Goal: Task Accomplishment & Management: Manage account settings

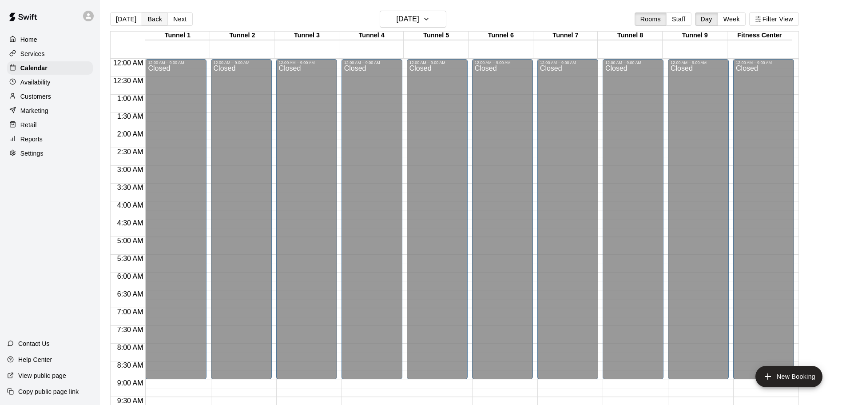
scroll to position [337, 0]
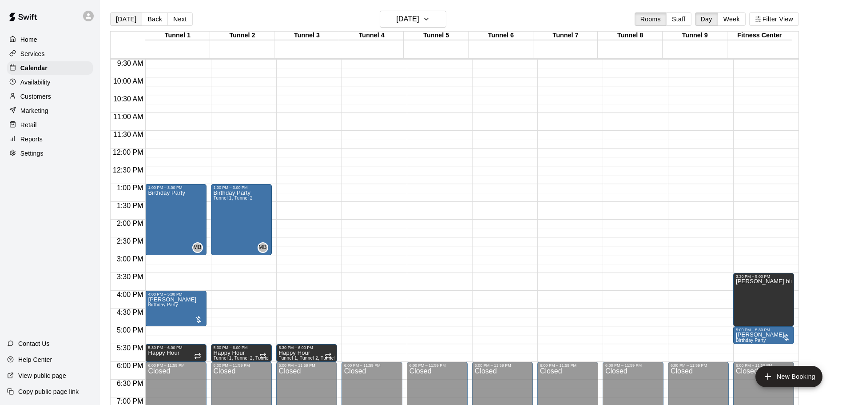
click at [125, 14] on button "[DATE]" at bounding box center [126, 18] width 32 height 13
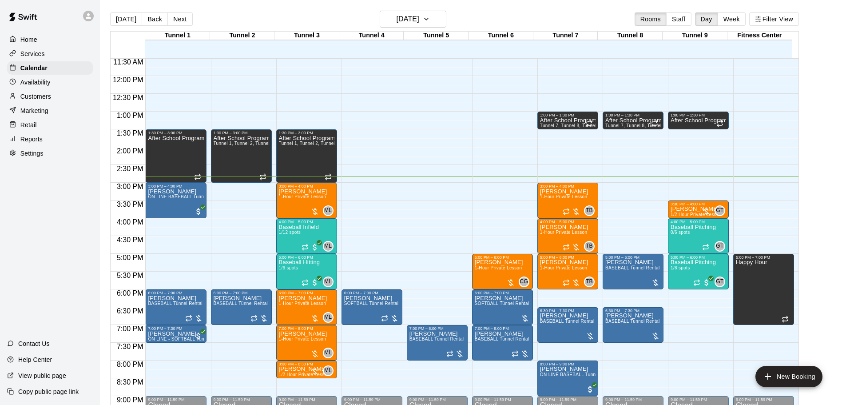
scroll to position [426, 0]
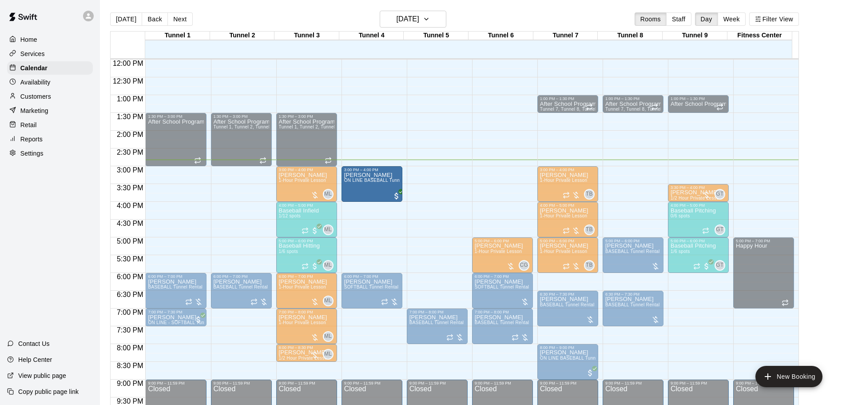
drag, startPoint x: 224, startPoint y: 182, endPoint x: 404, endPoint y: 179, distance: 179.9
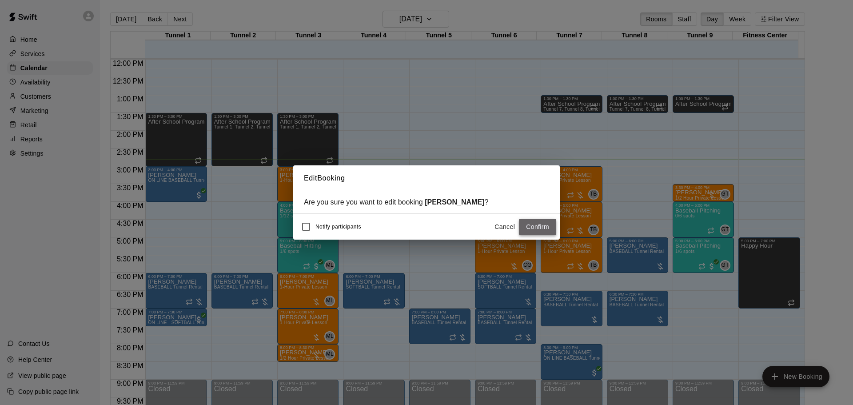
click at [533, 230] on button "Confirm" at bounding box center [537, 227] width 37 height 16
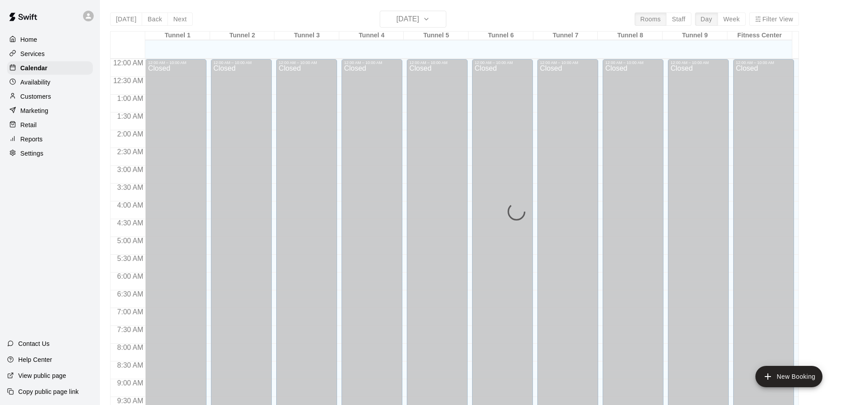
scroll to position [470, 0]
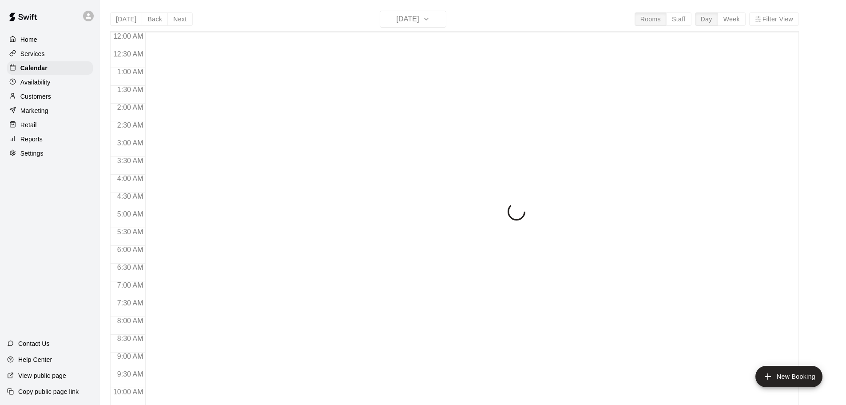
scroll to position [470, 0]
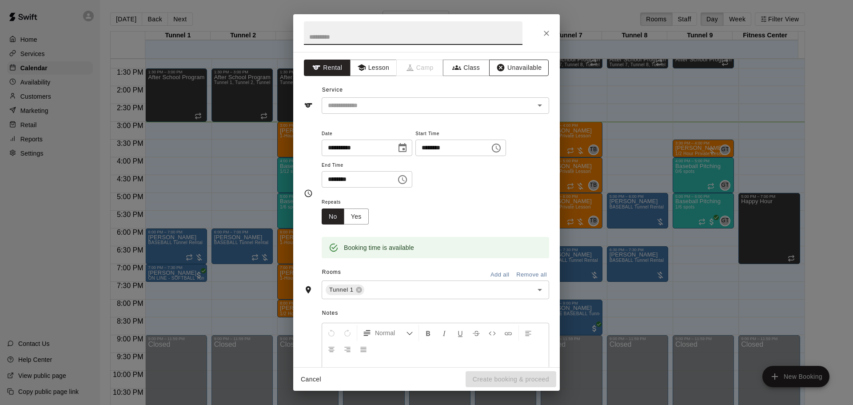
click at [524, 65] on button "Unavailable" at bounding box center [519, 68] width 60 height 16
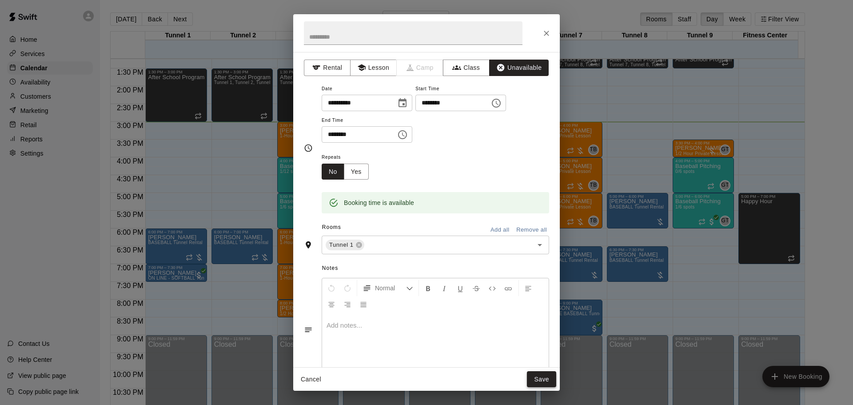
click at [541, 376] on button "Save" at bounding box center [541, 379] width 29 height 16
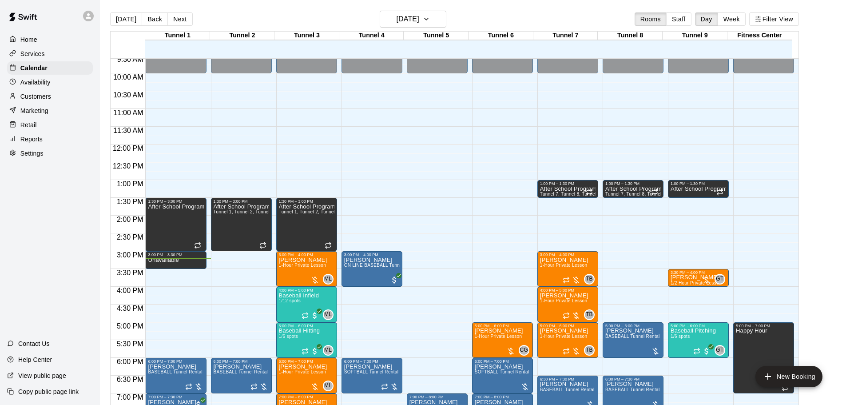
scroll to position [426, 0]
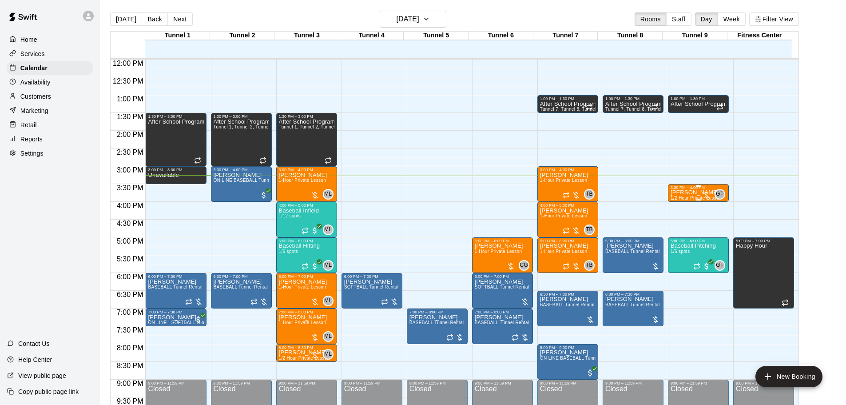
click at [679, 192] on p "[PERSON_NAME]" at bounding box center [696, 192] width 51 height 0
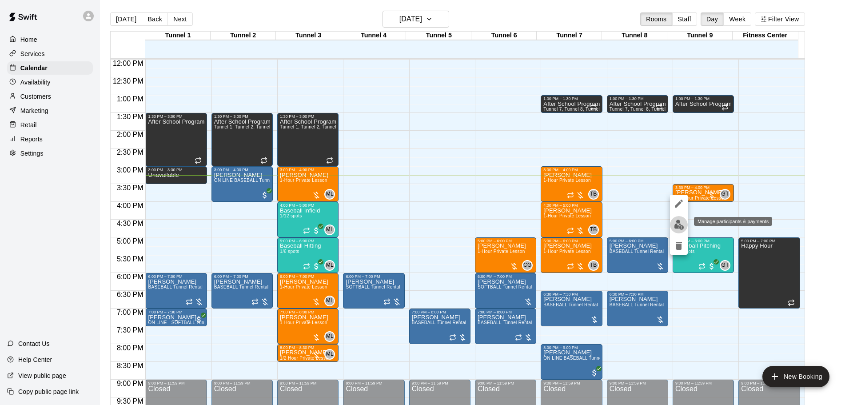
click at [677, 226] on img "edit" at bounding box center [679, 224] width 10 height 10
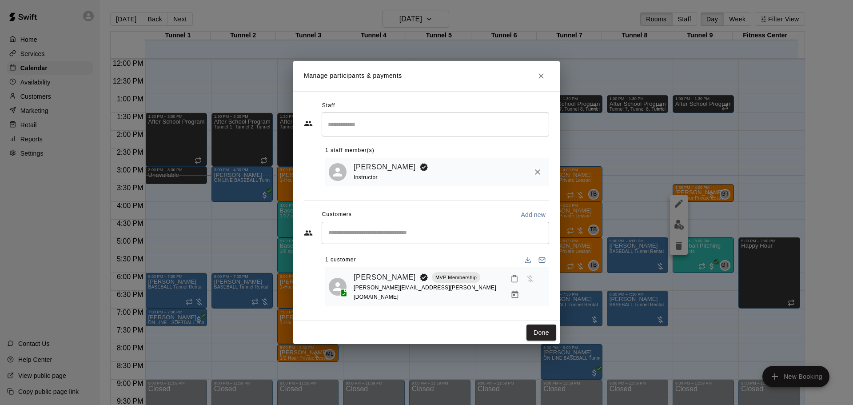
click at [541, 77] on icon "Close" at bounding box center [541, 76] width 9 height 9
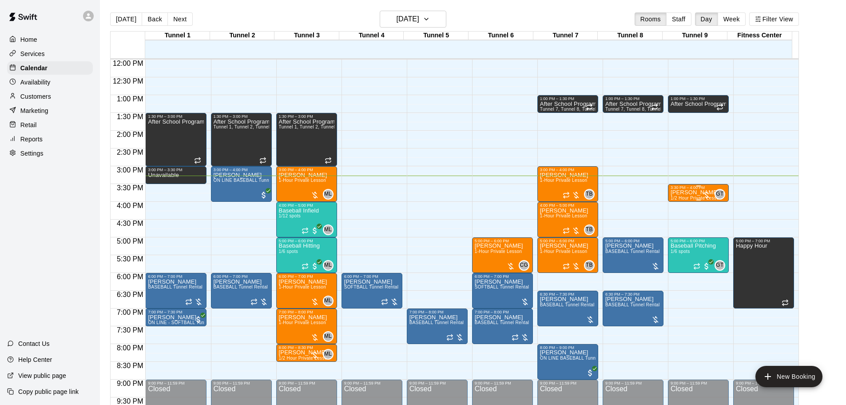
click at [696, 192] on p "[PERSON_NAME]" at bounding box center [696, 192] width 51 height 0
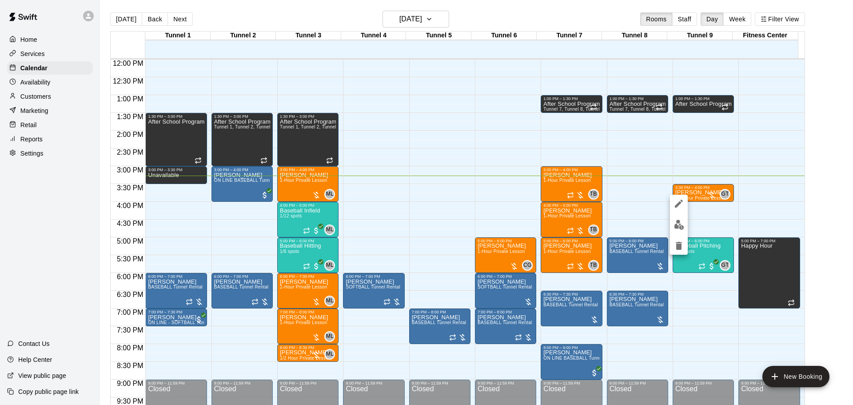
click at [680, 232] on button "edit" at bounding box center [679, 224] width 18 height 17
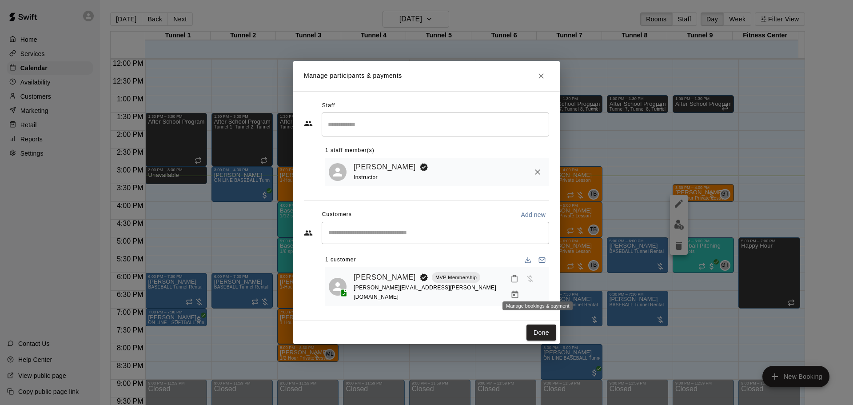
click at [518, 291] on icon "Manage bookings & payment" at bounding box center [515, 295] width 7 height 8
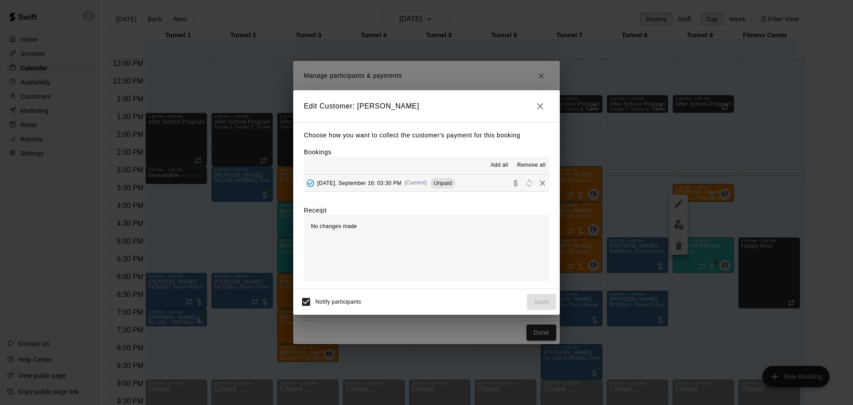
drag, startPoint x: 411, startPoint y: 183, endPoint x: 423, endPoint y: 195, distance: 17.0
click at [411, 184] on span "(Current)" at bounding box center [415, 182] width 23 height 6
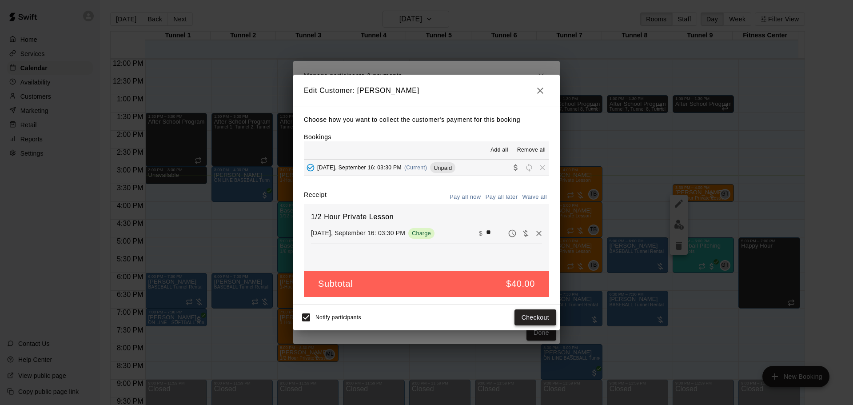
click at [532, 318] on button "Checkout" at bounding box center [535, 317] width 42 height 16
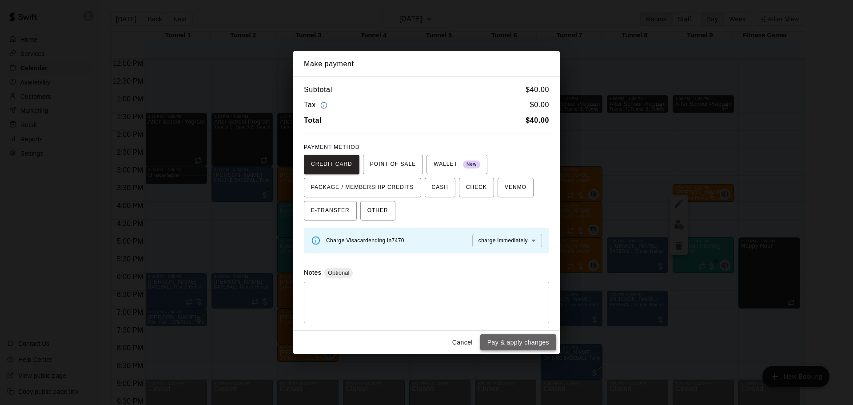
click at [533, 340] on button "Pay & apply changes" at bounding box center [518, 342] width 76 height 16
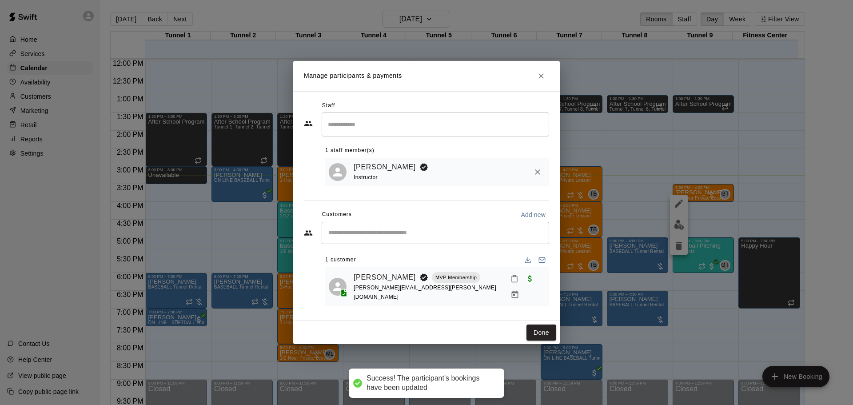
click at [510, 283] on icon "Mark attendance" at bounding box center [514, 279] width 8 height 8
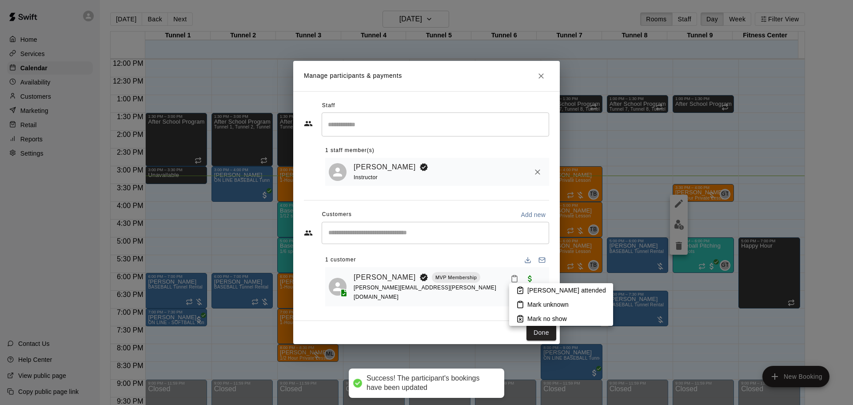
click at [518, 288] on icon at bounding box center [520, 290] width 8 height 8
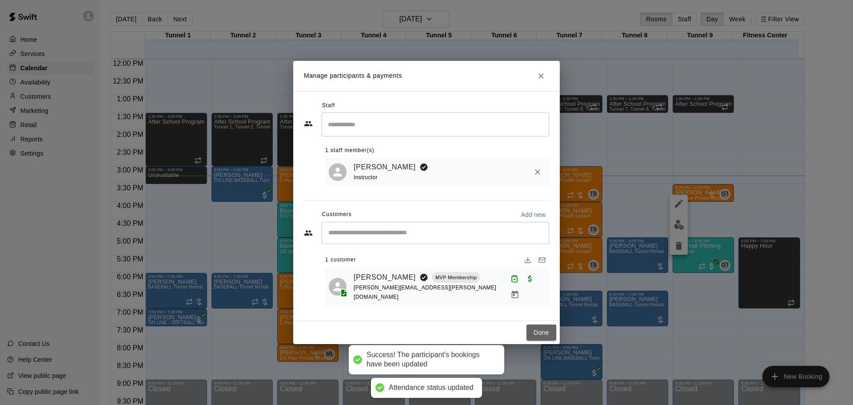
click at [542, 326] on button "Done" at bounding box center [541, 332] width 30 height 16
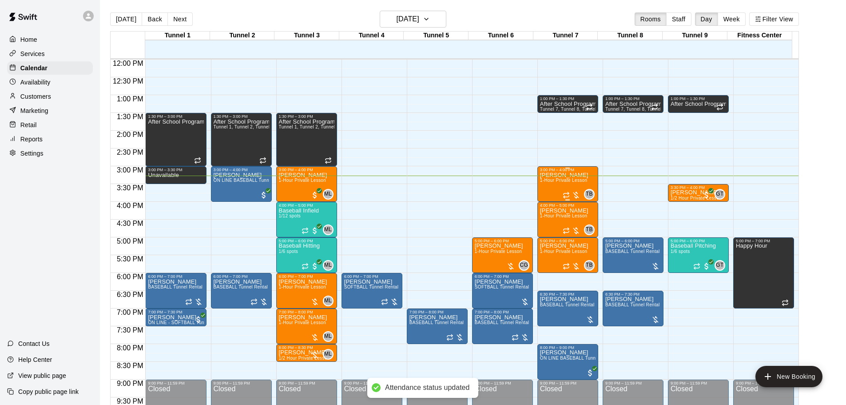
click at [552, 182] on span "1-Hour Private Lesson" at bounding box center [564, 180] width 48 height 5
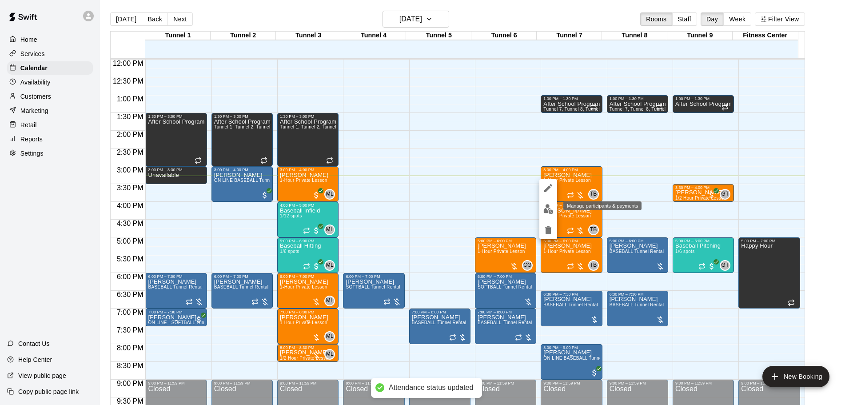
click at [545, 207] on img "edit" at bounding box center [548, 209] width 10 height 10
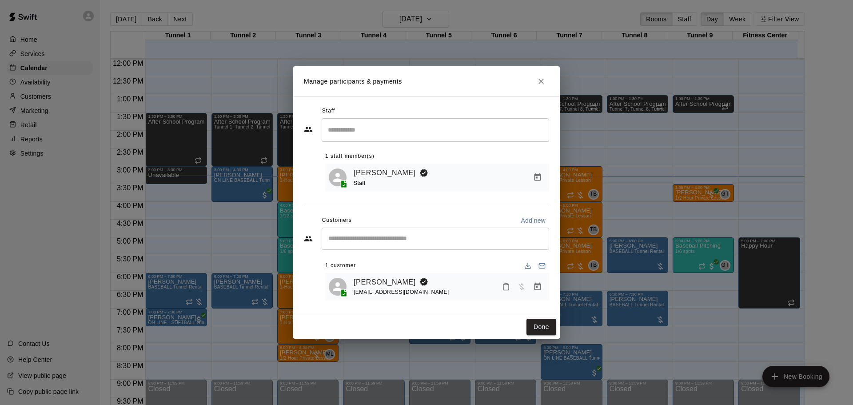
click at [543, 286] on button "Manage bookings & payment" at bounding box center [537, 287] width 16 height 16
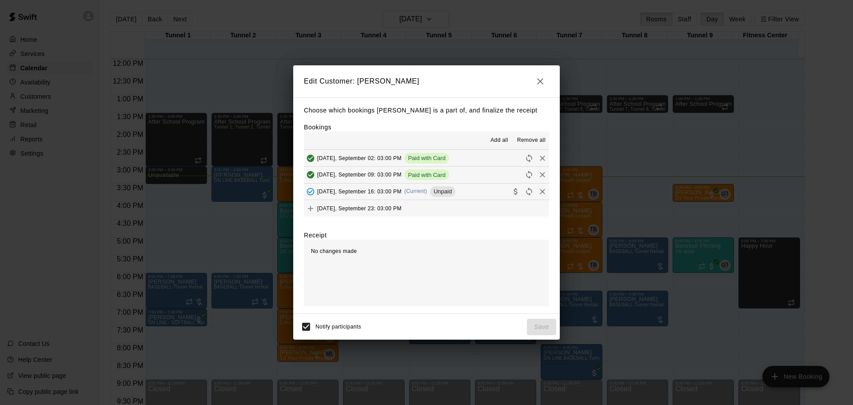
click at [462, 195] on button "Tuesday, September 16: 03:00 PM (Current) Unpaid" at bounding box center [426, 191] width 245 height 16
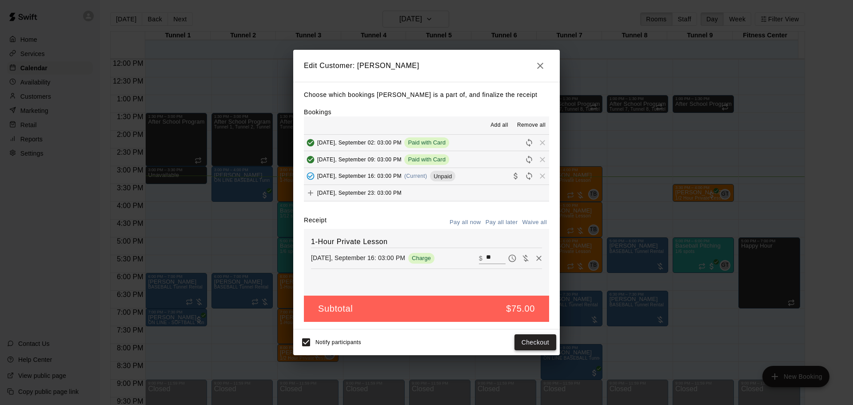
click at [533, 344] on button "Checkout" at bounding box center [535, 342] width 42 height 16
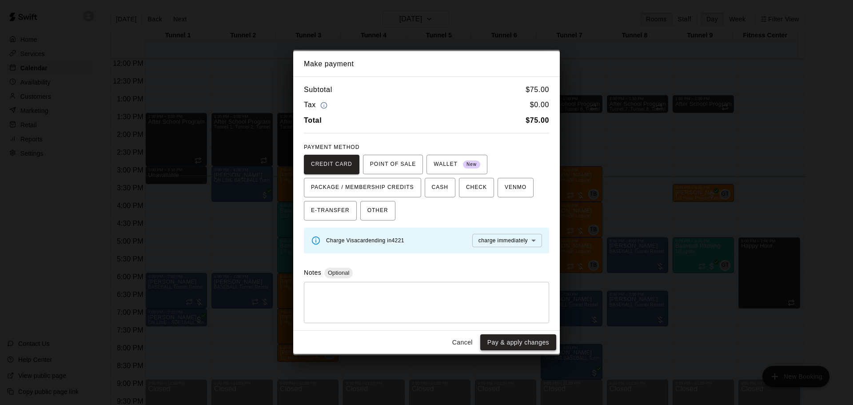
click at [530, 342] on button "Pay & apply changes" at bounding box center [518, 342] width 76 height 16
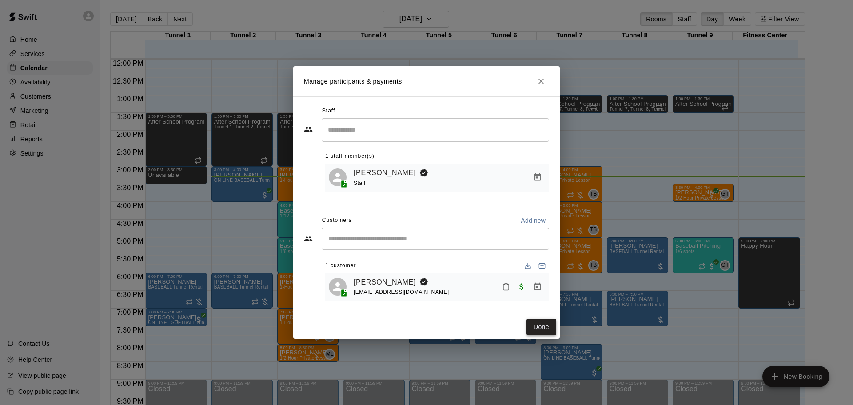
click at [534, 326] on button "Done" at bounding box center [541, 326] width 30 height 16
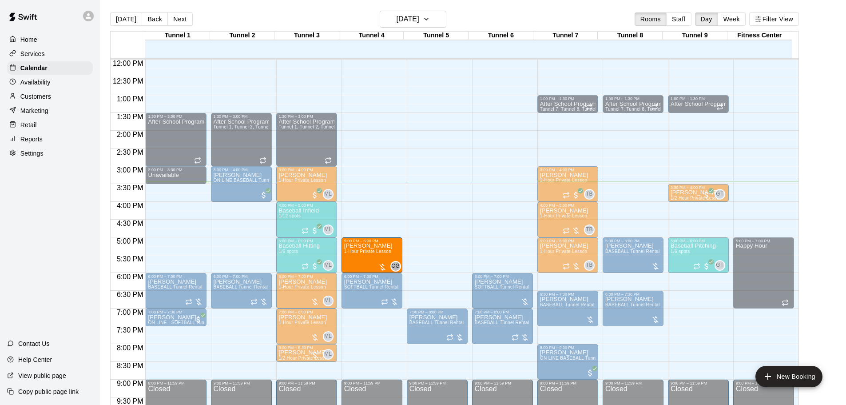
drag, startPoint x: 497, startPoint y: 253, endPoint x: 373, endPoint y: 257, distance: 124.4
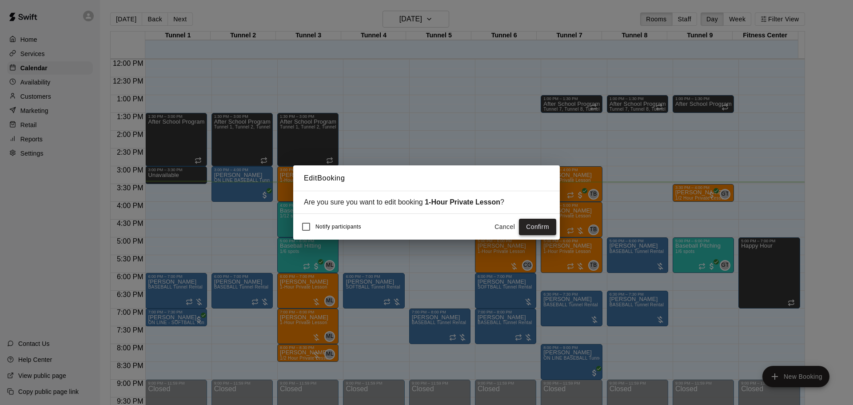
click at [536, 232] on button "Confirm" at bounding box center [537, 227] width 37 height 16
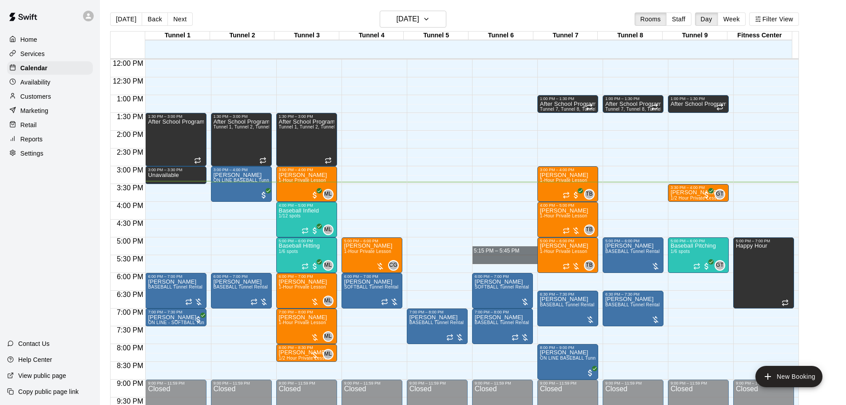
drag, startPoint x: 501, startPoint y: 244, endPoint x: 502, endPoint y: 263, distance: 19.1
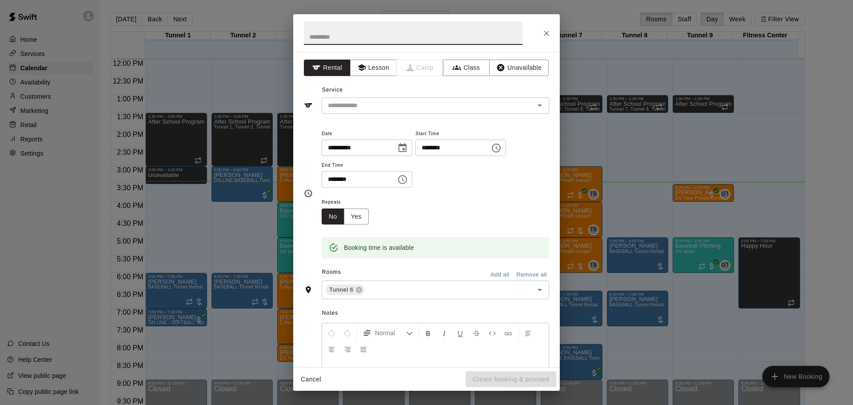
click at [551, 27] on button "Close" at bounding box center [546, 33] width 16 height 16
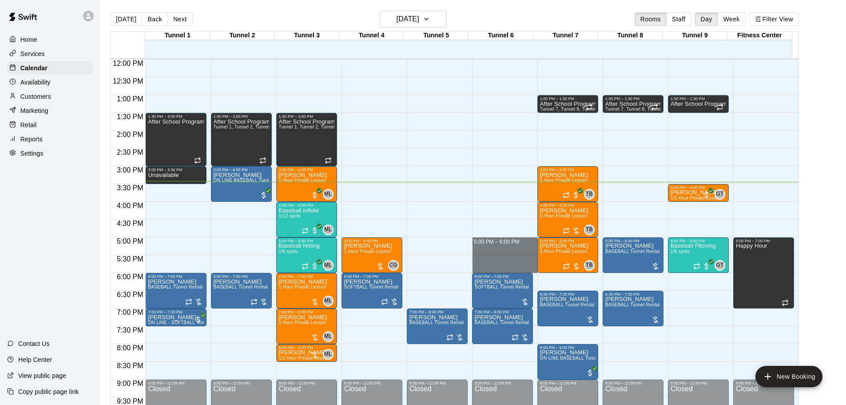
drag, startPoint x: 491, startPoint y: 239, endPoint x: 494, endPoint y: 271, distance: 32.1
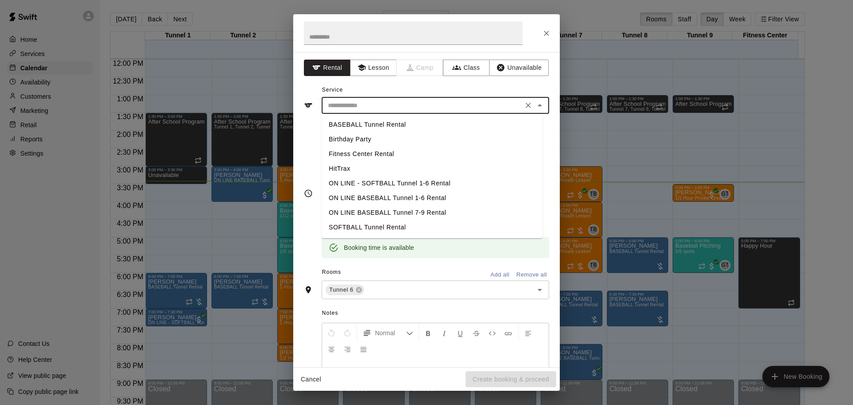
click at [410, 102] on input "text" at bounding box center [422, 105] width 196 height 11
drag, startPoint x: 402, startPoint y: 122, endPoint x: 467, endPoint y: 225, distance: 121.6
click at [421, 145] on ul "BASEBALL Tunnel Rental Birthday Party Fitness Center Rental HitTrax ON LINE - S…" at bounding box center [432, 176] width 221 height 124
click at [370, 127] on li "BASEBALL Tunnel Rental" at bounding box center [432, 124] width 221 height 15
type input "**********"
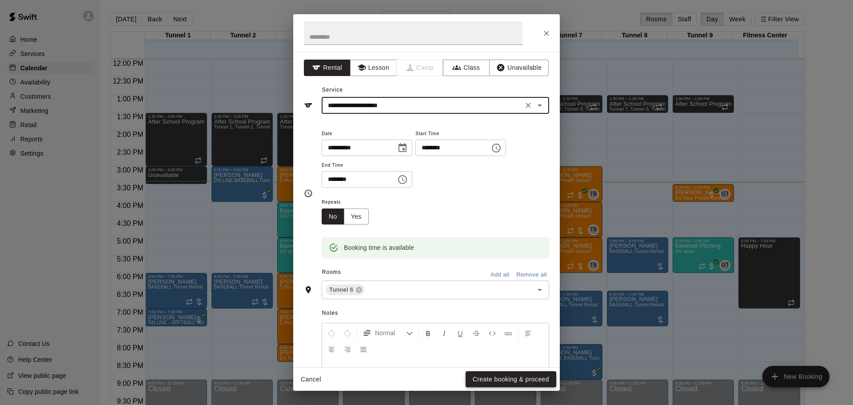
click at [505, 374] on button "Create booking & proceed" at bounding box center [511, 379] width 91 height 16
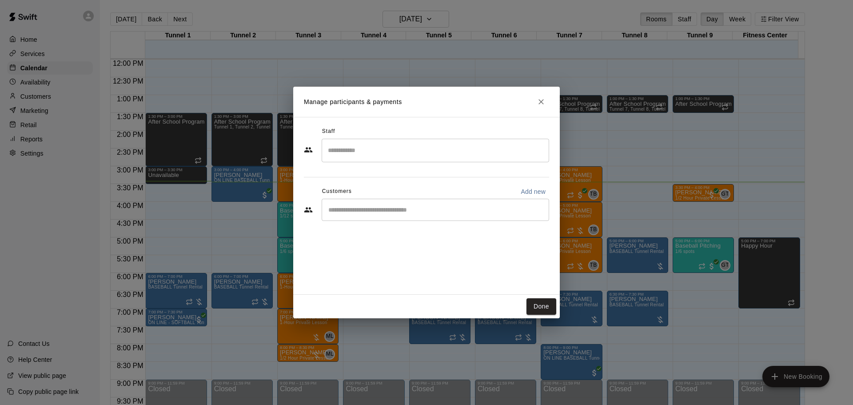
click at [375, 207] on input "Start typing to search customers..." at bounding box center [435, 209] width 219 height 9
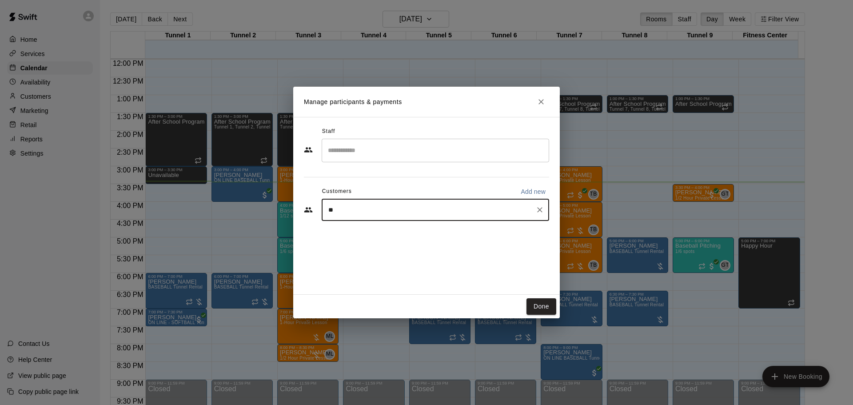
type input "*"
click at [538, 194] on p "Add new" at bounding box center [533, 191] width 25 height 9
select select "**"
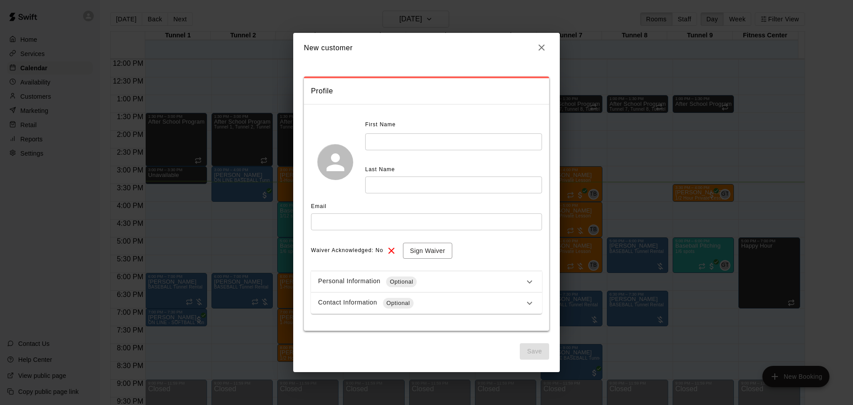
click at [451, 139] on input "text" at bounding box center [453, 141] width 177 height 16
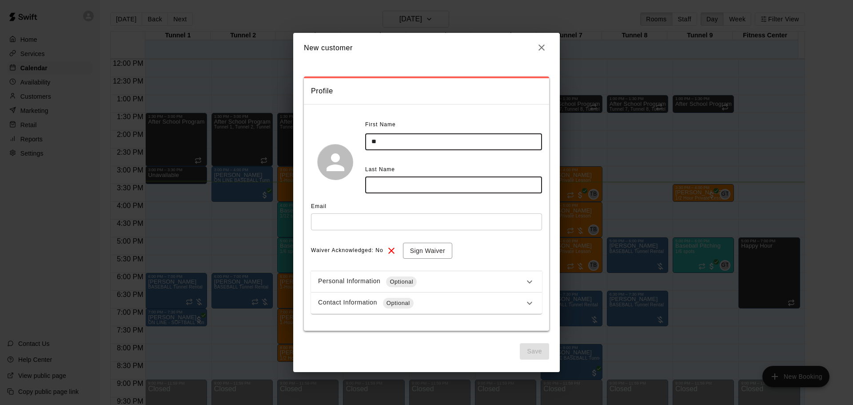
type input "*"
type input "***"
type input "******"
click at [370, 218] on input "text" at bounding box center [426, 221] width 231 height 16
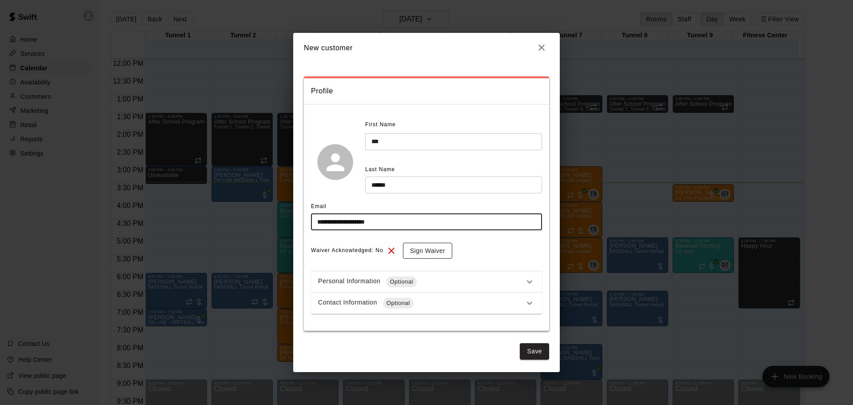
type input "**********"
click at [418, 255] on button "Sign Waiver" at bounding box center [427, 251] width 49 height 16
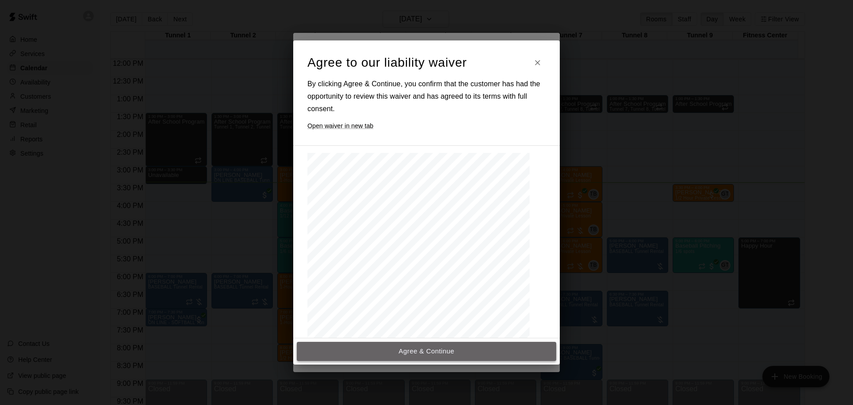
click at [475, 354] on button "Agree & Continue" at bounding box center [426, 351] width 259 height 19
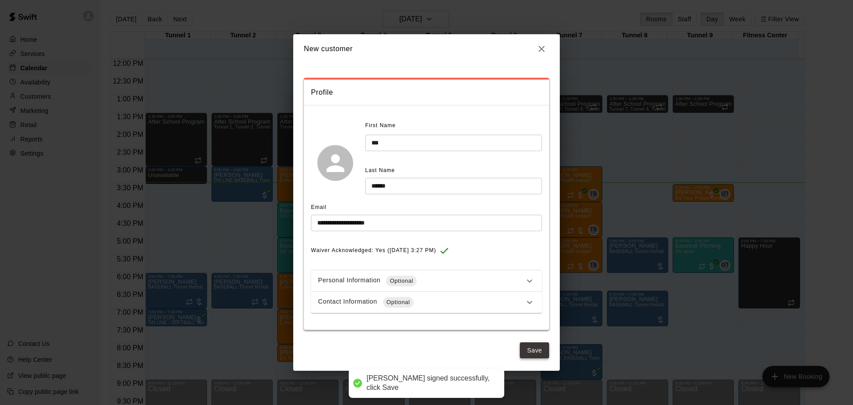
click at [539, 348] on button "Save" at bounding box center [534, 350] width 29 height 16
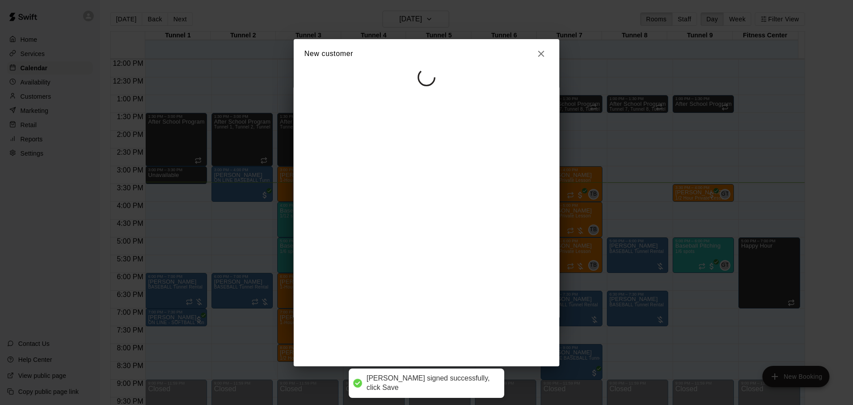
select select "**"
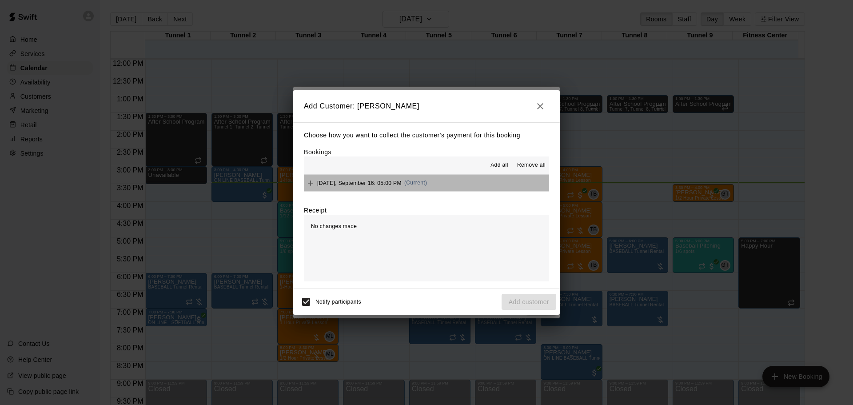
click at [446, 182] on button "Tuesday, September 16: 05:00 PM (Current)" at bounding box center [426, 183] width 245 height 16
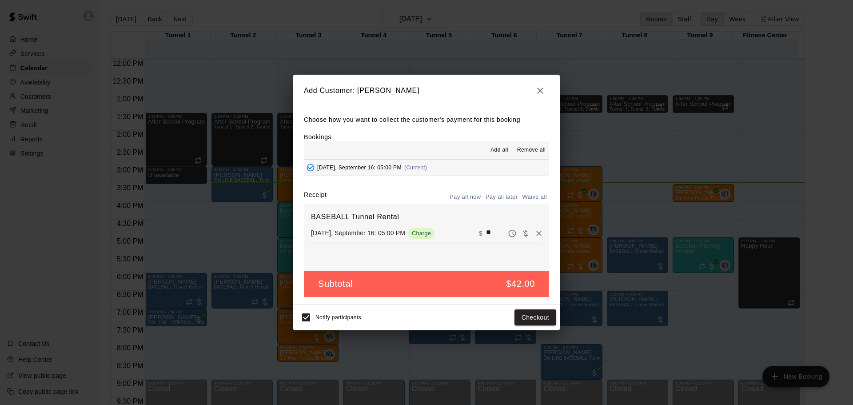
click at [513, 195] on button "Pay all later" at bounding box center [501, 197] width 37 height 14
click at [541, 320] on button "Add customer" at bounding box center [529, 317] width 55 height 16
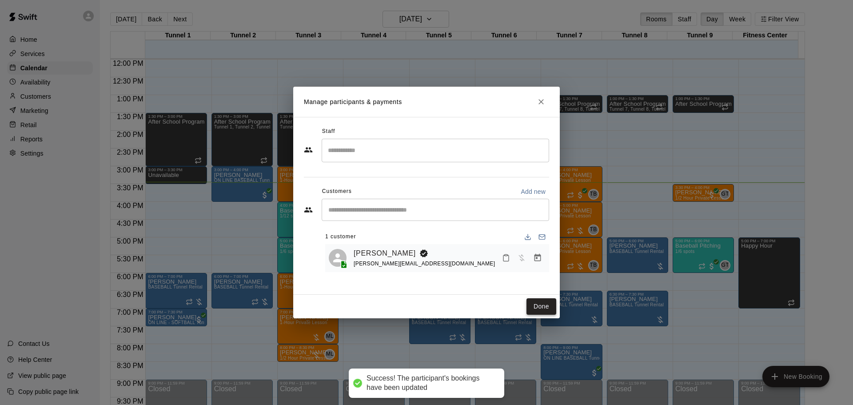
click at [543, 307] on button "Done" at bounding box center [541, 306] width 30 height 16
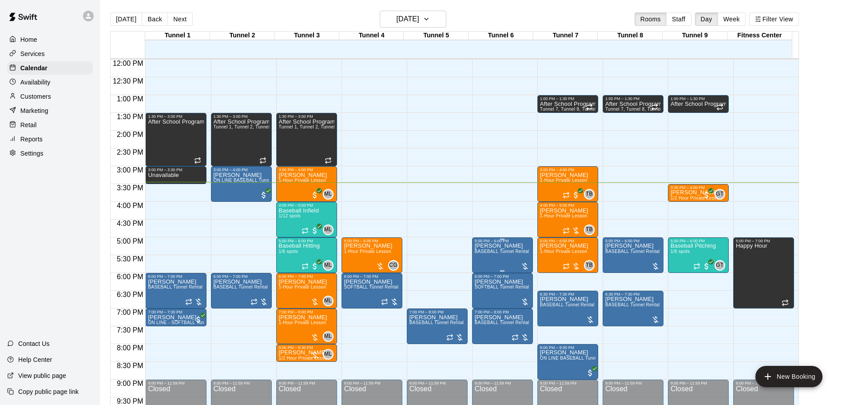
click at [510, 252] on span "BASEBALL Tunnel Rental" at bounding box center [502, 251] width 55 height 5
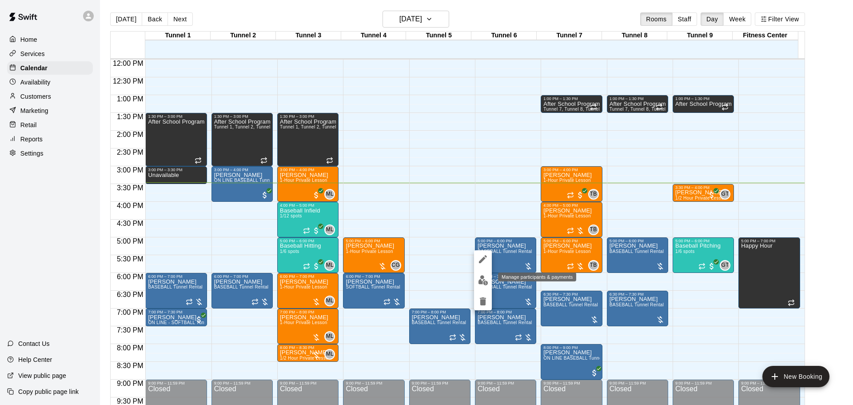
click at [484, 280] on img "edit" at bounding box center [483, 280] width 10 height 10
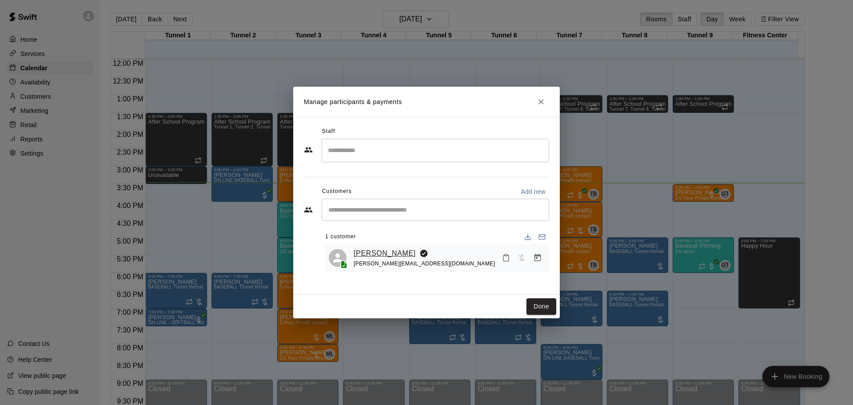
click at [374, 254] on link "Leo Putrus" at bounding box center [385, 253] width 62 height 12
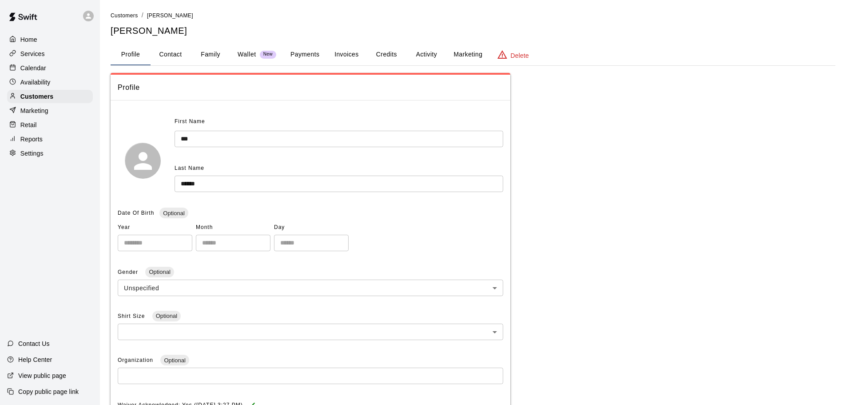
click at [166, 54] on button "Contact" at bounding box center [171, 54] width 40 height 21
select select "**"
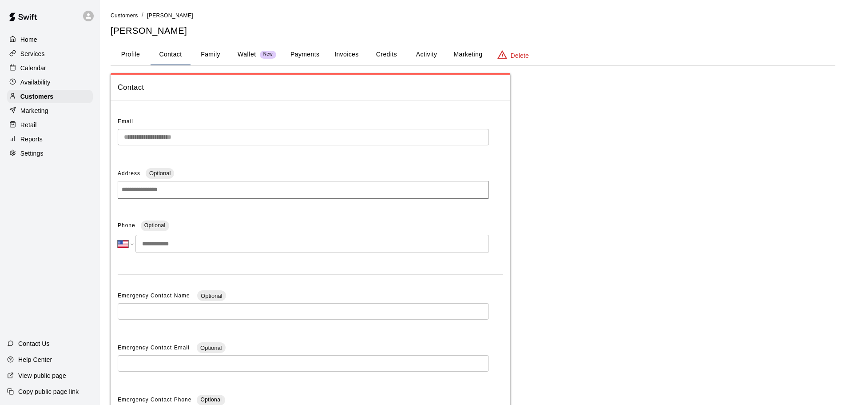
click at [279, 187] on input at bounding box center [303, 190] width 371 height 18
click at [385, 251] on input "tel" at bounding box center [312, 244] width 354 height 18
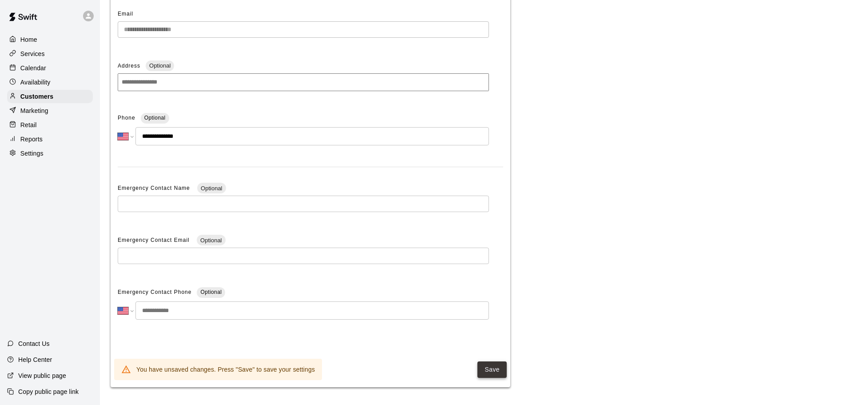
type input "**********"
click at [497, 371] on button "Save" at bounding box center [492, 369] width 29 height 16
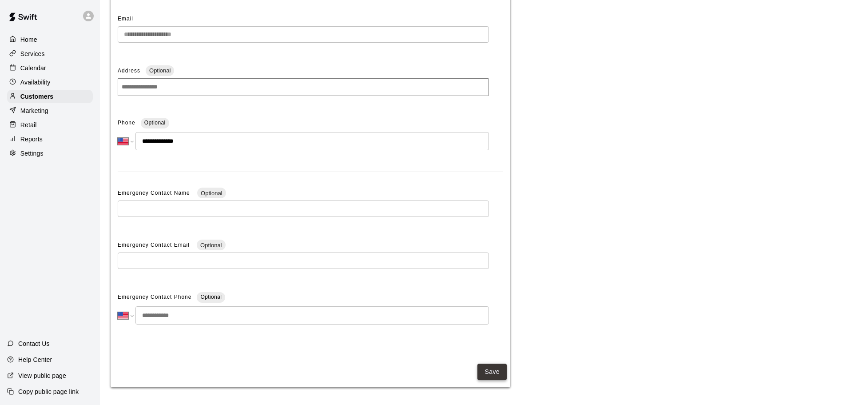
scroll to position [103, 0]
click at [39, 70] on p "Calendar" at bounding box center [33, 68] width 26 height 9
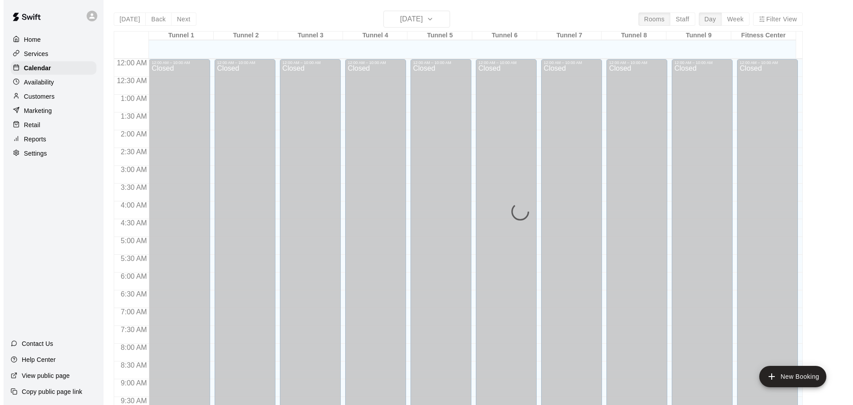
scroll to position [470, 0]
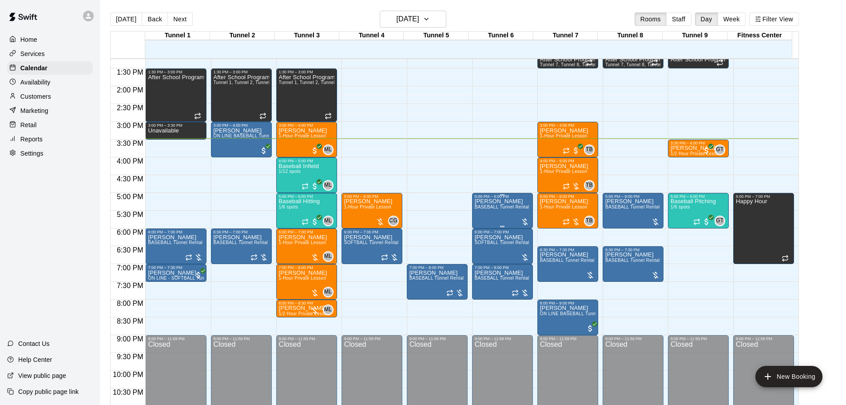
click at [484, 195] on div at bounding box center [503, 194] width 56 height 1
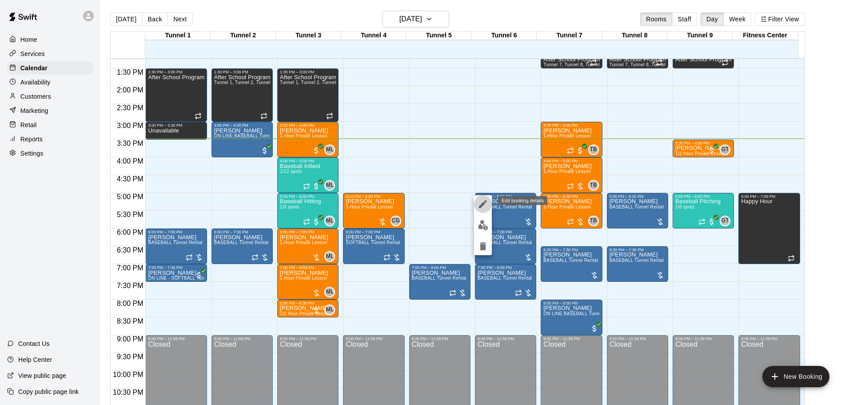
click at [478, 209] on button "edit" at bounding box center [483, 204] width 18 height 18
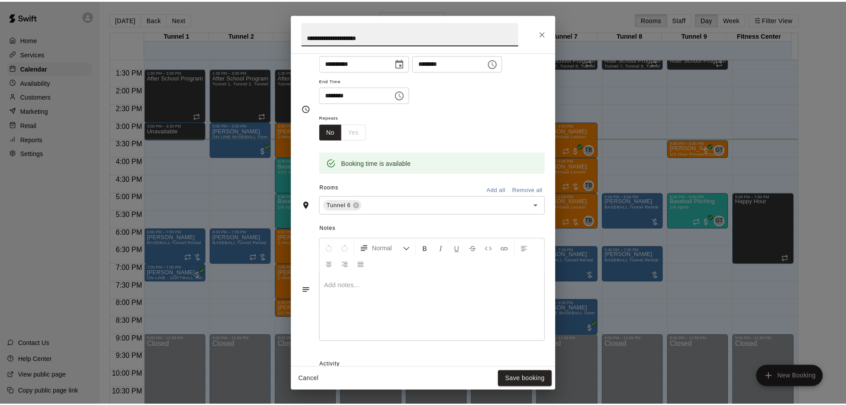
scroll to position [89, 0]
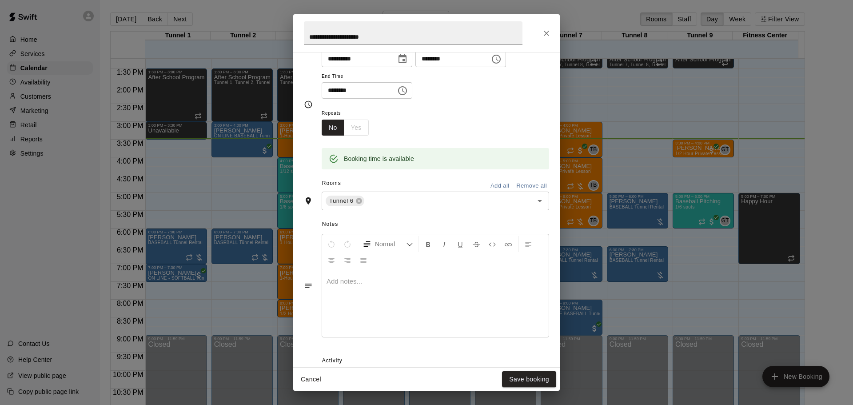
click at [393, 300] on div at bounding box center [435, 303] width 227 height 67
click at [534, 378] on button "Save booking" at bounding box center [529, 379] width 54 height 16
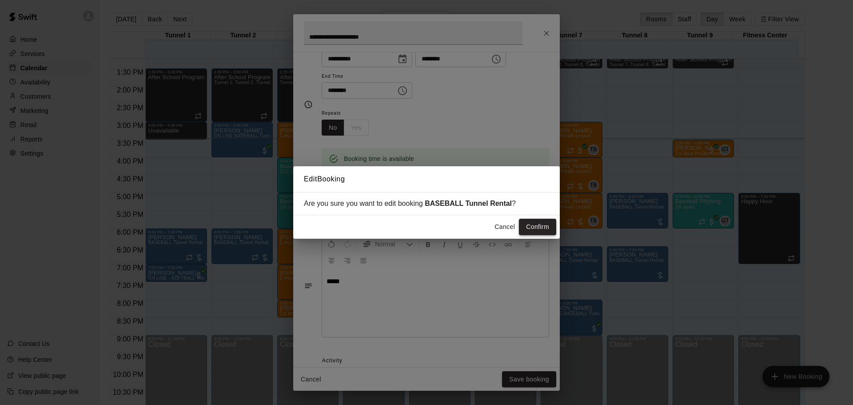
click at [534, 229] on button "Confirm" at bounding box center [537, 227] width 37 height 16
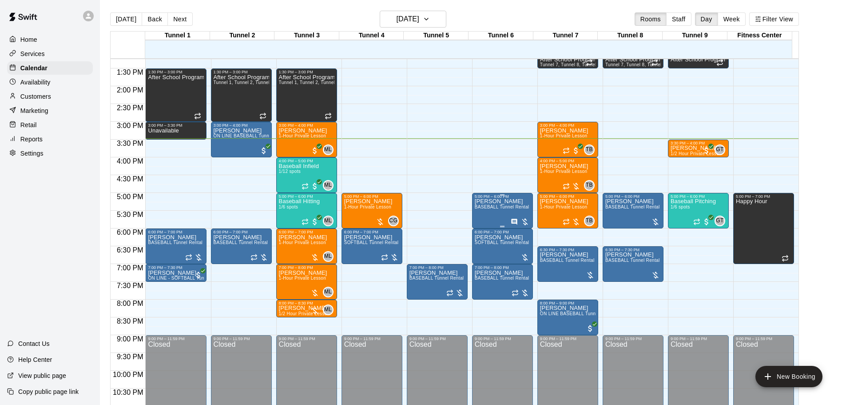
click at [492, 201] on p "Leo Putrus" at bounding box center [502, 201] width 55 height 0
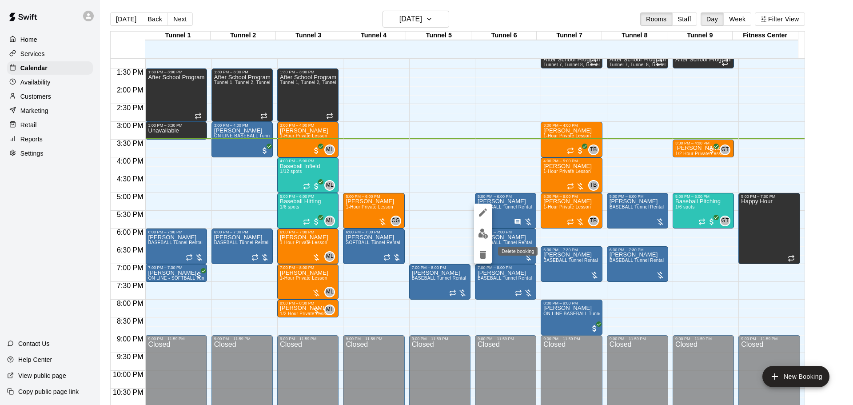
click at [481, 254] on icon "delete" at bounding box center [483, 255] width 6 height 8
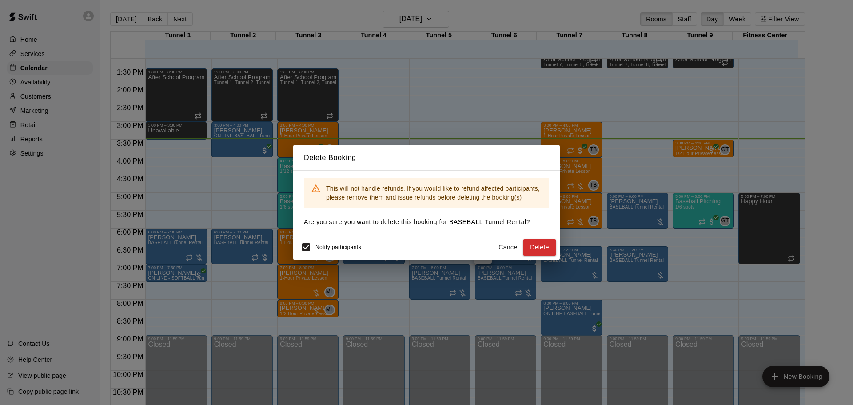
click at [542, 257] on div "Notify participants Cancel Delete" at bounding box center [426, 247] width 267 height 26
click at [542, 245] on button "Delete" at bounding box center [539, 247] width 33 height 16
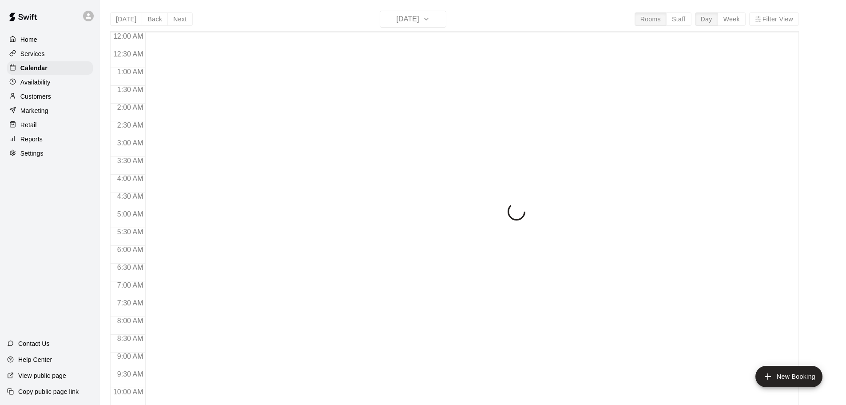
scroll to position [470, 0]
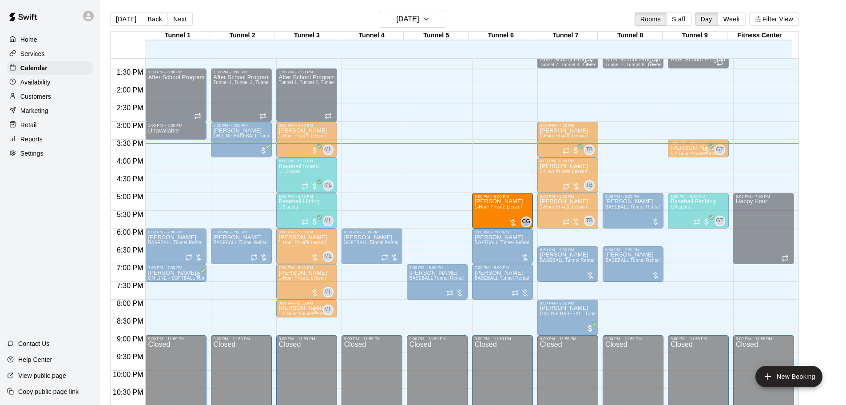
drag, startPoint x: 359, startPoint y: 211, endPoint x: 486, endPoint y: 211, distance: 127.0
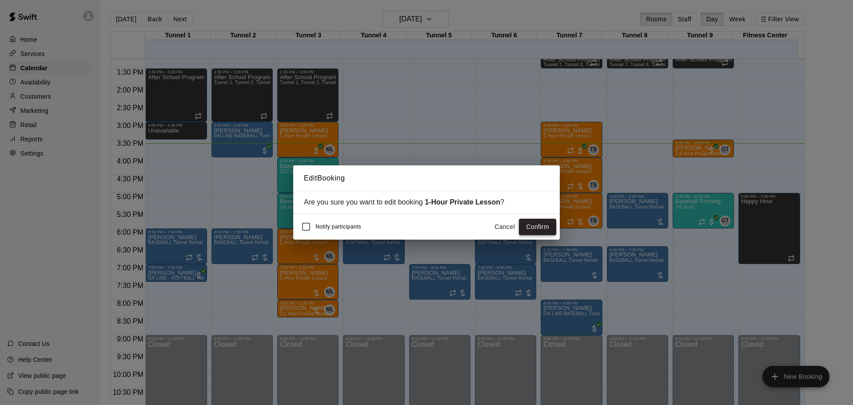
click at [534, 229] on button "Confirm" at bounding box center [537, 227] width 37 height 16
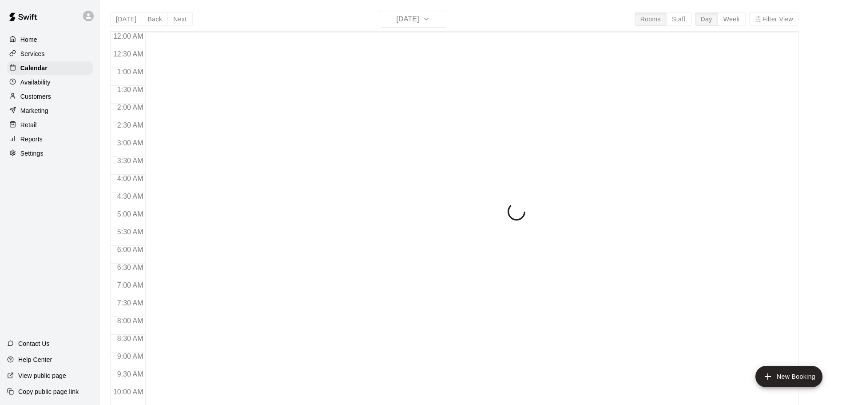
scroll to position [470, 0]
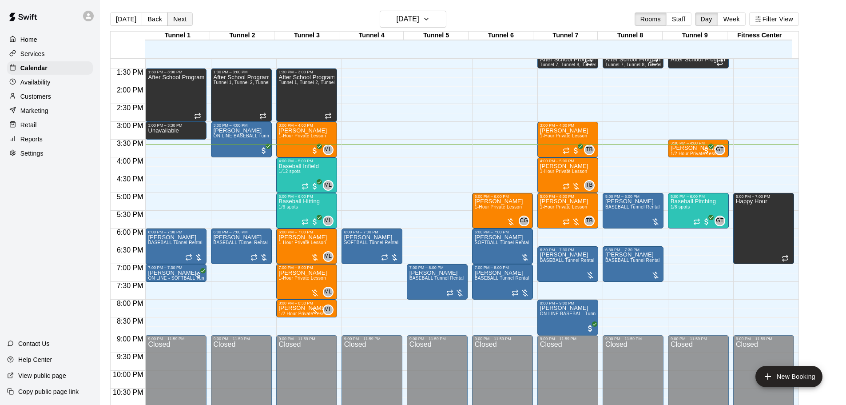
click at [181, 17] on button "Next" at bounding box center [179, 18] width 25 height 13
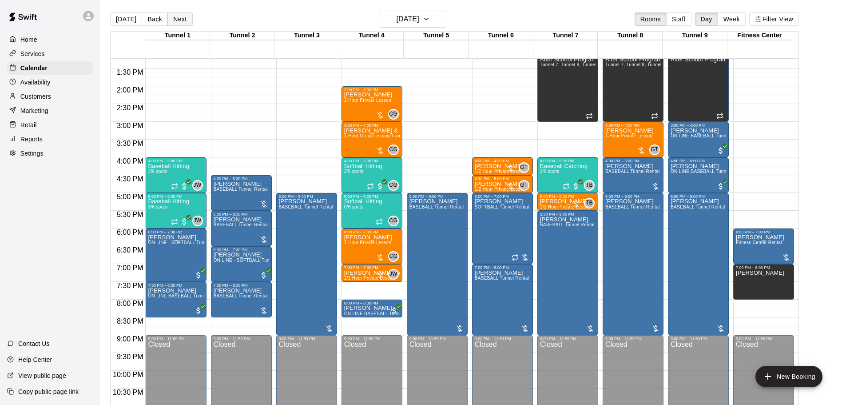
click at [179, 22] on button "Next" at bounding box center [179, 18] width 25 height 13
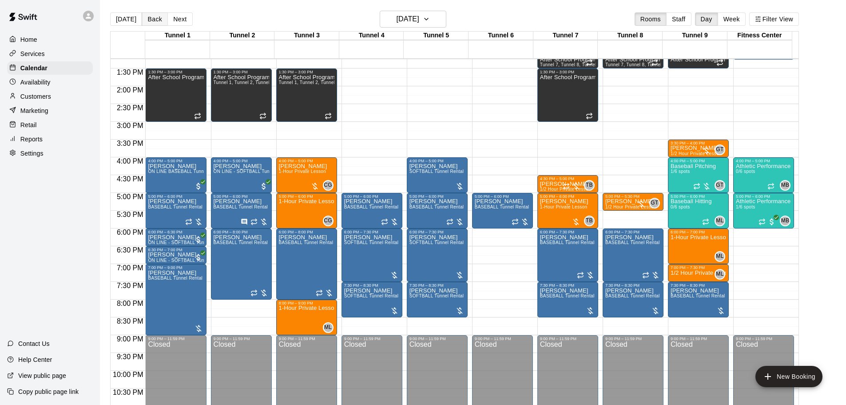
click at [158, 13] on button "Back" at bounding box center [155, 18] width 26 height 13
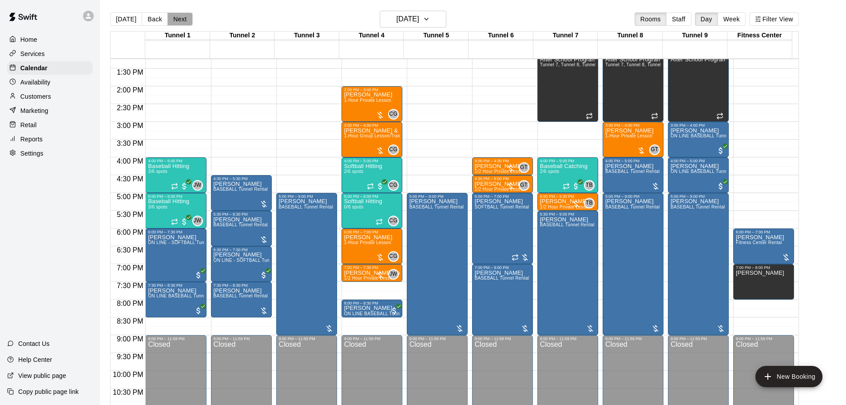
click at [180, 17] on button "Next" at bounding box center [179, 18] width 25 height 13
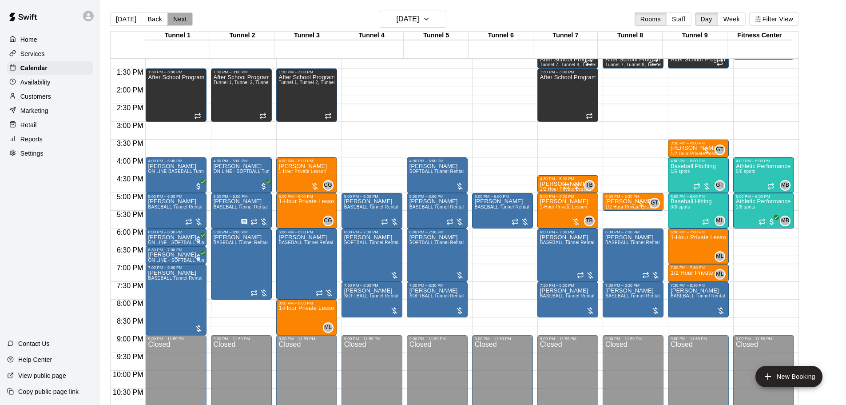
click at [179, 25] on button "Next" at bounding box center [179, 18] width 25 height 13
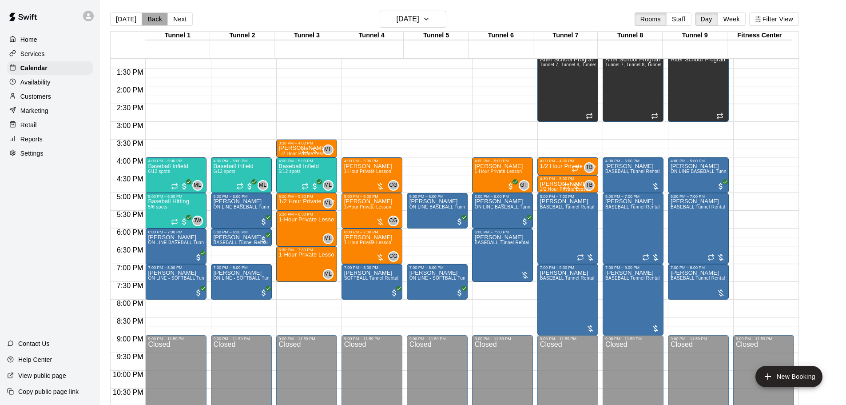
click at [158, 17] on button "Back" at bounding box center [155, 18] width 26 height 13
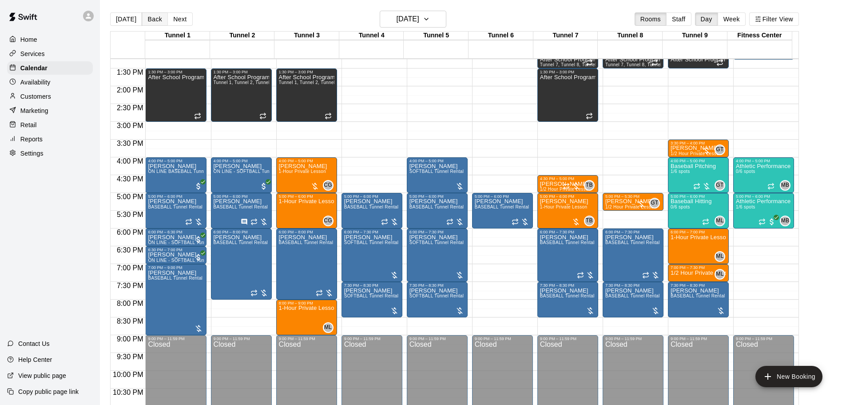
click at [158, 17] on button "Back" at bounding box center [155, 18] width 26 height 13
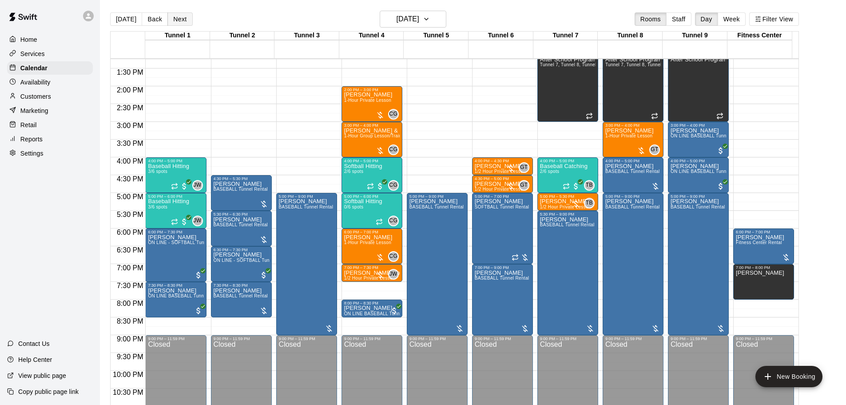
click at [180, 17] on button "Next" at bounding box center [179, 18] width 25 height 13
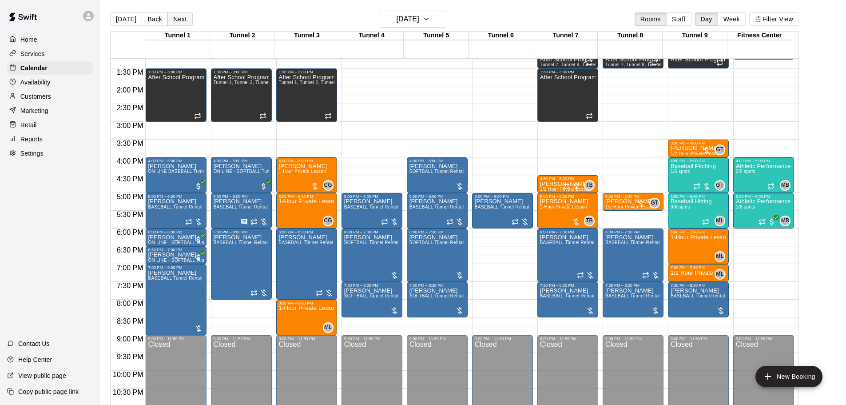
click at [180, 17] on button "Next" at bounding box center [179, 18] width 25 height 13
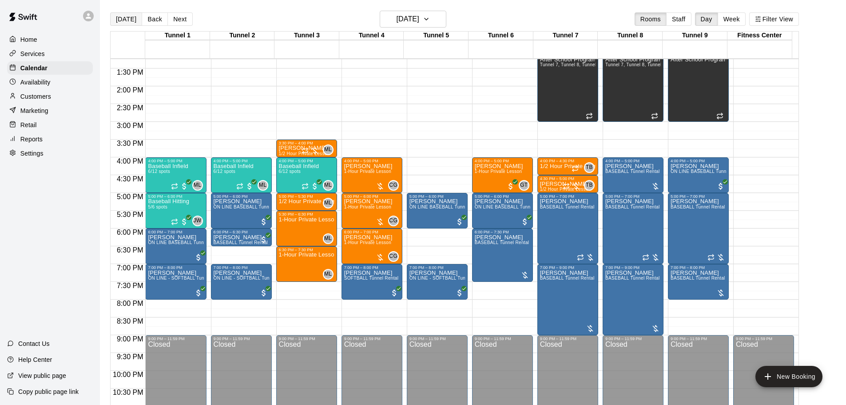
click at [131, 19] on button "[DATE]" at bounding box center [126, 18] width 32 height 13
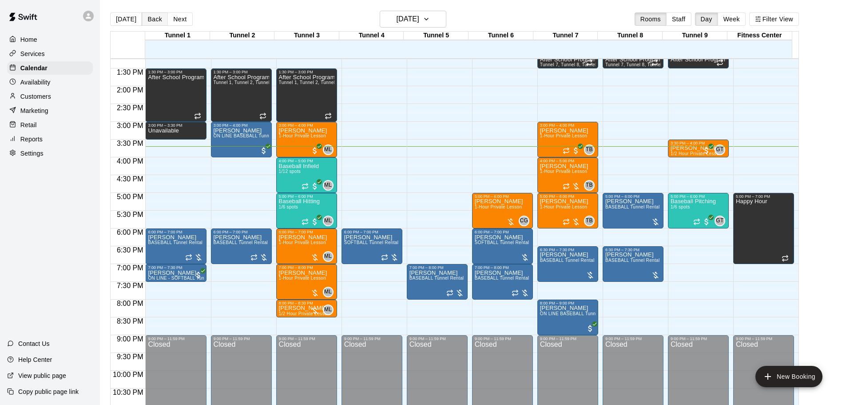
click at [142, 23] on button "Back" at bounding box center [155, 18] width 26 height 13
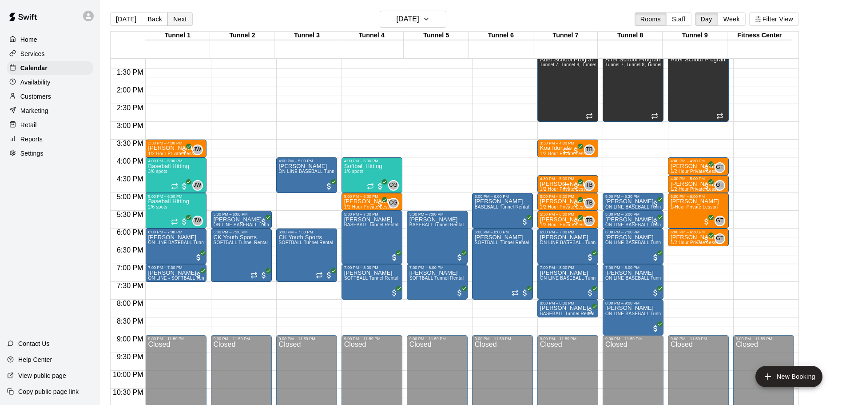
click at [171, 16] on button "Next" at bounding box center [179, 18] width 25 height 13
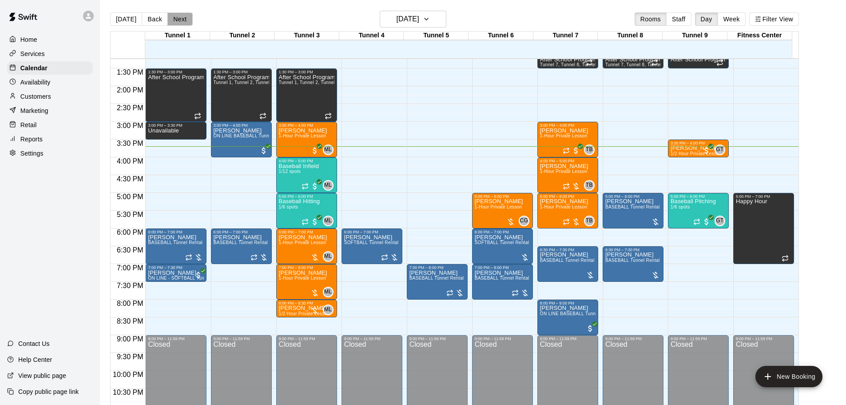
click at [174, 16] on button "Next" at bounding box center [179, 18] width 25 height 13
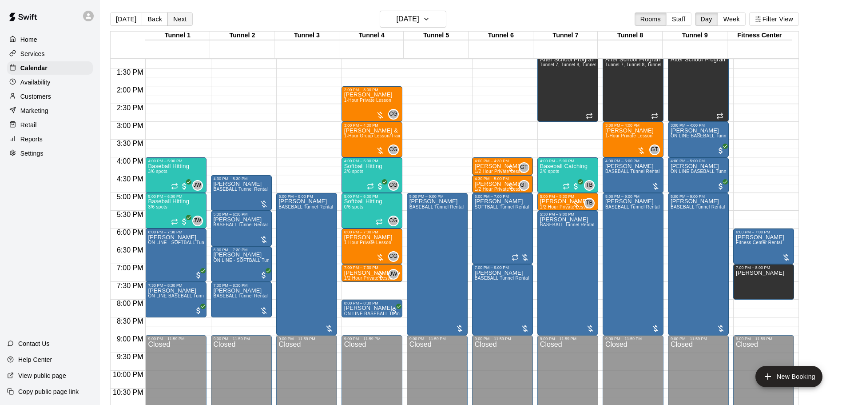
click at [176, 17] on button "Next" at bounding box center [179, 18] width 25 height 13
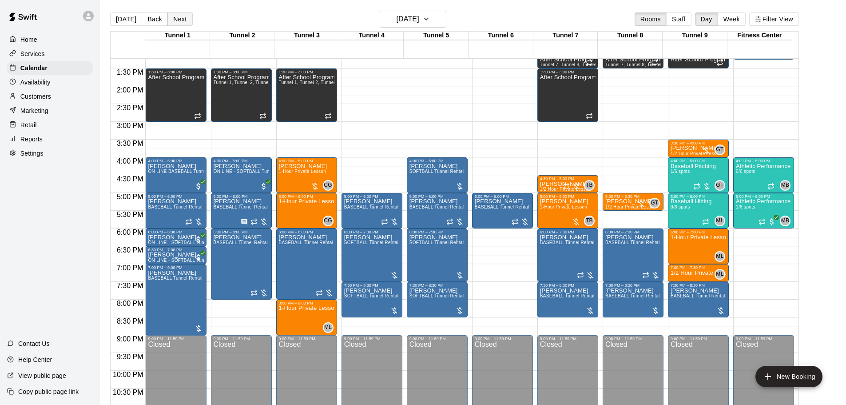
click at [176, 17] on button "Next" at bounding box center [179, 18] width 25 height 13
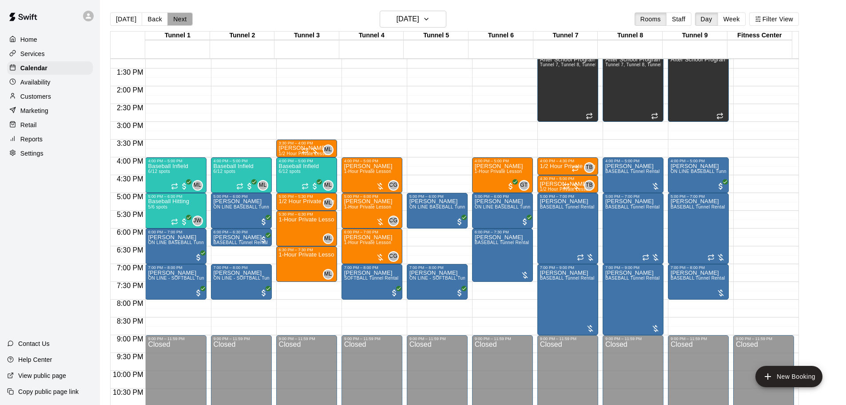
click at [176, 17] on button "Next" at bounding box center [179, 18] width 25 height 13
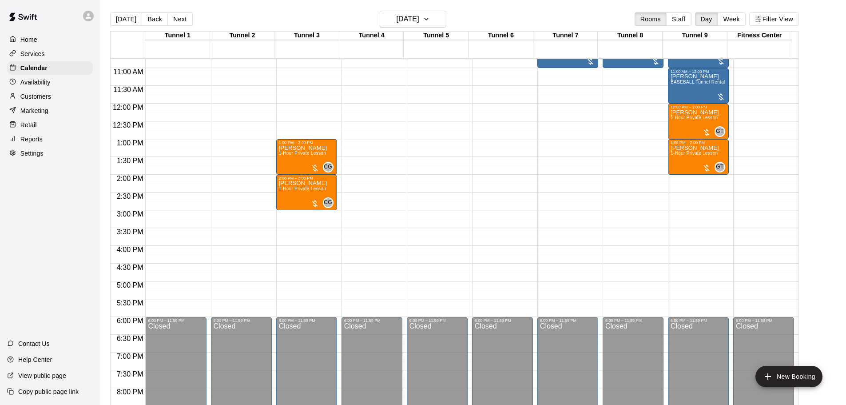
scroll to position [293, 0]
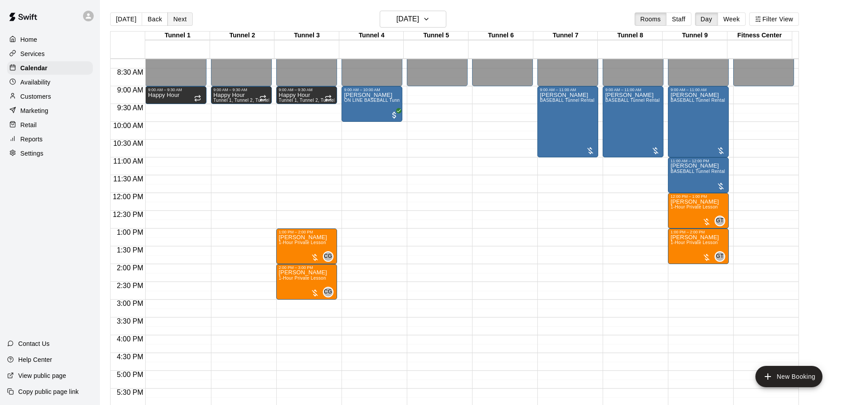
click at [183, 25] on button "Next" at bounding box center [179, 18] width 25 height 13
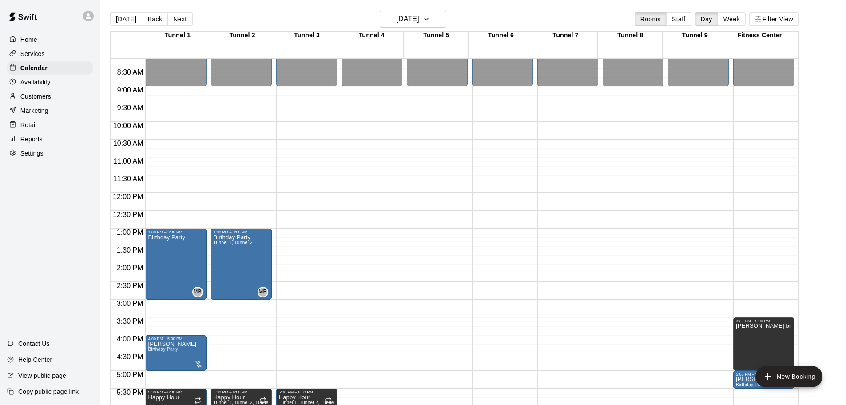
scroll to position [337, 0]
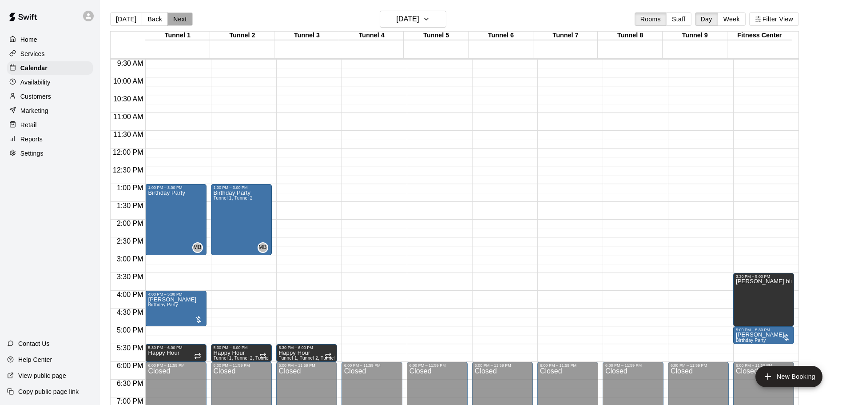
click at [183, 22] on button "Next" at bounding box center [179, 18] width 25 height 13
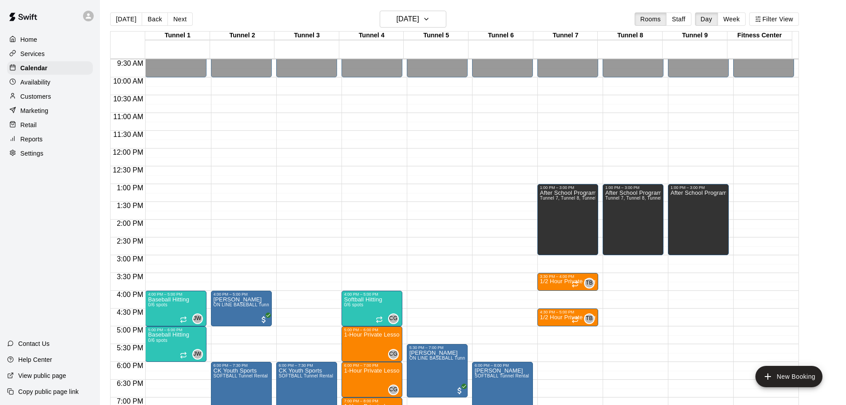
scroll to position [426, 0]
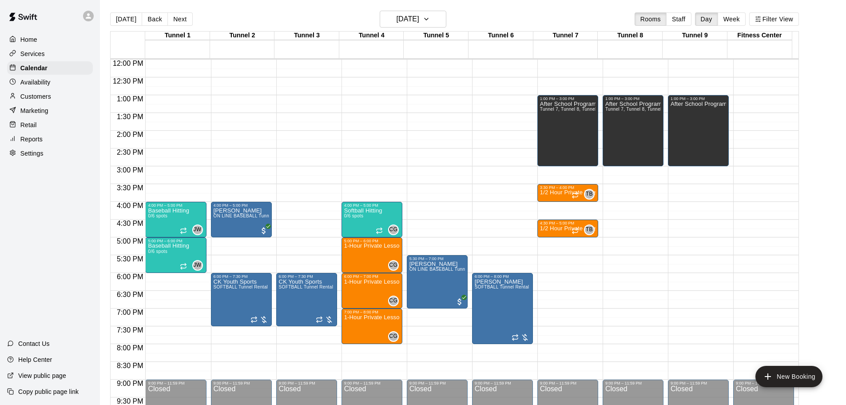
click at [441, 7] on main "Today Back Next Monday Sep 22 Rooms Staff Day Week Filter View Tunnel 1 22 Mon …" at bounding box center [473, 209] width 746 height 419
click at [430, 17] on icon "button" at bounding box center [426, 19] width 7 height 11
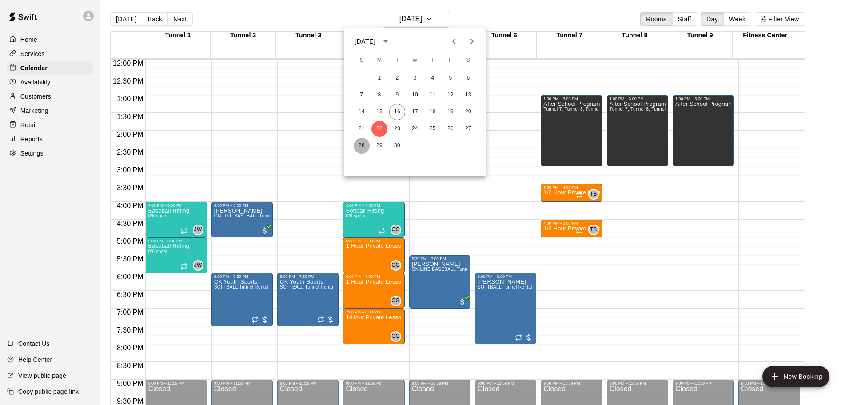
click at [368, 148] on button "28" at bounding box center [362, 146] width 16 height 16
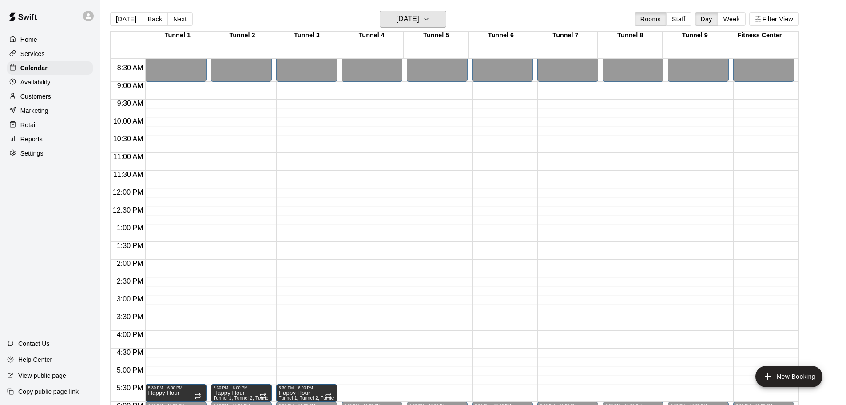
scroll to position [293, 0]
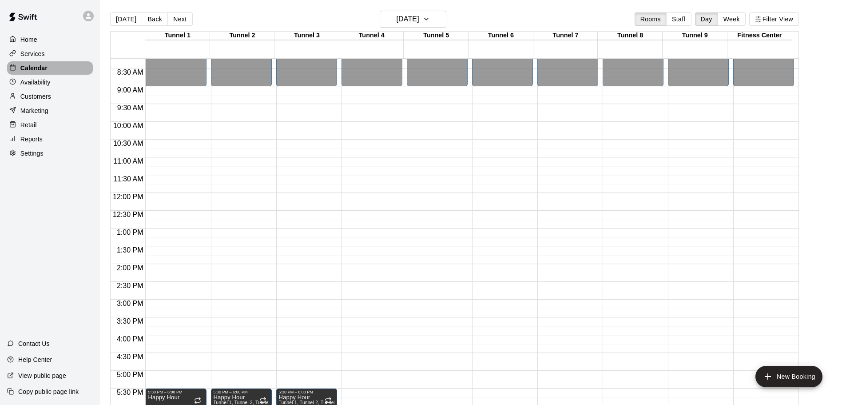
click at [41, 72] on p "Calendar" at bounding box center [33, 68] width 27 height 9
click at [56, 96] on div "Customers" at bounding box center [50, 96] width 86 height 13
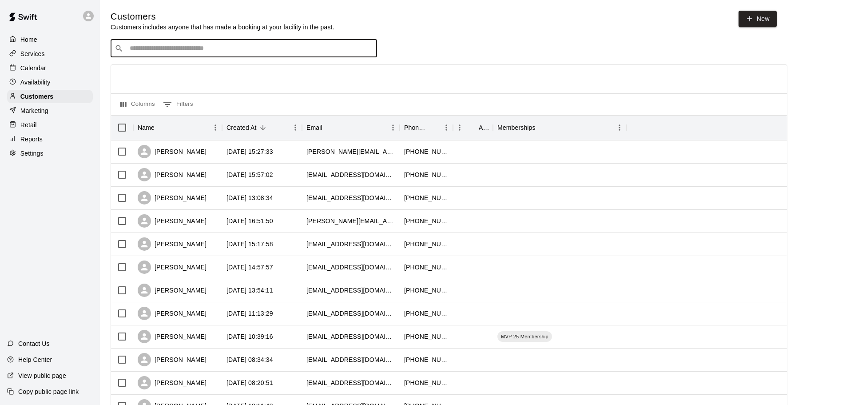
click at [333, 47] on input "Search customers by name or email" at bounding box center [250, 48] width 246 height 9
paste input "*******"
type input "*******"
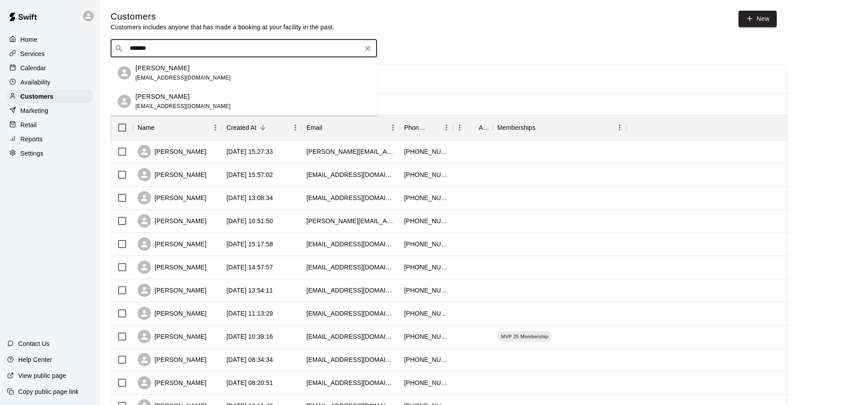
click at [216, 50] on input "*******" at bounding box center [243, 48] width 233 height 9
click at [210, 70] on div "Vanessa Montero vmerinomba@hotmail.com" at bounding box center [252, 73] width 235 height 19
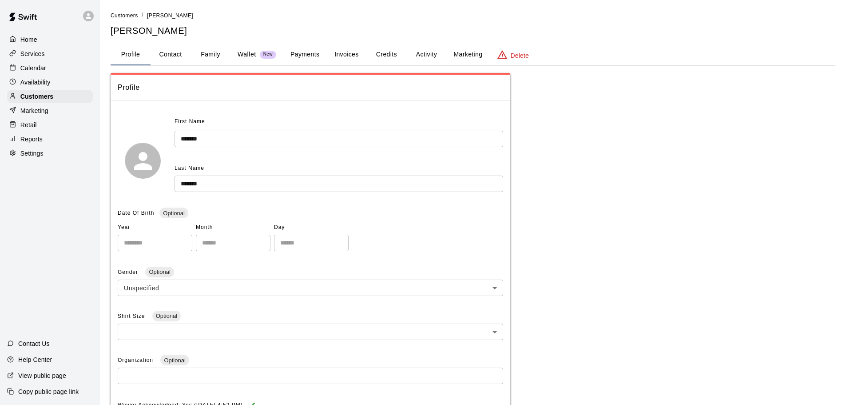
click at [358, 52] on button "Invoices" at bounding box center [346, 54] width 40 height 21
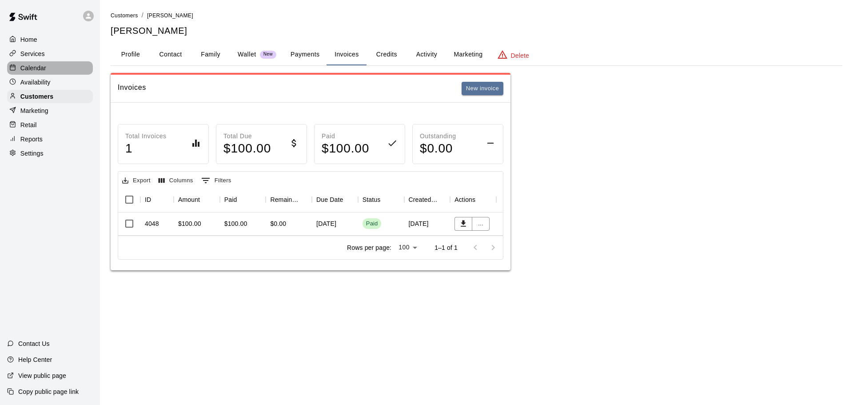
click at [51, 67] on div "Calendar" at bounding box center [50, 67] width 86 height 13
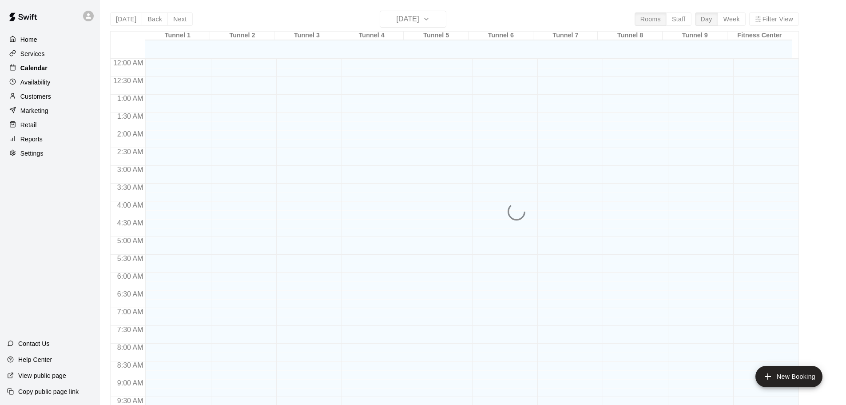
scroll to position [470, 0]
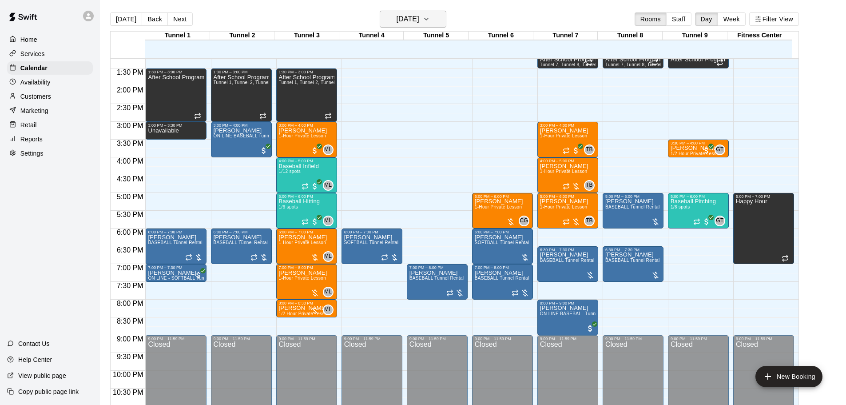
click at [415, 23] on h6 "[DATE]" at bounding box center [408, 19] width 23 height 12
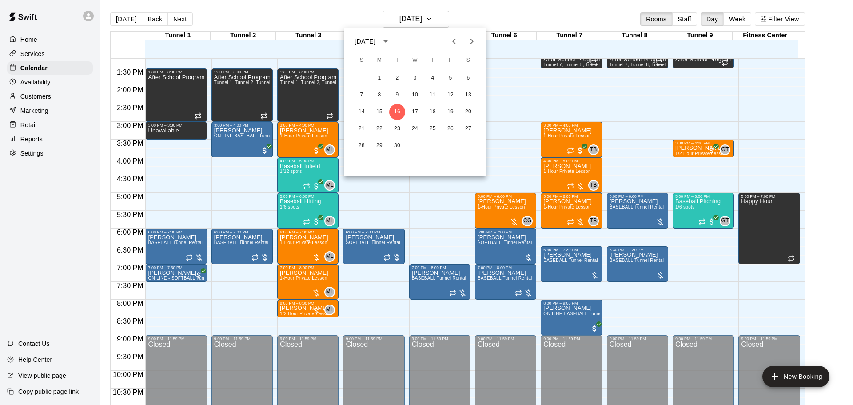
click at [473, 42] on icon "Next month" at bounding box center [471, 41] width 3 height 5
click at [358, 130] on button "16" at bounding box center [362, 129] width 16 height 16
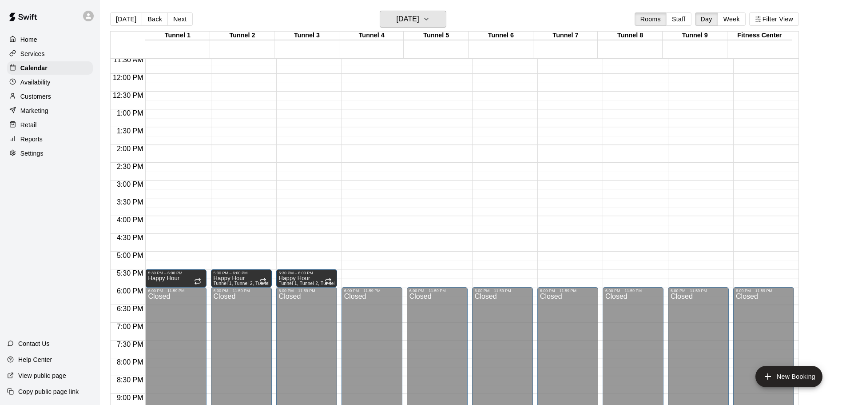
scroll to position [337, 0]
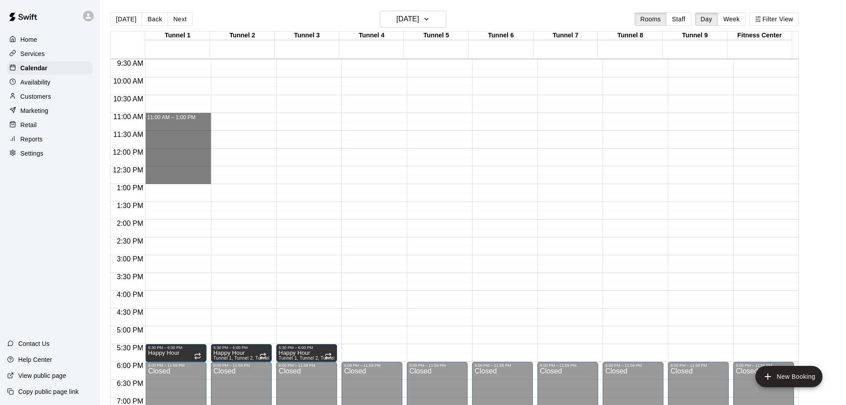
drag, startPoint x: 164, startPoint y: 115, endPoint x: 170, endPoint y: 177, distance: 62.9
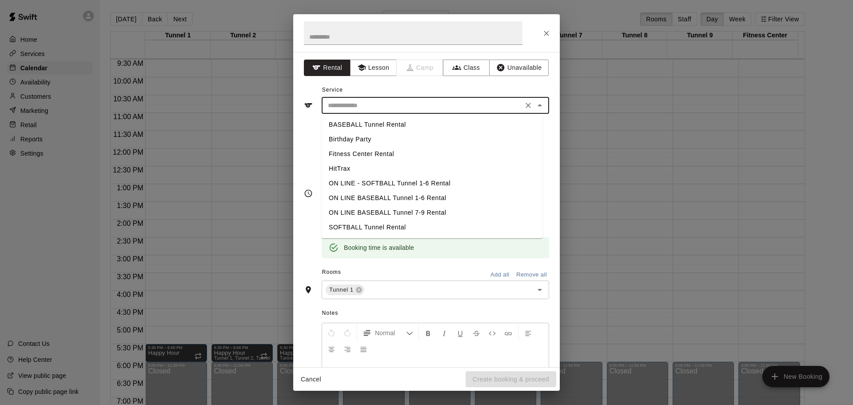
click at [408, 103] on input "text" at bounding box center [422, 105] width 196 height 11
click at [361, 140] on li "Birthday Party" at bounding box center [432, 139] width 221 height 15
type input "**********"
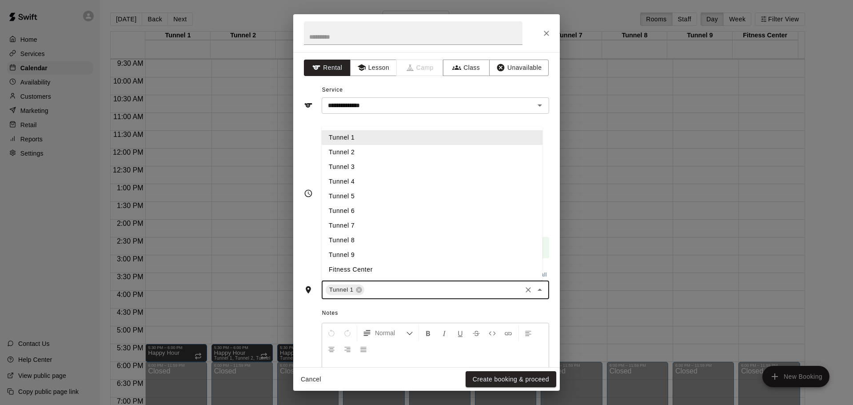
click at [397, 292] on input "text" at bounding box center [443, 289] width 155 height 11
click at [366, 153] on li "Tunnel 2" at bounding box center [432, 152] width 221 height 15
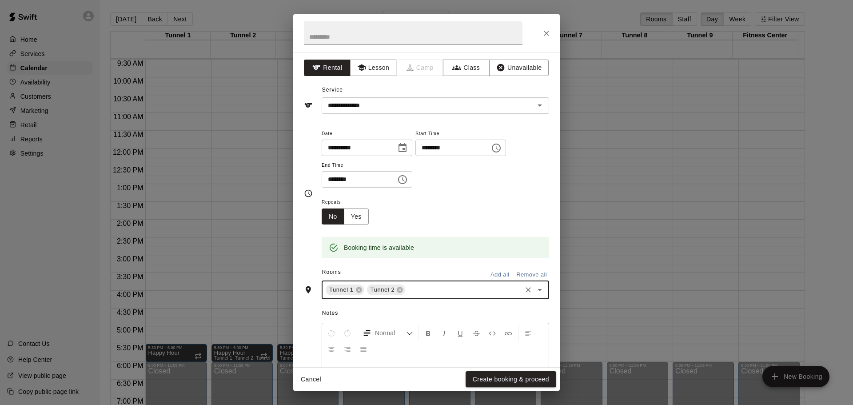
click at [422, 287] on input "text" at bounding box center [463, 289] width 114 height 11
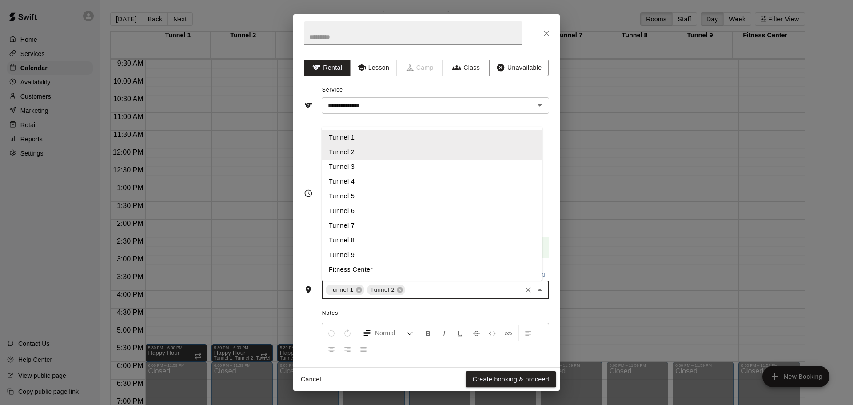
click at [385, 165] on li "Tunnel 3" at bounding box center [432, 166] width 221 height 15
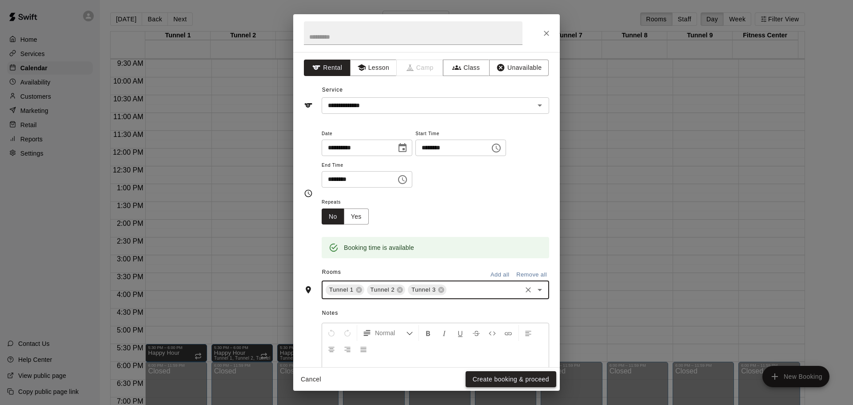
click at [506, 379] on button "Create booking & proceed" at bounding box center [511, 379] width 91 height 16
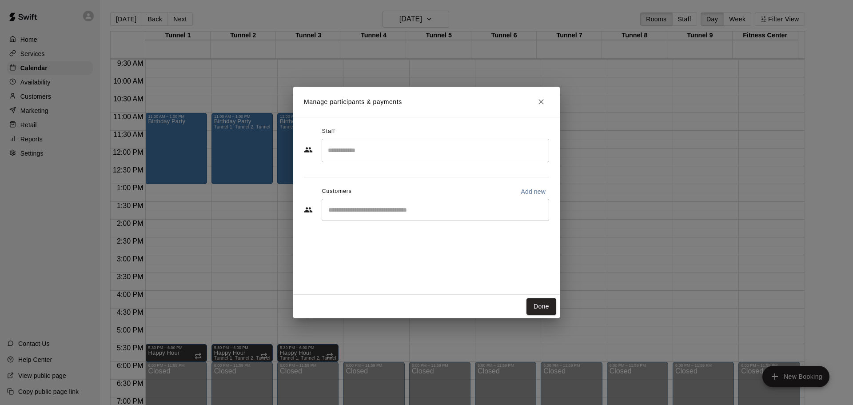
click at [387, 150] on input "Search staff" at bounding box center [435, 151] width 219 height 16
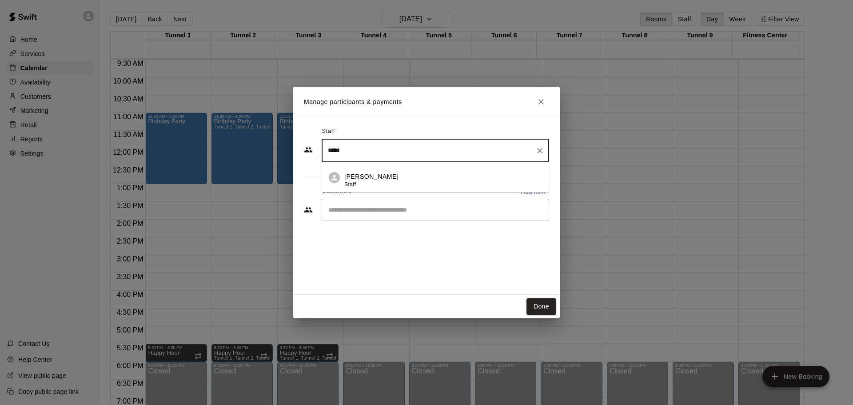
click at [394, 177] on div "Megan Bratetic Staff" at bounding box center [443, 180] width 198 height 17
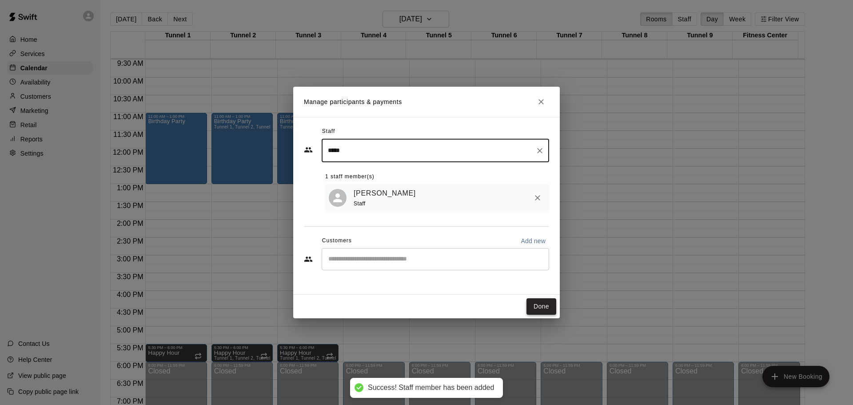
type input "*****"
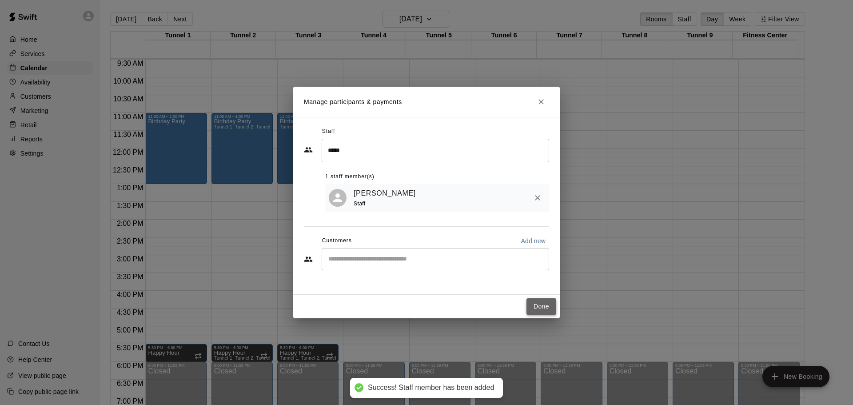
click at [542, 306] on button "Done" at bounding box center [541, 306] width 30 height 16
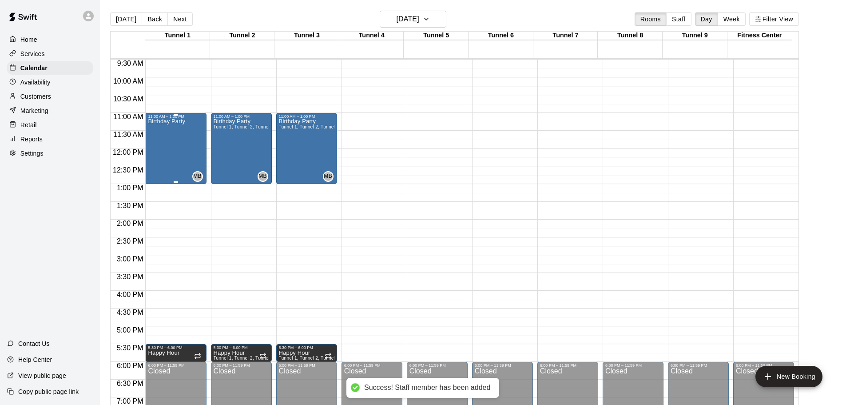
click at [173, 134] on div "Birthday Party" at bounding box center [166, 321] width 37 height 405
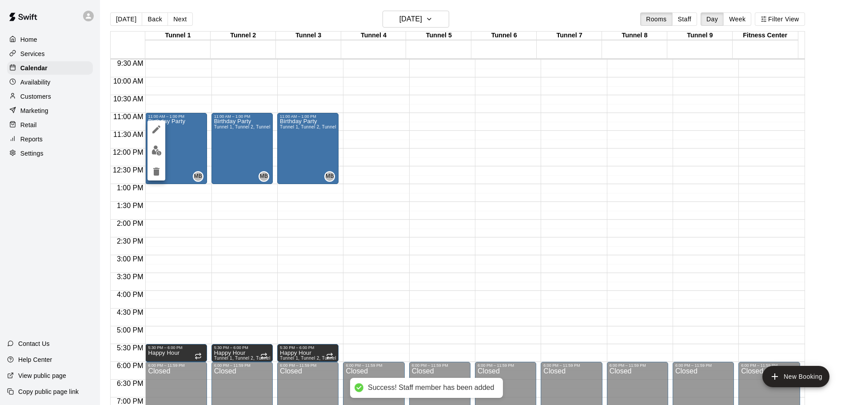
click at [155, 126] on icon "edit" at bounding box center [156, 129] width 11 height 11
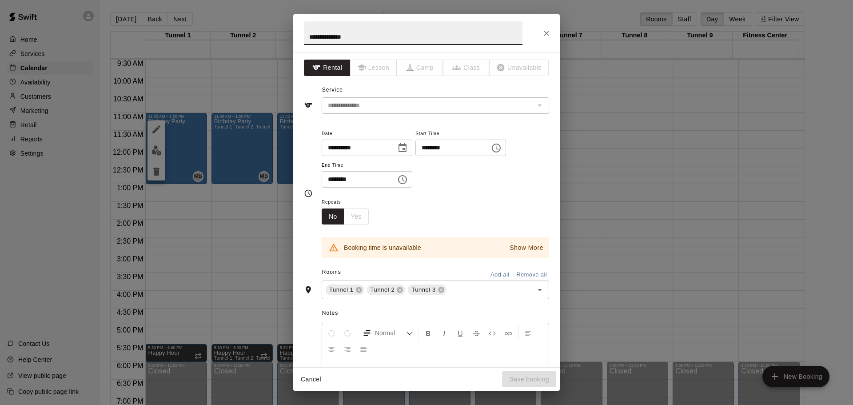
drag, startPoint x: 365, startPoint y: 34, endPoint x: 219, endPoint y: 31, distance: 145.7
click at [219, 31] on div "**********" at bounding box center [426, 202] width 853 height 405
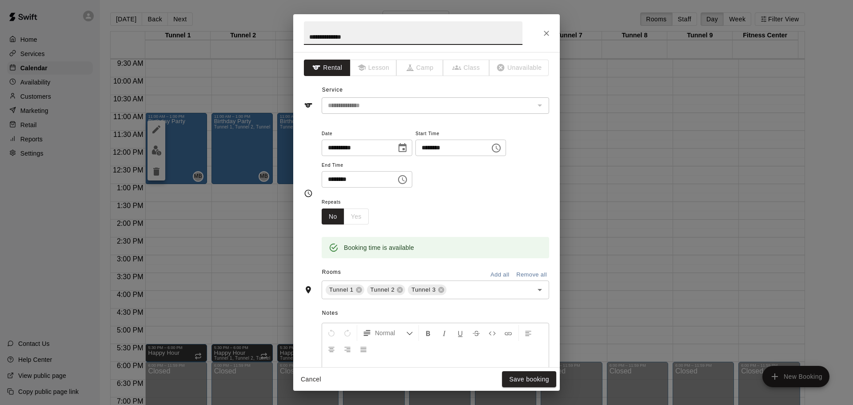
click at [402, 39] on input "**********" at bounding box center [413, 33] width 219 height 24
paste input "**********"
type input "**********"
click at [529, 374] on button "Save booking" at bounding box center [529, 379] width 54 height 16
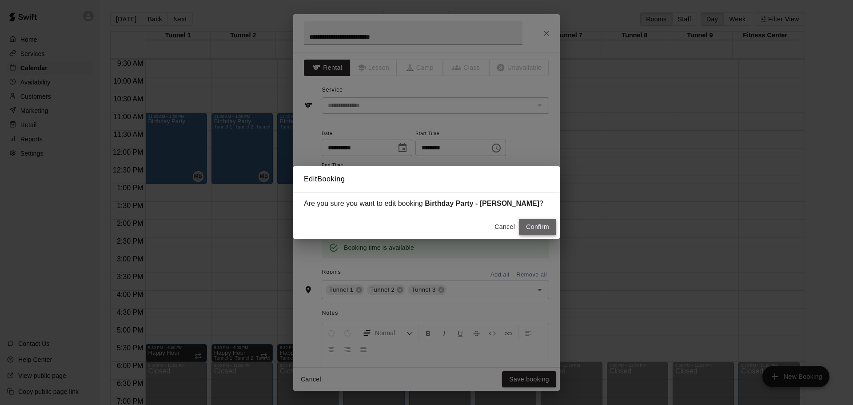
click at [537, 233] on button "Confirm" at bounding box center [537, 227] width 37 height 16
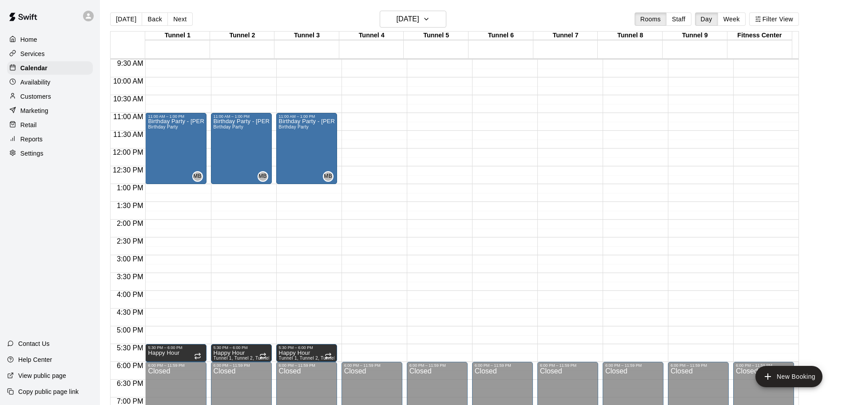
click at [46, 92] on div "Customers" at bounding box center [50, 96] width 86 height 13
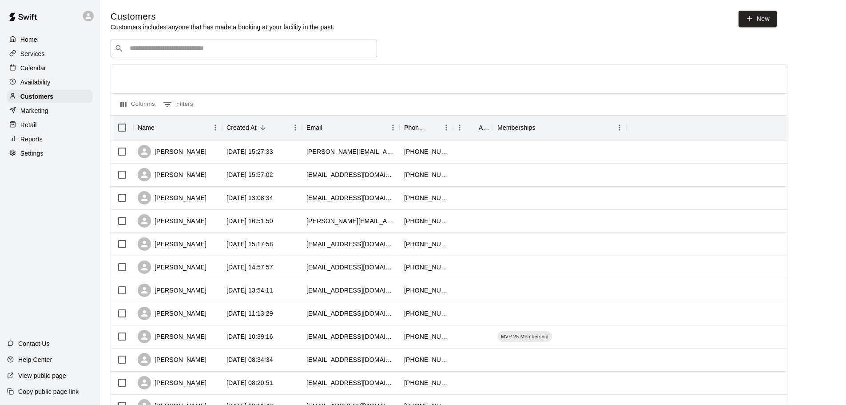
click at [202, 45] on input "Search customers by name or email" at bounding box center [250, 48] width 246 height 9
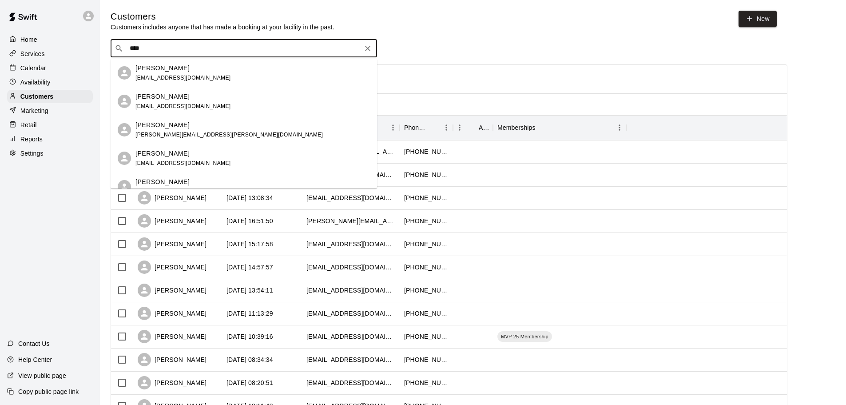
type input "****"
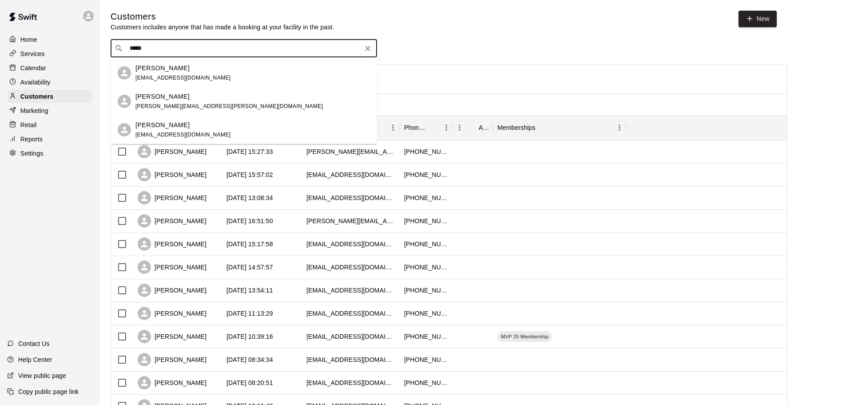
click at [207, 73] on div "Dora Mirzaie theordora.mirzaie@icloud.com" at bounding box center [183, 73] width 96 height 19
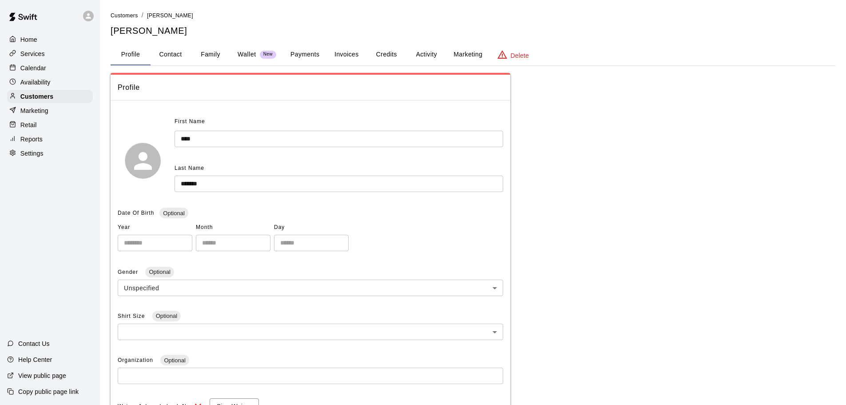
click at [344, 56] on button "Invoices" at bounding box center [346, 54] width 40 height 21
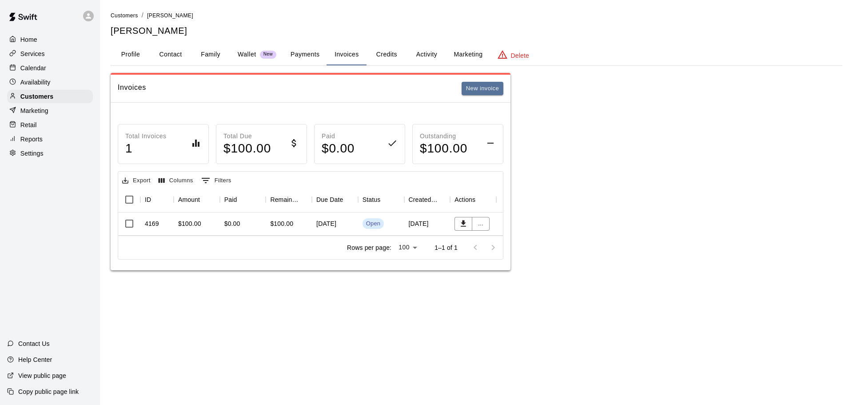
click at [28, 68] on p "Calendar" at bounding box center [33, 68] width 26 height 9
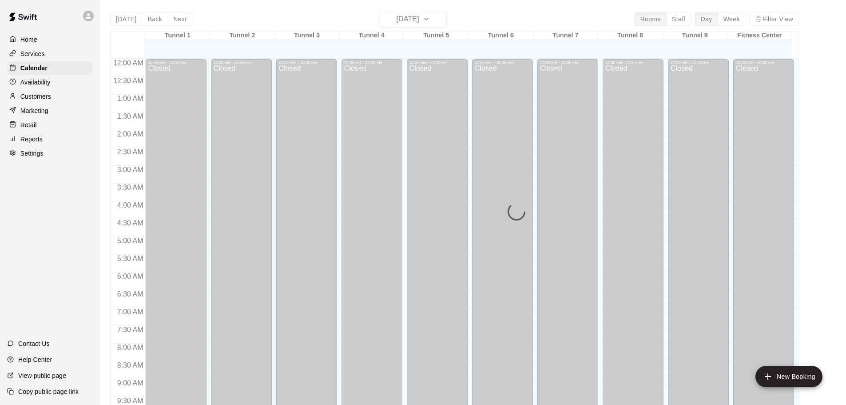
scroll to position [470, 0]
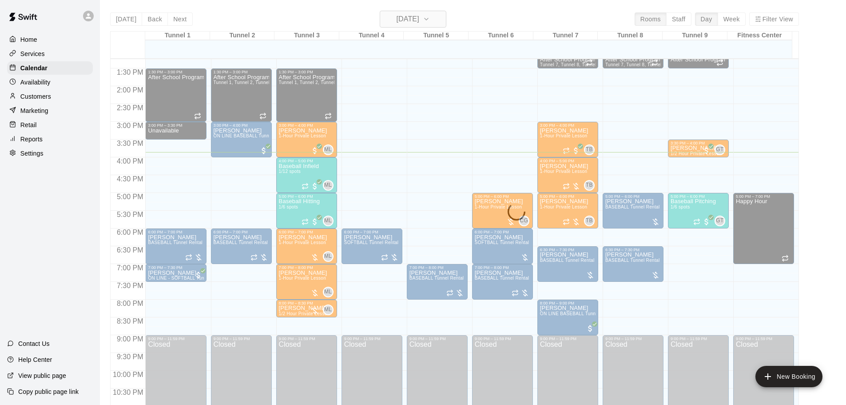
click at [397, 19] on h6 "[DATE]" at bounding box center [408, 19] width 23 height 12
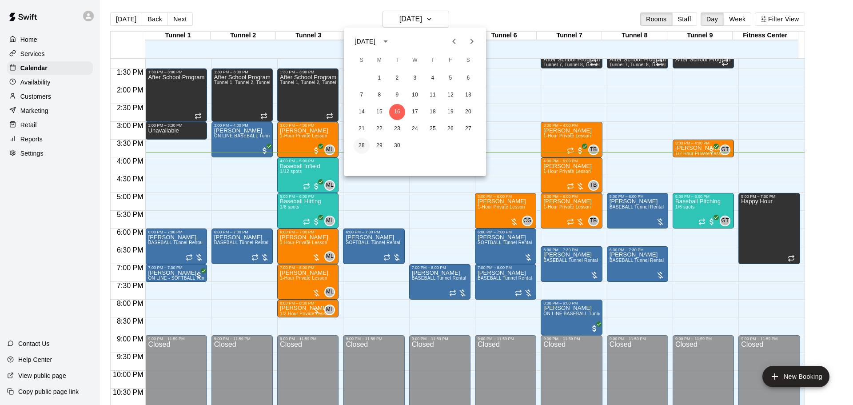
click at [363, 143] on button "28" at bounding box center [362, 146] width 16 height 16
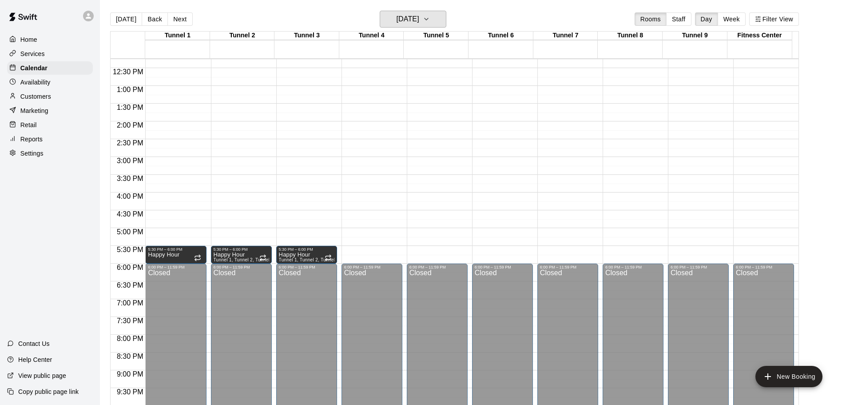
scroll to position [382, 0]
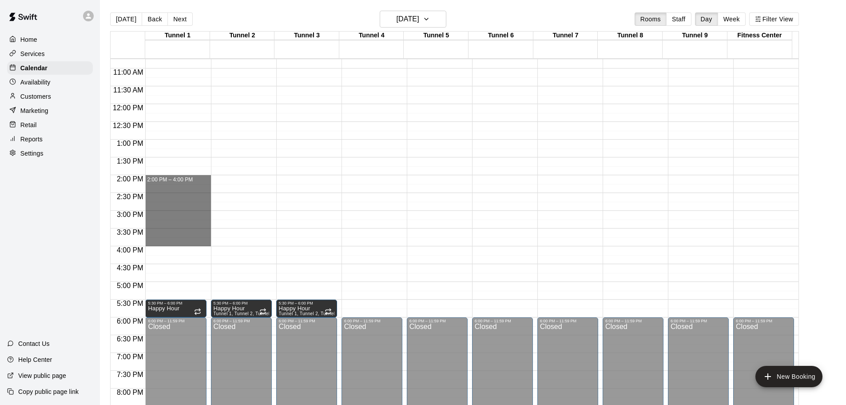
drag, startPoint x: 164, startPoint y: 177, endPoint x: 171, endPoint y: 240, distance: 63.5
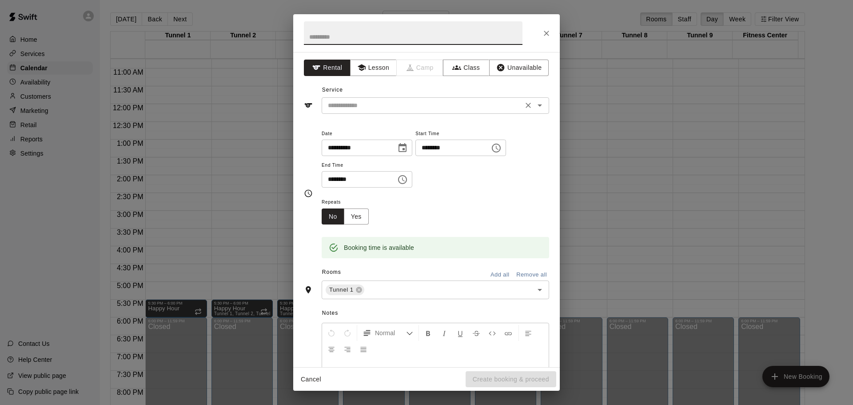
click at [370, 103] on input "text" at bounding box center [422, 105] width 196 height 11
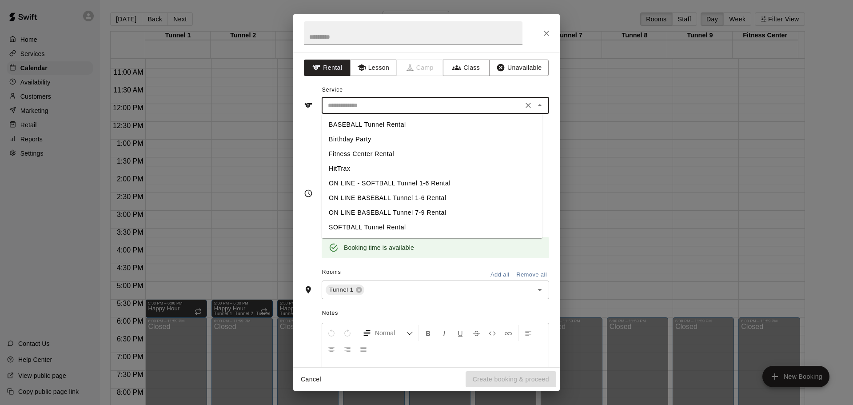
click at [373, 124] on li "BASEBALL Tunnel Rental" at bounding box center [432, 124] width 221 height 15
type input "**********"
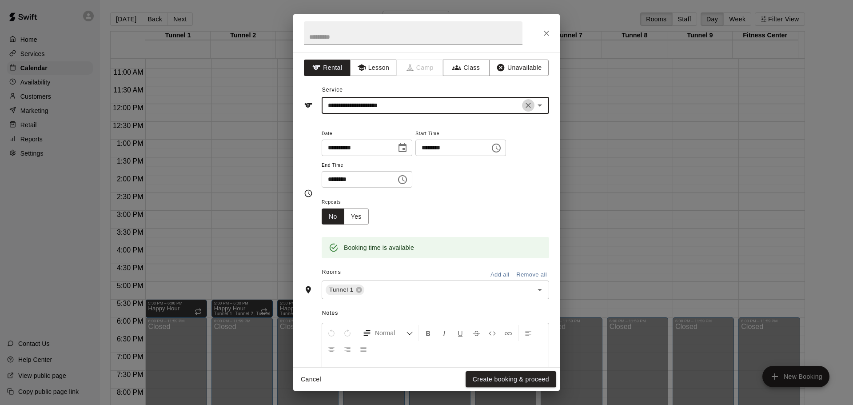
click at [524, 103] on icon "Clear" at bounding box center [528, 105] width 9 height 9
click at [442, 109] on input "text" at bounding box center [422, 105] width 196 height 11
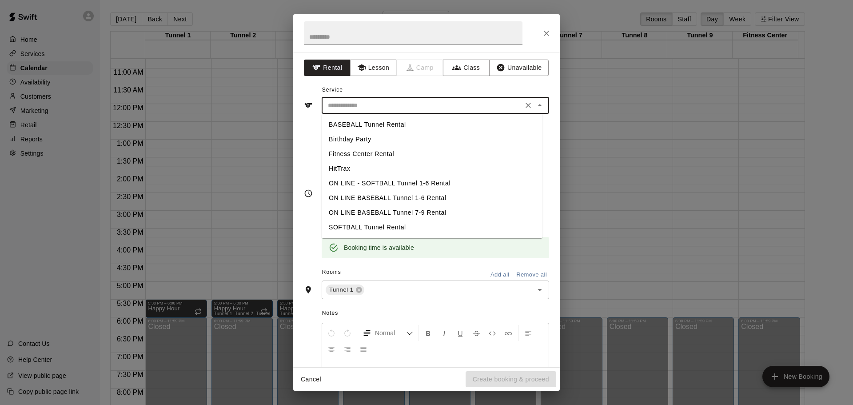
click at [377, 136] on li "Birthday Party" at bounding box center [432, 139] width 221 height 15
type input "**********"
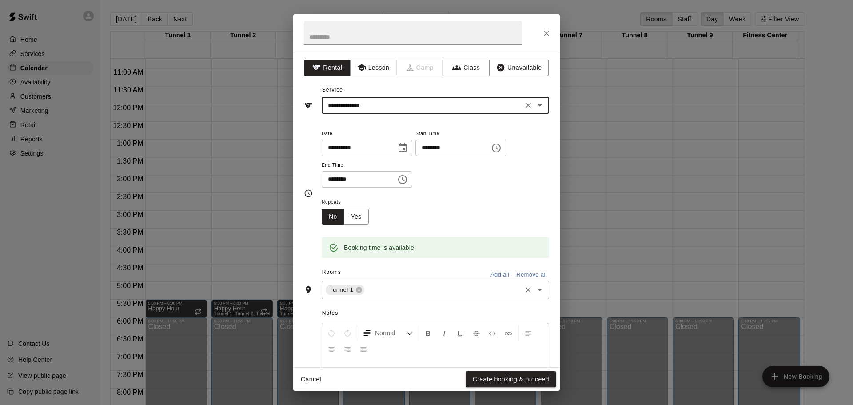
click at [410, 286] on input "text" at bounding box center [443, 289] width 155 height 11
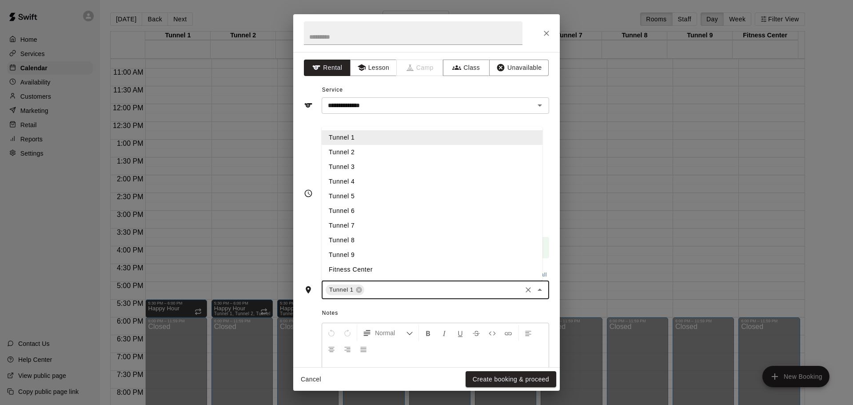
click at [367, 153] on li "Tunnel 2" at bounding box center [432, 152] width 221 height 15
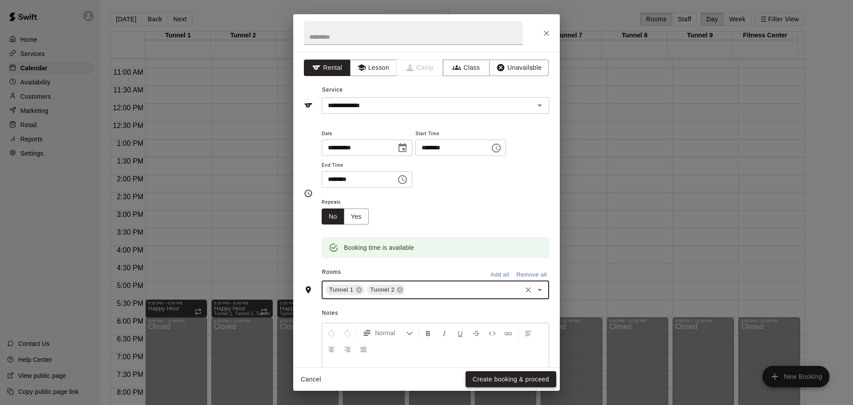
click at [491, 375] on button "Create booking & proceed" at bounding box center [511, 379] width 91 height 16
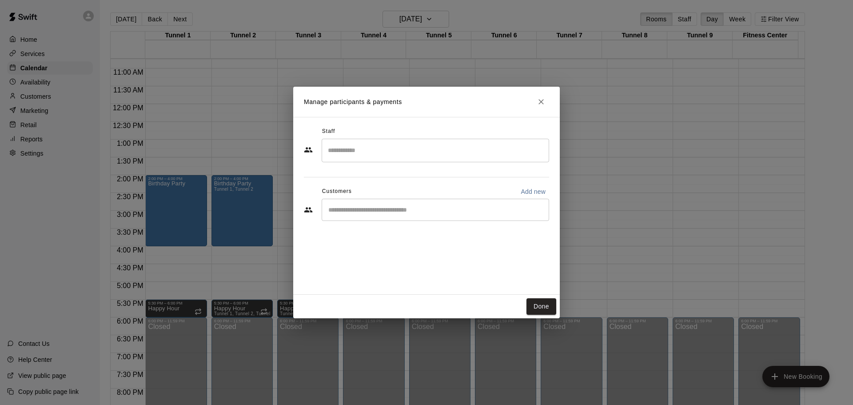
click at [398, 136] on div "Staff" at bounding box center [426, 131] width 245 height 14
click at [400, 146] on input "Search staff" at bounding box center [435, 151] width 219 height 16
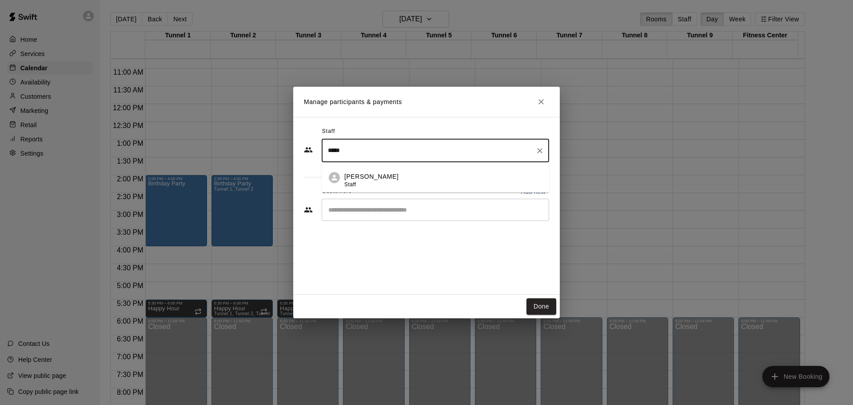
click at [418, 177] on div "Megan Bratetic Staff" at bounding box center [443, 180] width 198 height 17
type input "*****"
click at [401, 207] on input "Start typing to search customers..." at bounding box center [435, 209] width 219 height 9
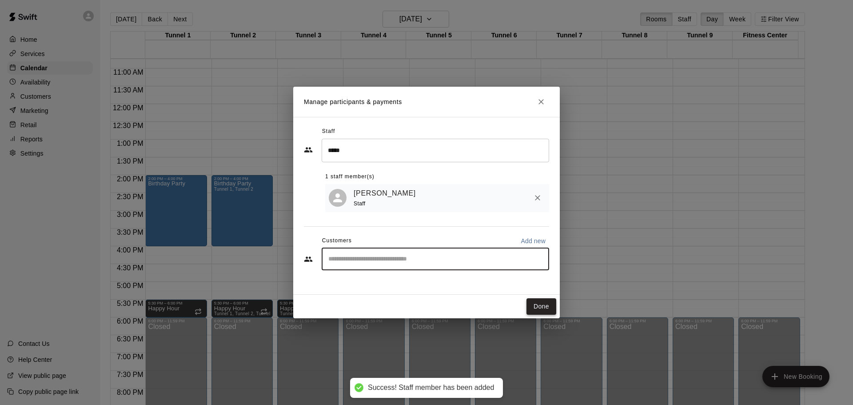
click at [543, 308] on button "Done" at bounding box center [541, 306] width 30 height 16
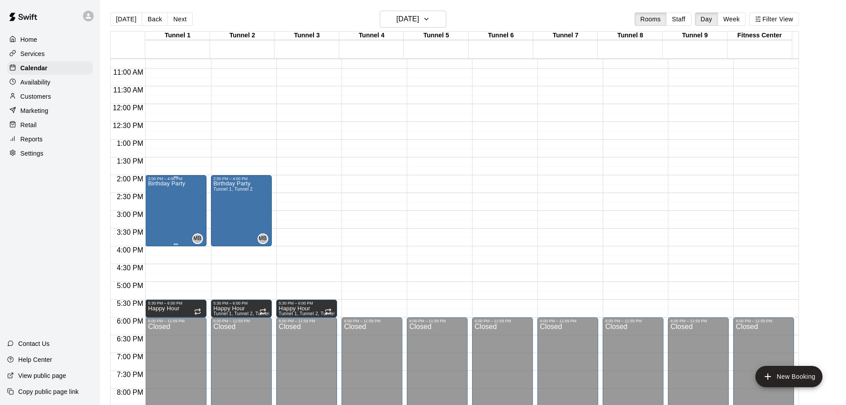
click at [182, 203] on div "Birthday Party" at bounding box center [166, 383] width 37 height 405
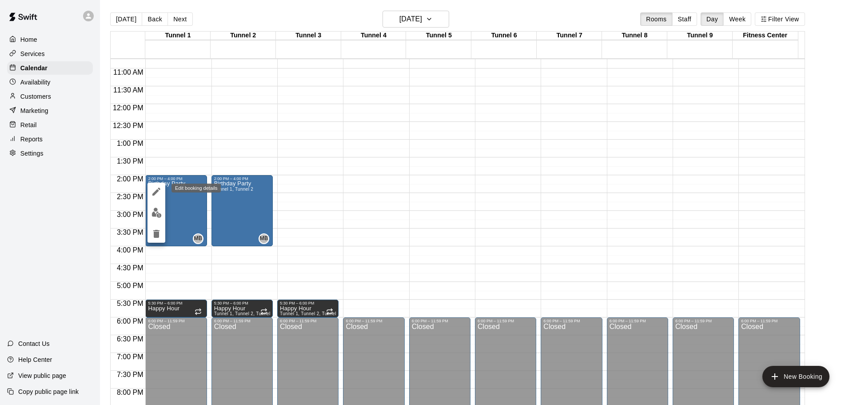
drag, startPoint x: 151, startPoint y: 191, endPoint x: 188, endPoint y: 183, distance: 38.4
click at [153, 191] on icon "edit" at bounding box center [156, 191] width 11 height 11
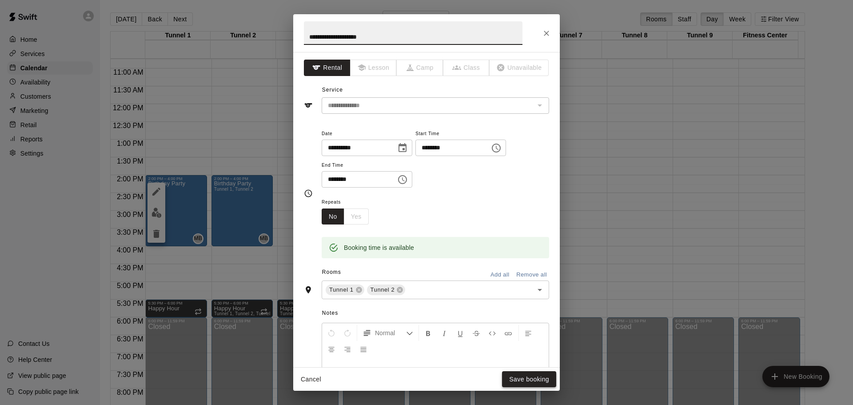
type input "**********"
click at [533, 380] on button "Save booking" at bounding box center [529, 379] width 54 height 16
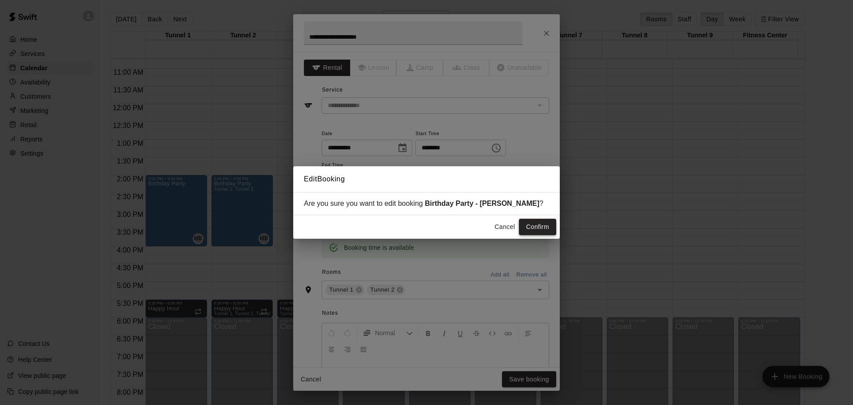
click at [534, 222] on button "Confirm" at bounding box center [537, 227] width 37 height 16
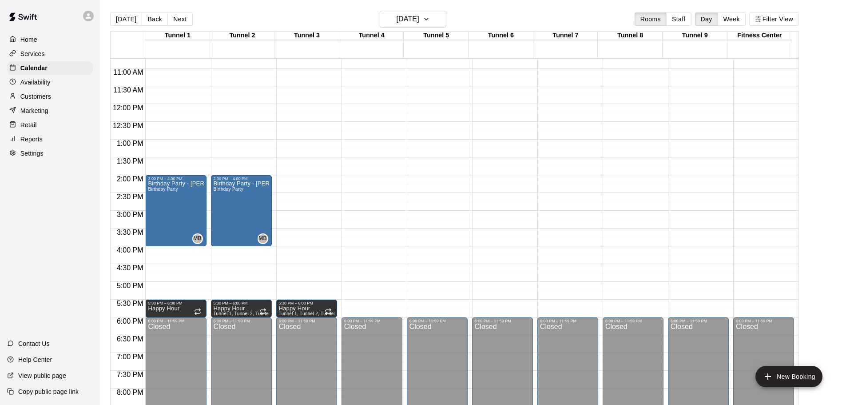
click at [420, 169] on div "12:00 AM – 9:00 AM Closed 6:00 PM – 11:59 PM Closed" at bounding box center [437, 104] width 61 height 853
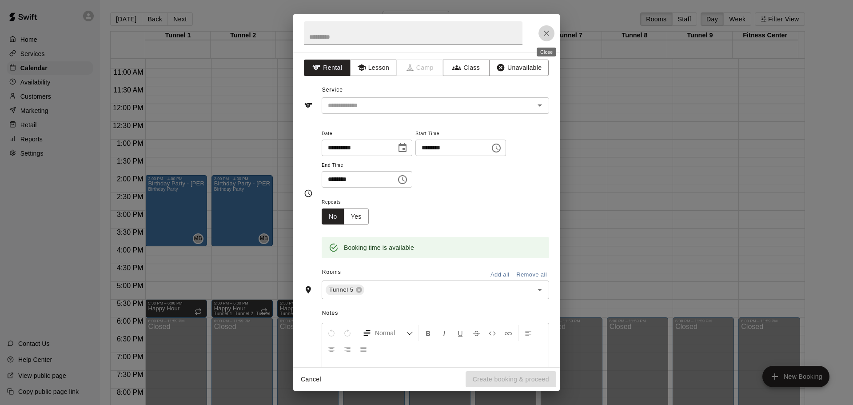
click at [548, 29] on icon "Close" at bounding box center [546, 33] width 9 height 9
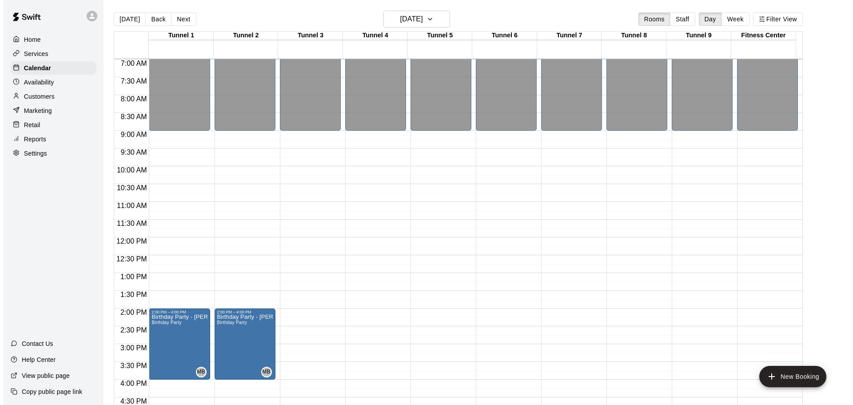
scroll to position [293, 0]
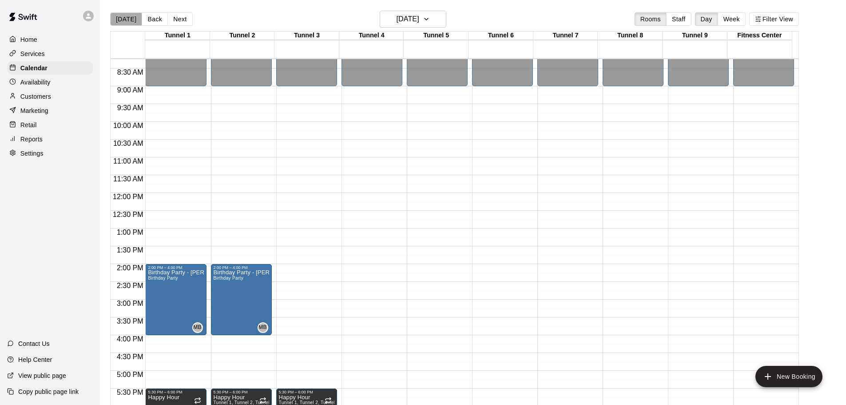
click at [128, 16] on button "[DATE]" at bounding box center [126, 18] width 32 height 13
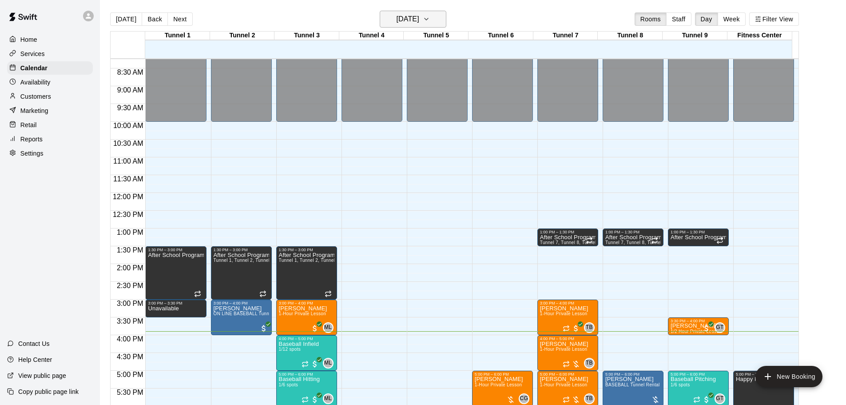
click at [417, 20] on h6 "[DATE]" at bounding box center [408, 19] width 23 height 12
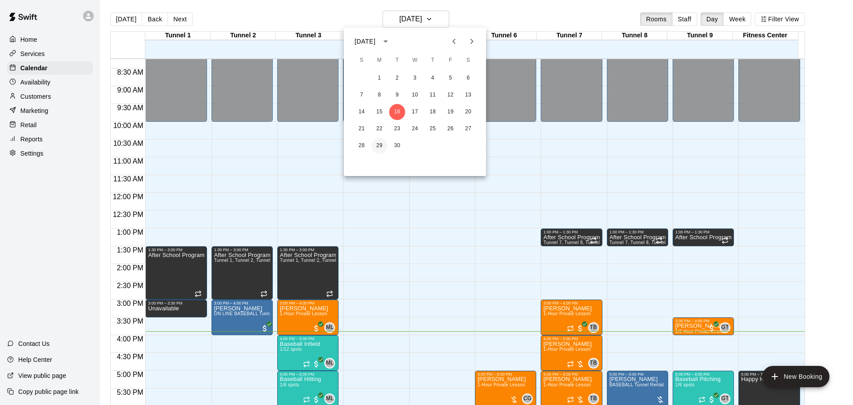
click at [378, 141] on button "29" at bounding box center [379, 146] width 16 height 16
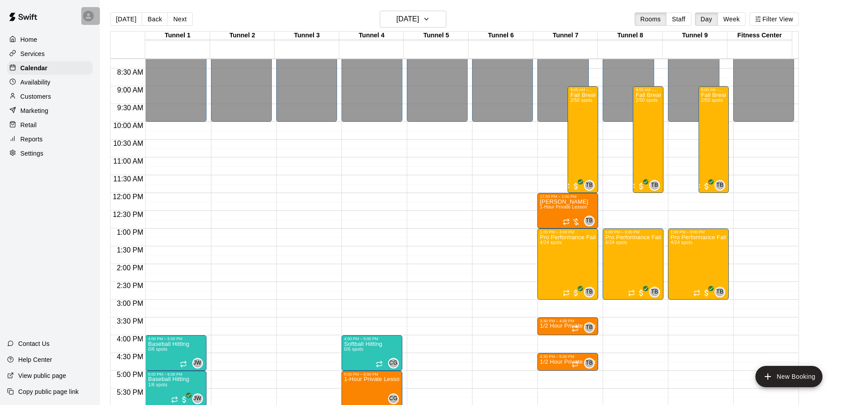
click at [94, 15] on div at bounding box center [90, 16] width 19 height 18
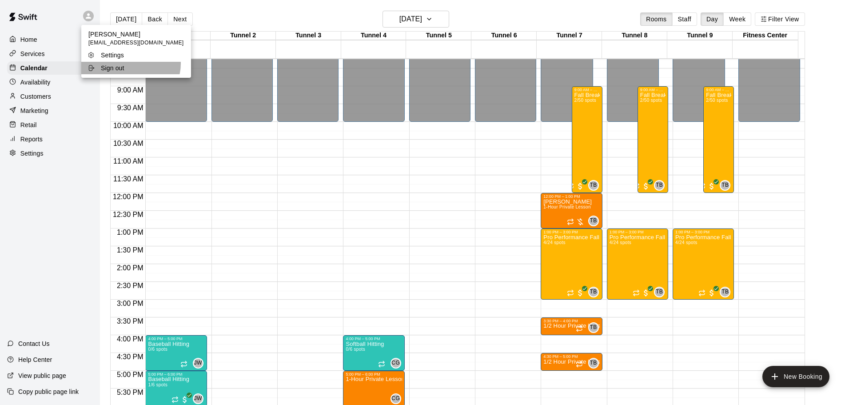
click at [130, 64] on div "Sign out" at bounding box center [117, 68] width 58 height 9
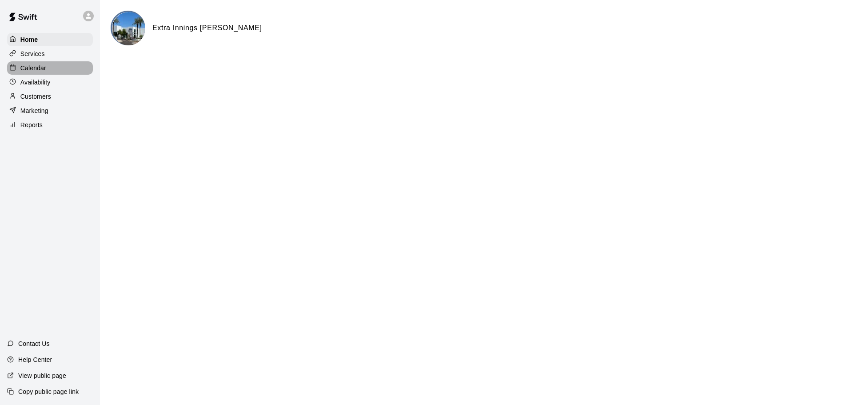
click at [27, 70] on p "Calendar" at bounding box center [33, 68] width 26 height 9
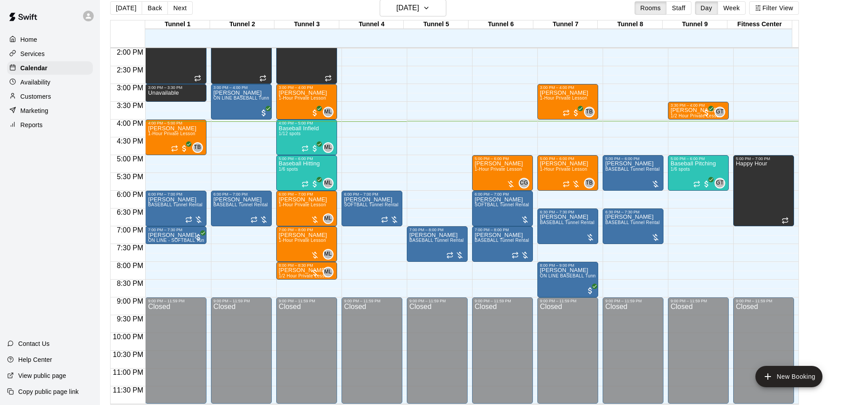
scroll to position [14, 0]
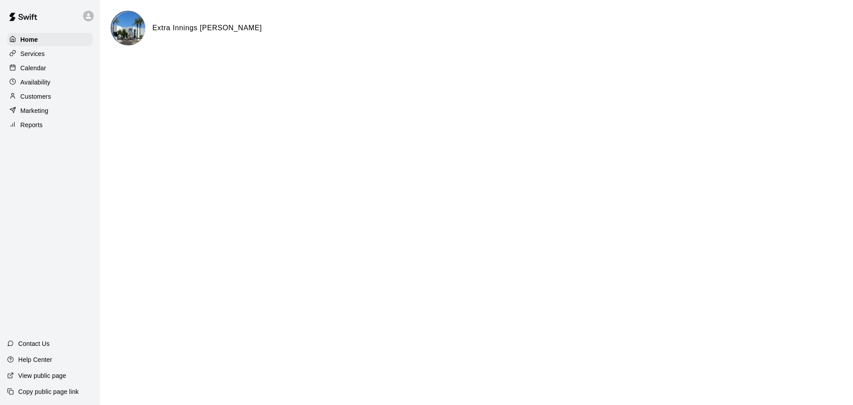
click at [28, 63] on div "Calendar" at bounding box center [50, 67] width 86 height 13
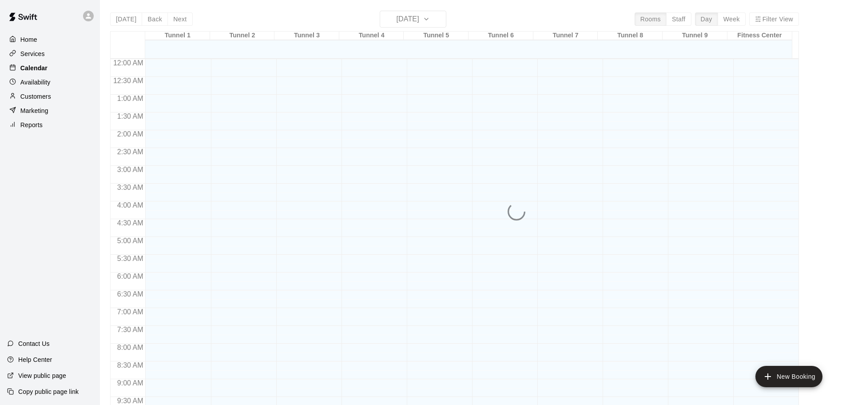
scroll to position [470, 0]
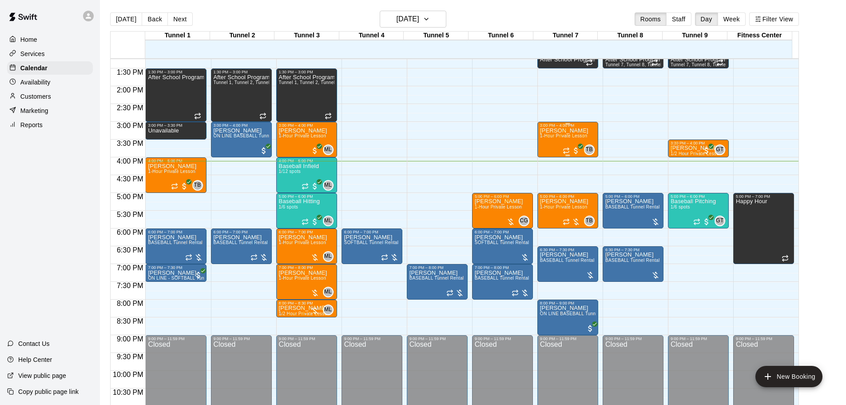
click at [565, 131] on p "[PERSON_NAME]" at bounding box center [564, 131] width 48 height 0
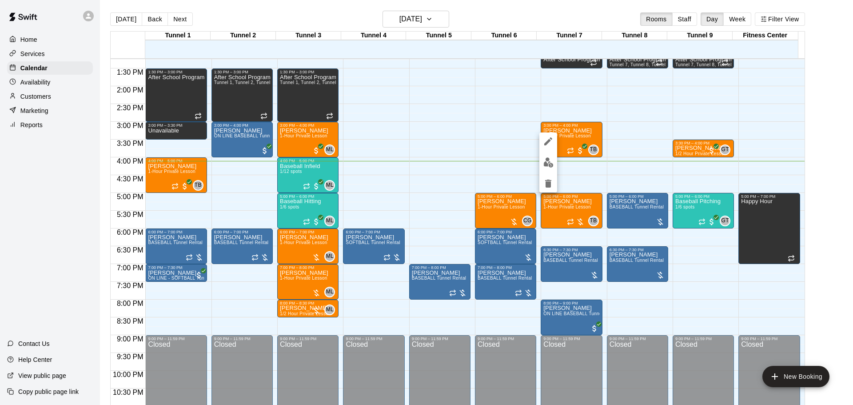
click at [549, 159] on img "edit" at bounding box center [548, 162] width 10 height 10
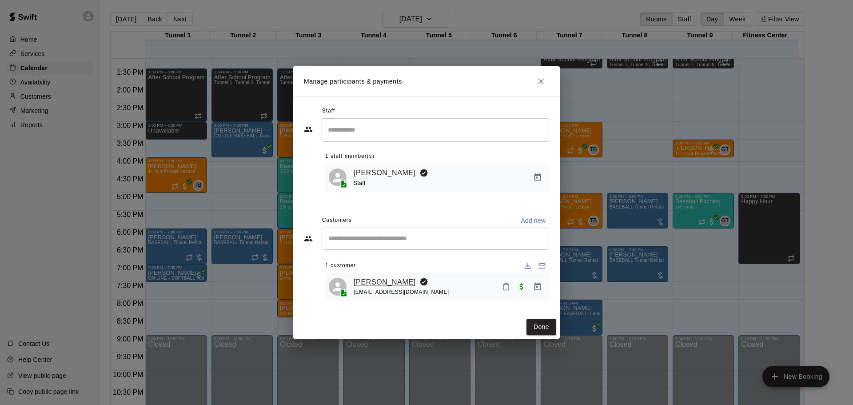
click at [368, 278] on link "[PERSON_NAME]" at bounding box center [385, 282] width 62 height 12
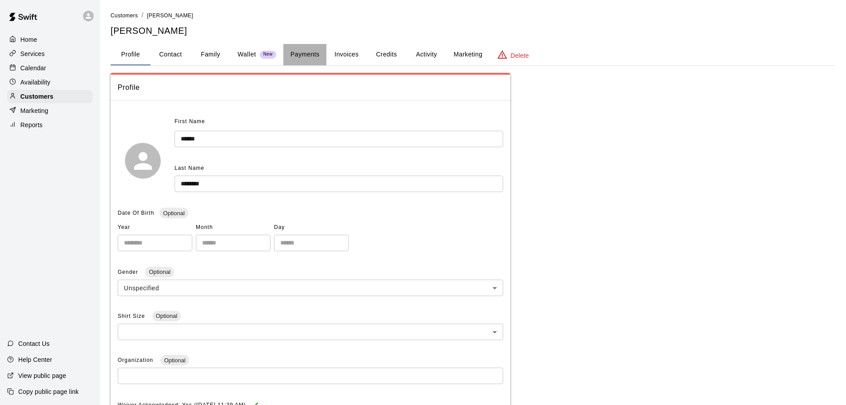
click at [291, 56] on button "Payments" at bounding box center [304, 54] width 43 height 21
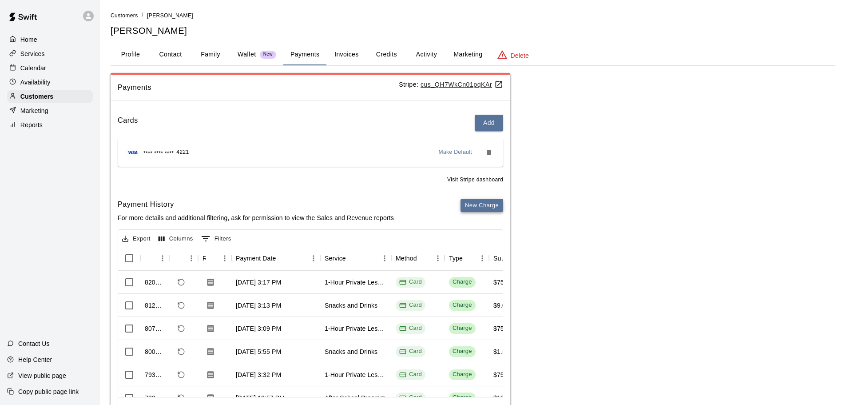
click at [471, 204] on button "New Charge" at bounding box center [482, 206] width 43 height 14
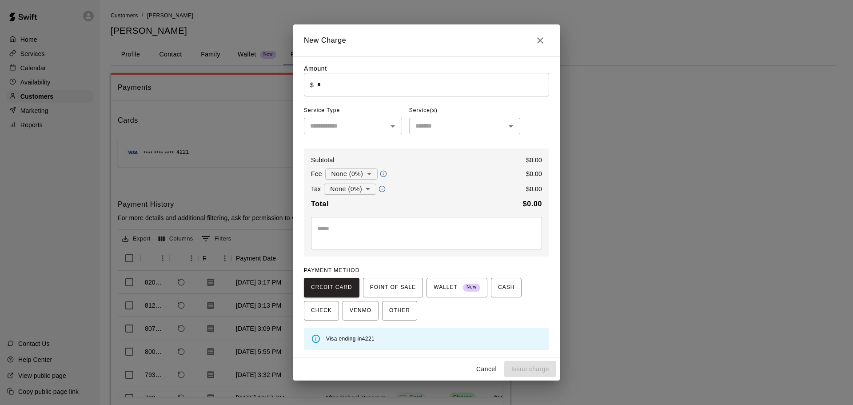
click at [377, 81] on input "*" at bounding box center [433, 85] width 232 height 24
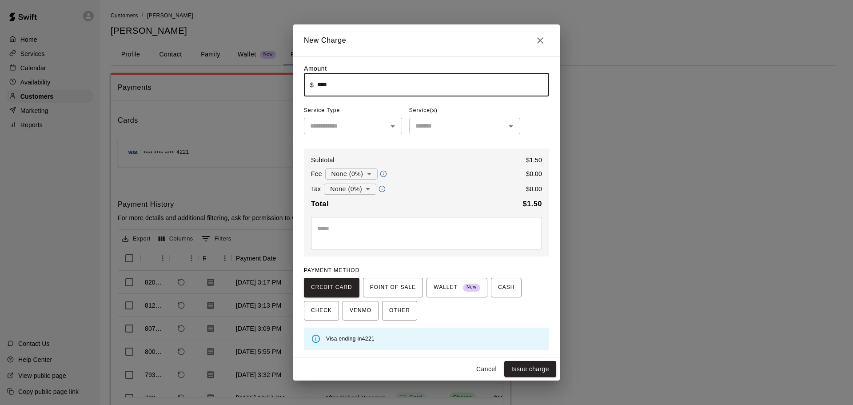
type input "****"
click at [372, 127] on input "text" at bounding box center [346, 125] width 78 height 11
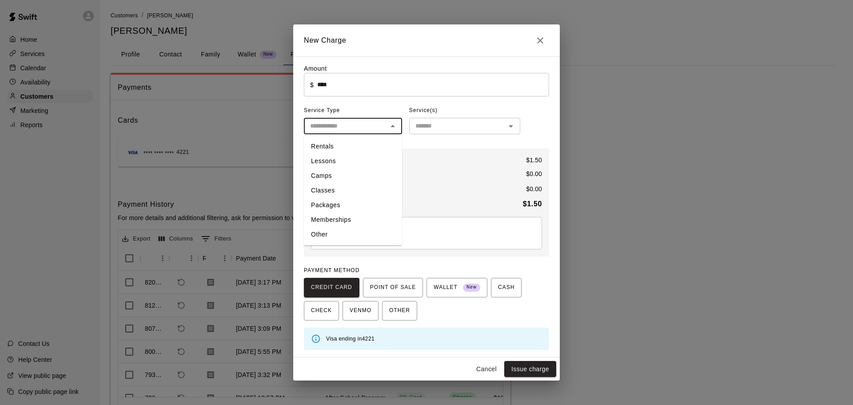
click at [338, 232] on li "Other" at bounding box center [353, 234] width 98 height 15
type input "*****"
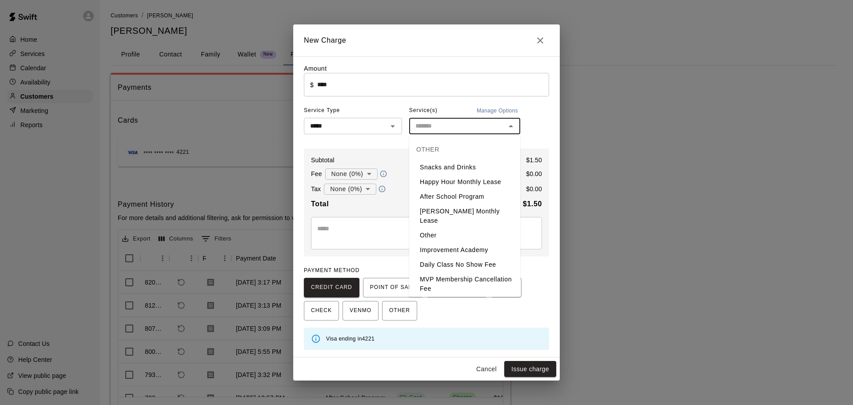
click at [423, 130] on input "text" at bounding box center [457, 125] width 91 height 11
click at [437, 165] on li "Snacks and Drinks" at bounding box center [464, 167] width 111 height 15
type input "**********"
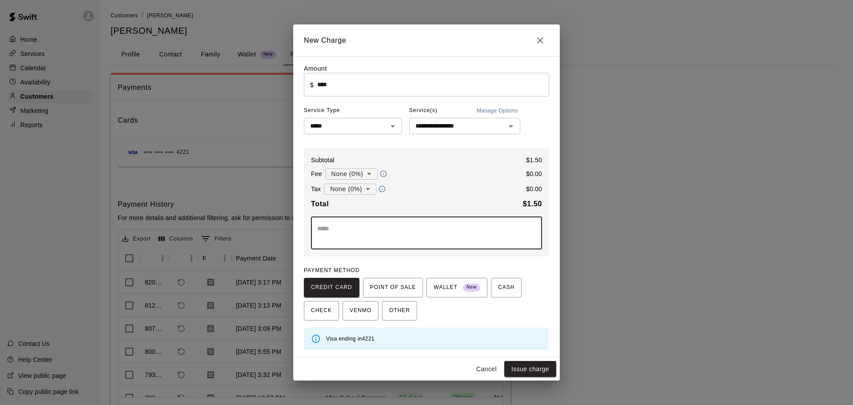
click at [326, 232] on textarea at bounding box center [426, 233] width 219 height 18
type textarea "*********"
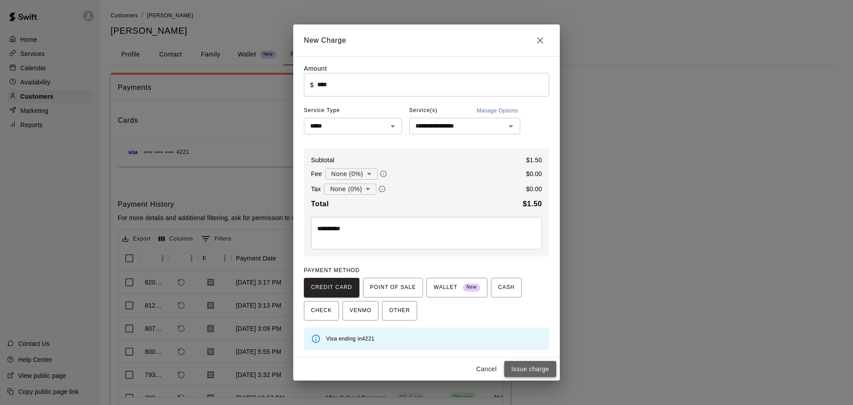
click at [538, 367] on button "Issue charge" at bounding box center [530, 369] width 52 height 16
type input "*"
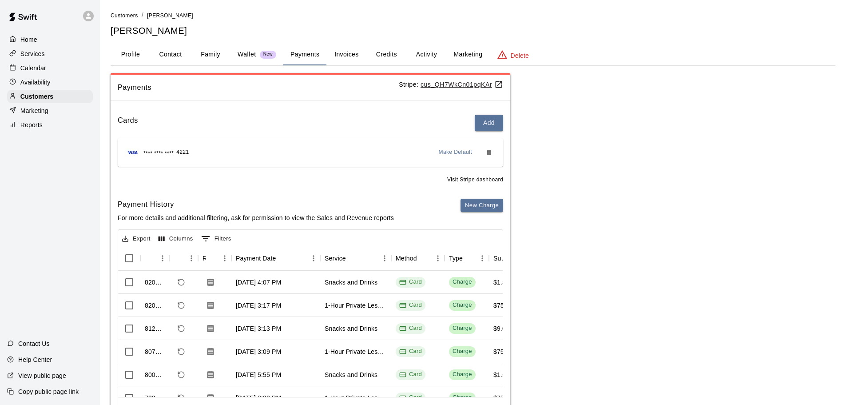
click at [45, 67] on p "Calendar" at bounding box center [33, 68] width 26 height 9
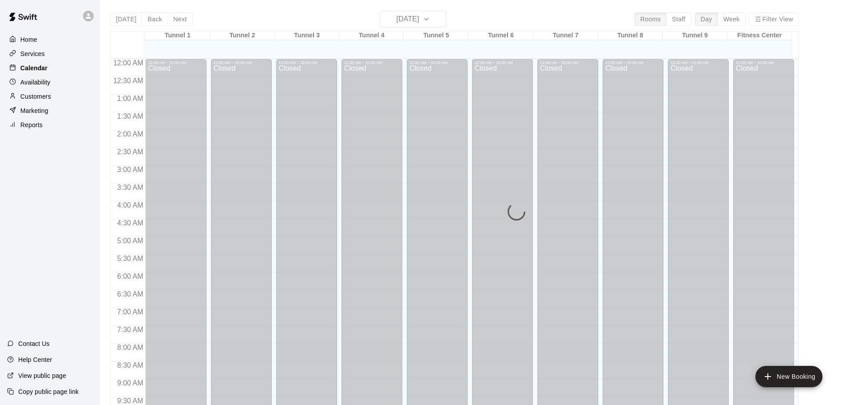
scroll to position [470, 0]
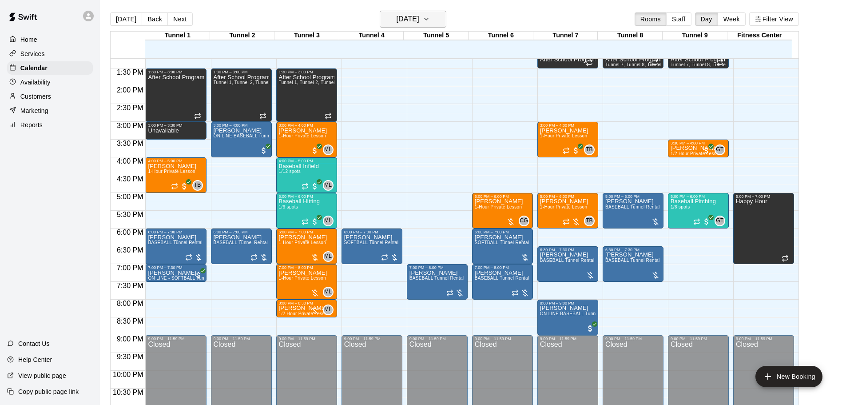
click at [419, 13] on h6 "[DATE]" at bounding box center [408, 19] width 23 height 12
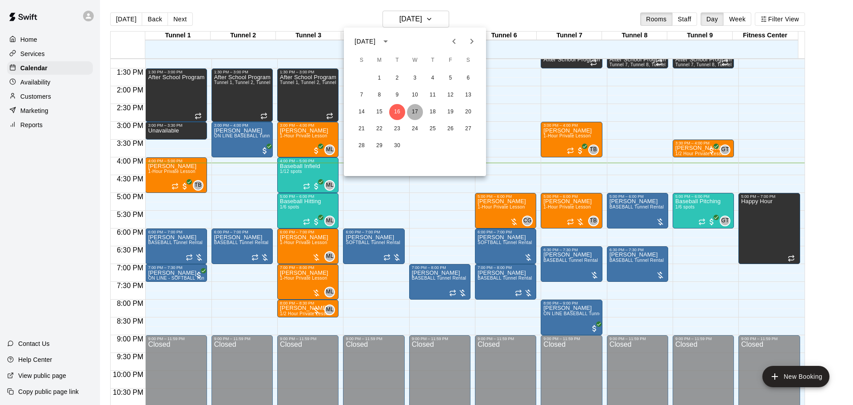
click at [413, 115] on button "17" at bounding box center [415, 112] width 16 height 16
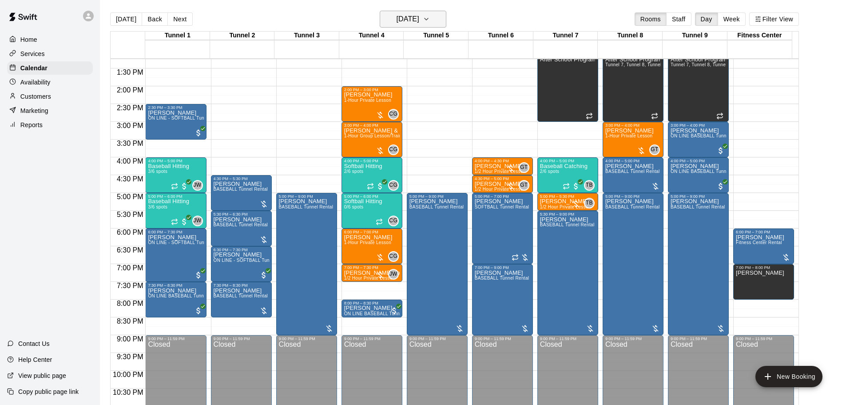
click at [412, 21] on h6 "Wednesday Sep 17" at bounding box center [408, 19] width 23 height 12
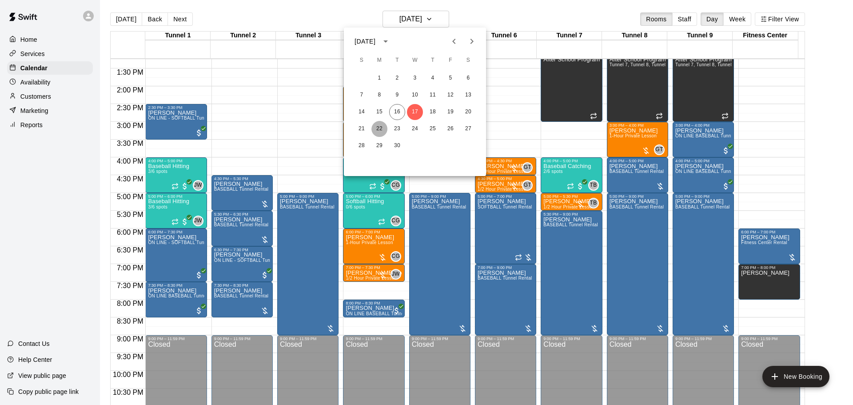
click at [383, 127] on button "22" at bounding box center [379, 129] width 16 height 16
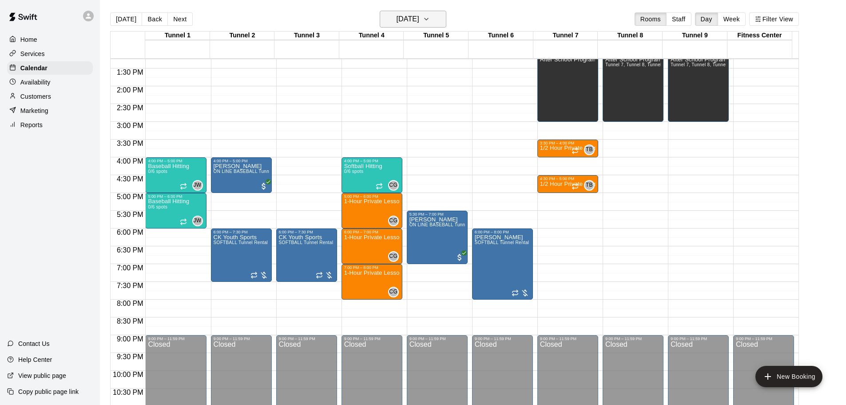
click at [397, 26] on button "Monday Sep 22" at bounding box center [413, 19] width 67 height 17
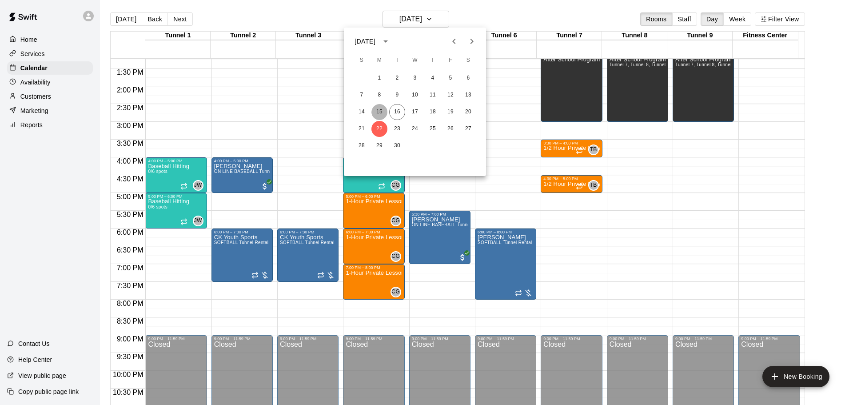
click at [379, 115] on button "15" at bounding box center [379, 112] width 16 height 16
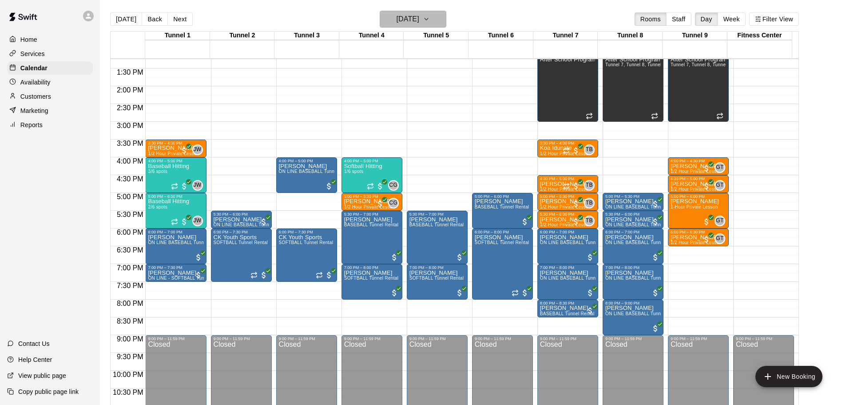
click at [419, 18] on h6 "Monday Sep 15" at bounding box center [408, 19] width 23 height 12
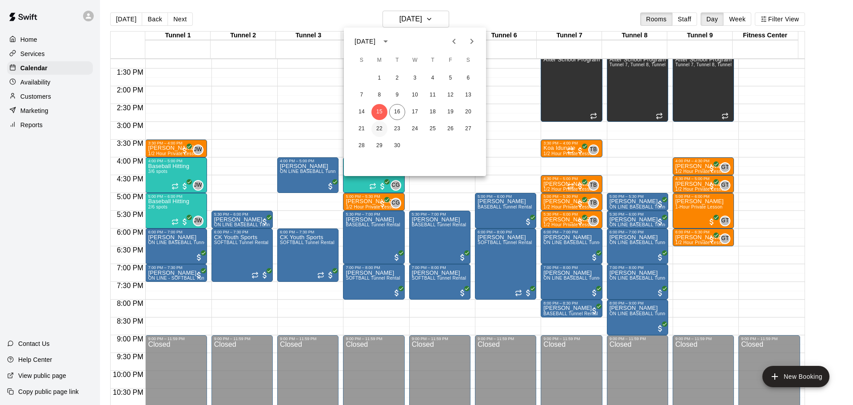
click at [381, 125] on button "22" at bounding box center [379, 129] width 16 height 16
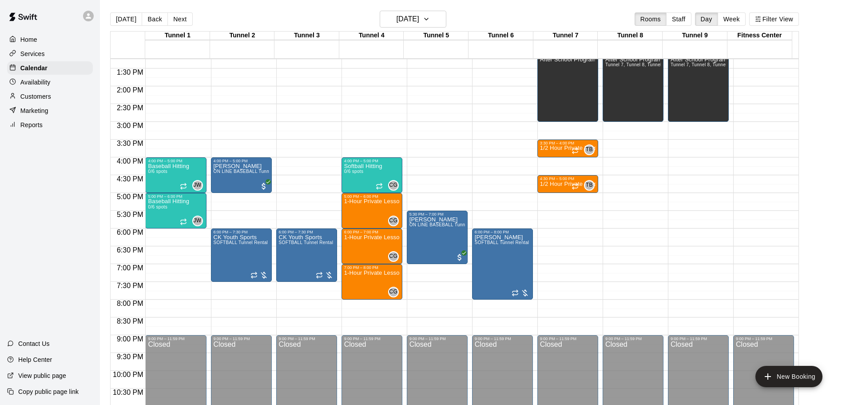
click at [685, 232] on div "12:00 AM – 10:00 AM Closed 1:00 PM – 3:00 PM After School Program Tunnel 7, Tun…" at bounding box center [698, 15] width 61 height 853
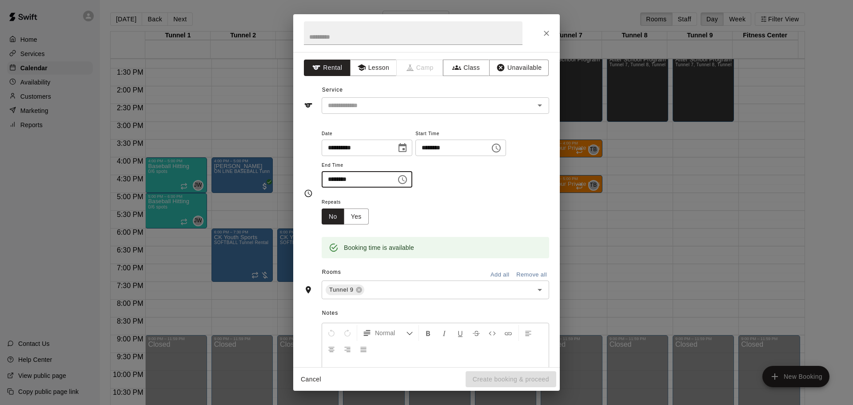
click at [331, 180] on input "********" at bounding box center [356, 179] width 68 height 16
type input "********"
click at [362, 66] on icon "button" at bounding box center [361, 67] width 8 height 7
click at [536, 107] on icon "Open" at bounding box center [539, 105] width 11 height 11
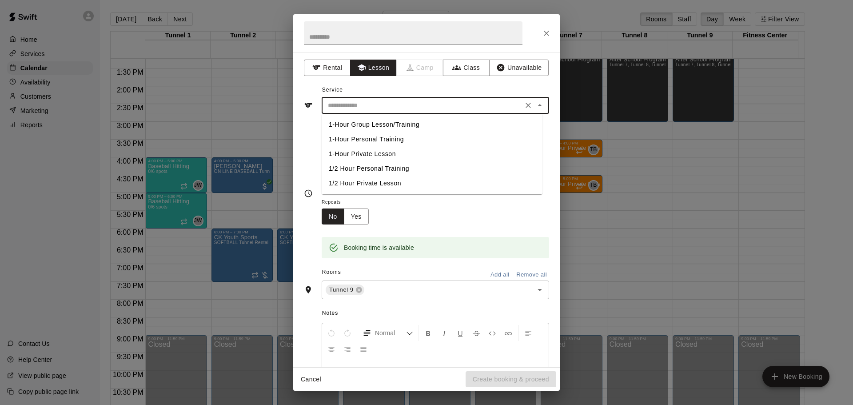
click at [398, 153] on li "1-Hour Private Lesson" at bounding box center [432, 154] width 221 height 15
type input "**********"
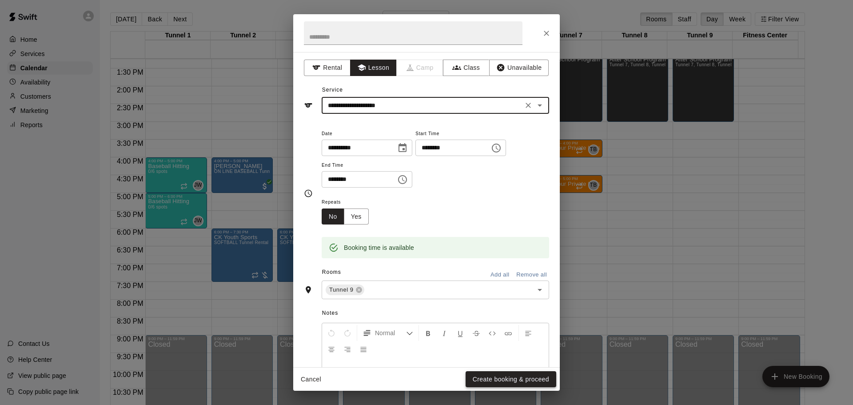
click at [500, 379] on button "Create booking & proceed" at bounding box center [511, 379] width 91 height 16
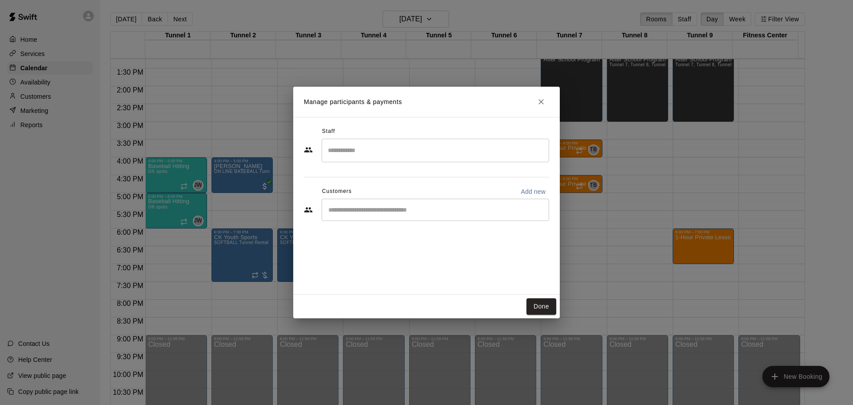
click at [357, 158] on input "Search staff" at bounding box center [435, 151] width 219 height 16
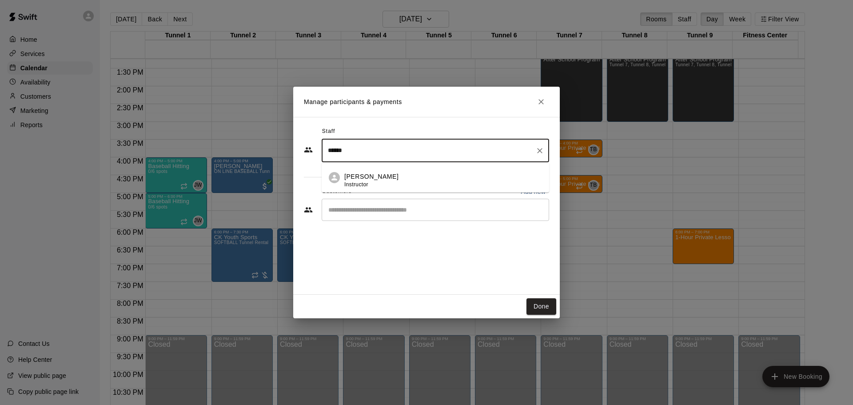
click at [331, 185] on li "Gilbert Tussey Instructor" at bounding box center [435, 177] width 227 height 30
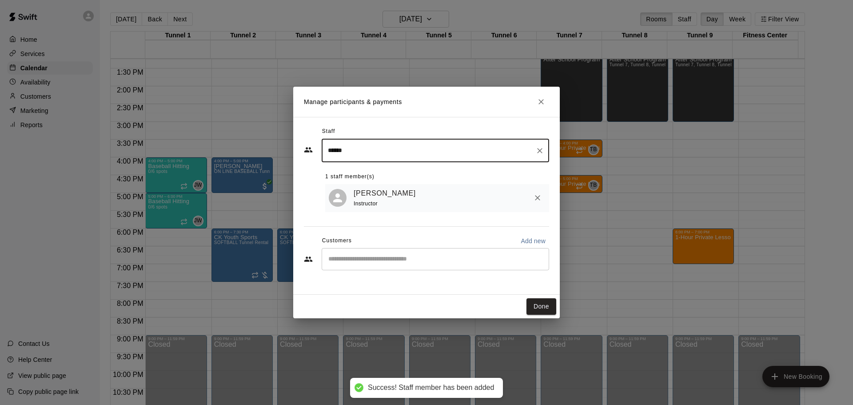
type input "******"
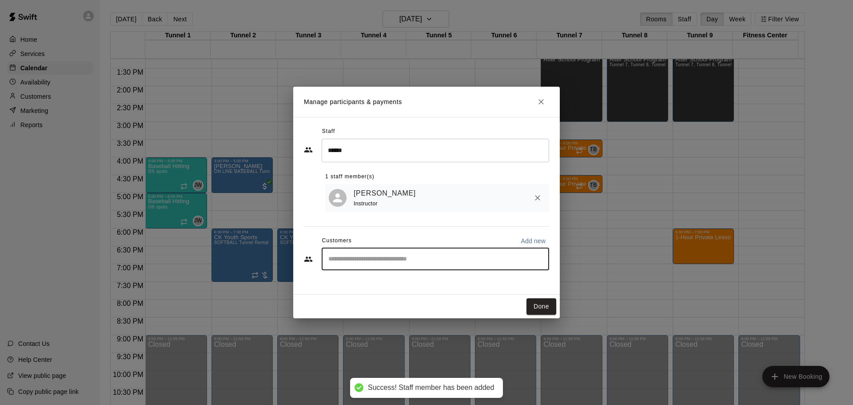
click at [395, 262] on input "Start typing to search customers..." at bounding box center [435, 259] width 219 height 9
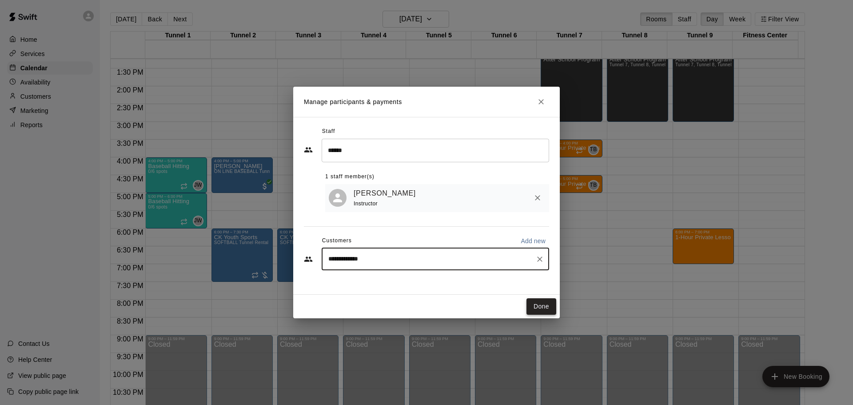
type input "**********"
click at [550, 309] on button "Done" at bounding box center [541, 306] width 30 height 16
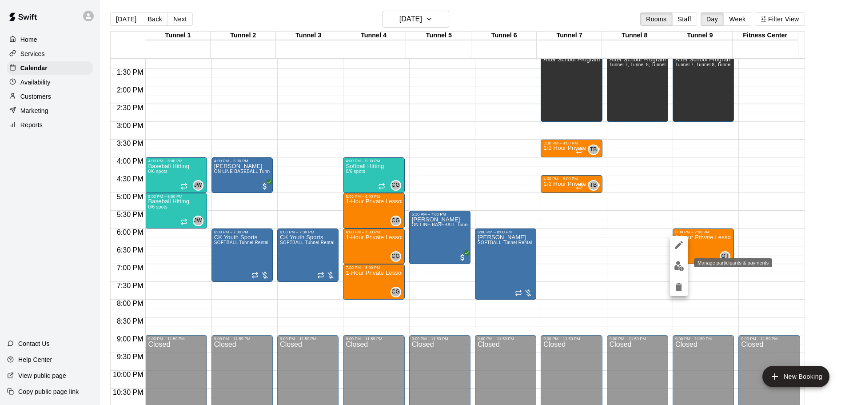
click at [682, 264] on img "edit" at bounding box center [679, 266] width 10 height 10
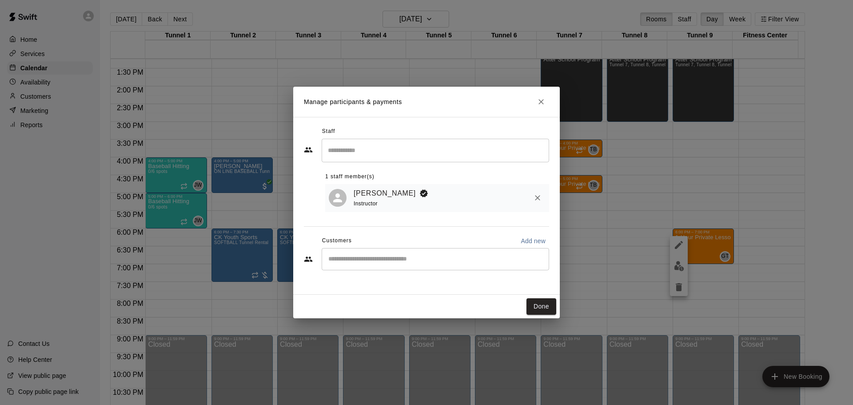
click at [363, 270] on div "​" at bounding box center [435, 259] width 227 height 22
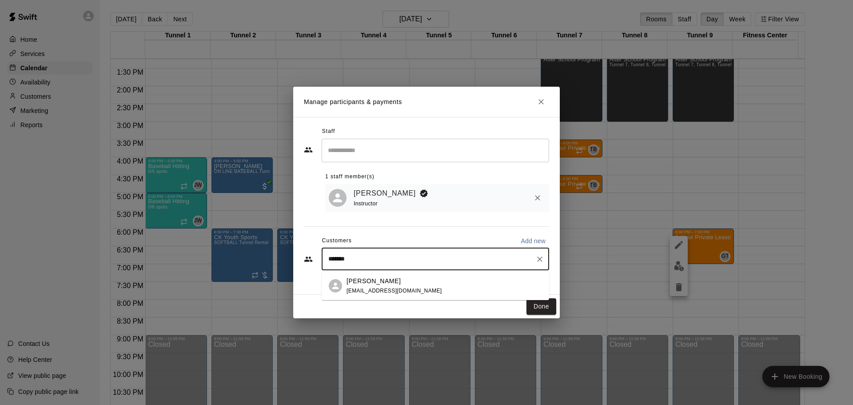
type input "*****"
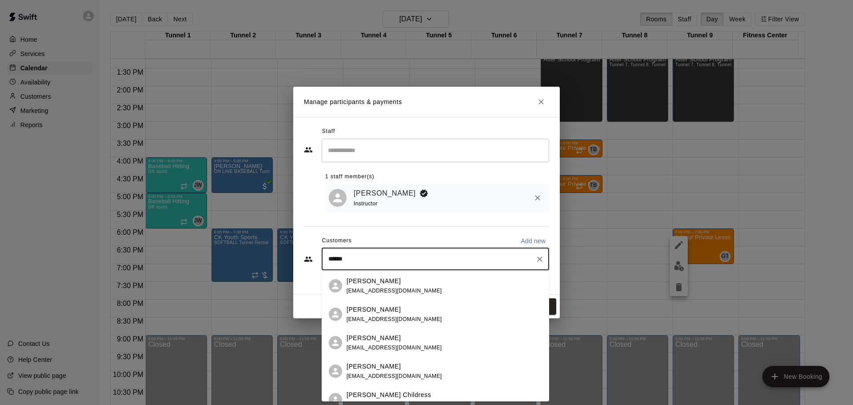
click at [372, 282] on p "Ryker Wilkins" at bounding box center [373, 280] width 54 height 9
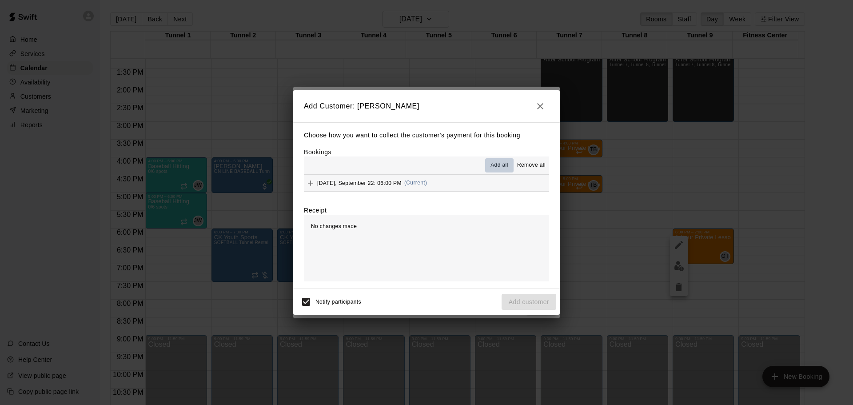
click at [495, 163] on span "Add all" at bounding box center [499, 165] width 18 height 9
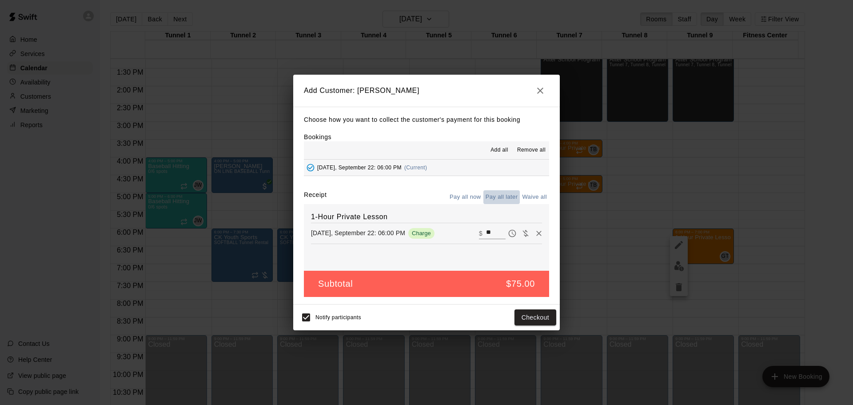
click at [499, 196] on button "Pay all later" at bounding box center [501, 197] width 37 height 14
click at [535, 317] on button "Add customer" at bounding box center [529, 317] width 55 height 16
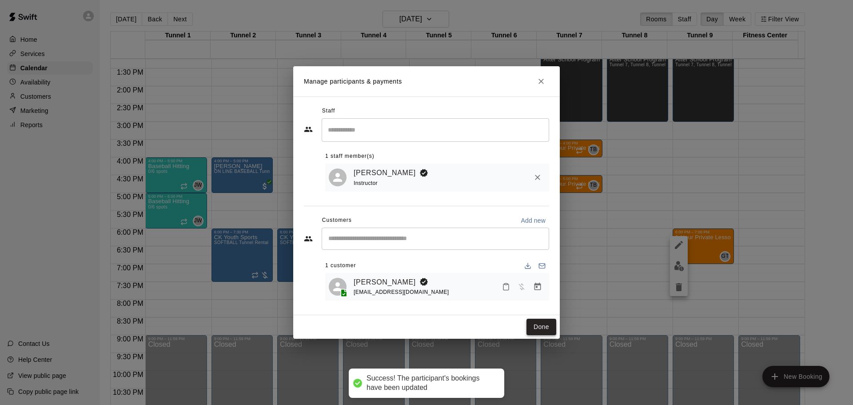
click at [552, 330] on button "Done" at bounding box center [541, 326] width 30 height 16
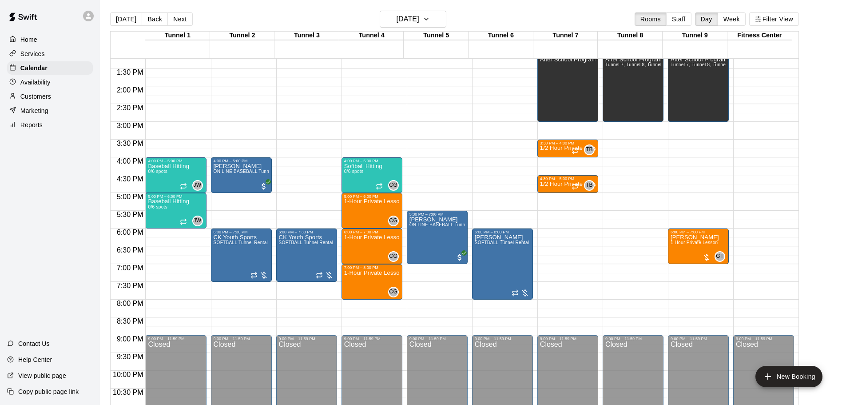
click at [701, 198] on div "12:00 AM – 10:00 AM Closed 1:00 PM – 3:00 PM After School Program Tunnel 7, Tun…" at bounding box center [698, 15] width 61 height 853
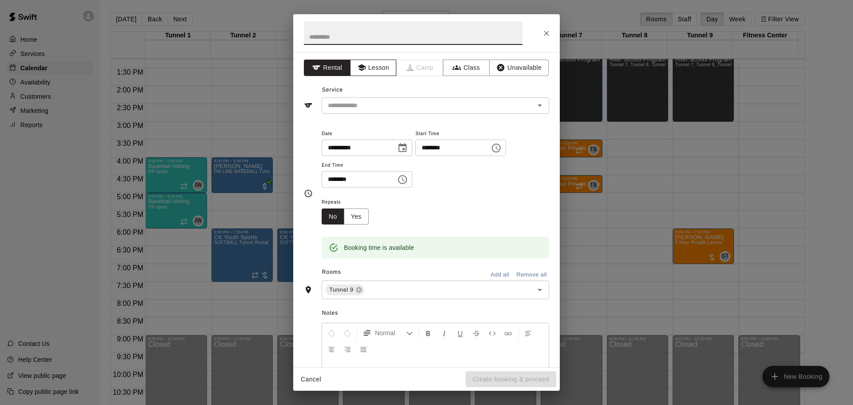
click at [368, 67] on button "Lesson" at bounding box center [373, 68] width 47 height 16
click at [534, 109] on icon "Open" at bounding box center [539, 105] width 11 height 11
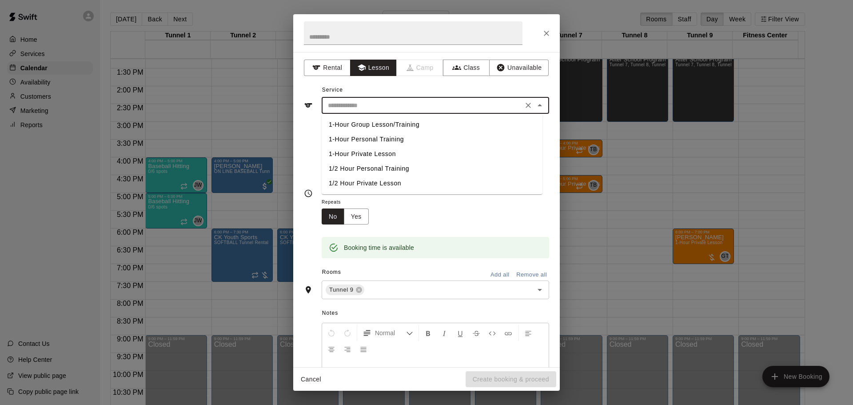
click at [372, 158] on li "1-Hour Private Lesson" at bounding box center [432, 154] width 221 height 15
type input "**********"
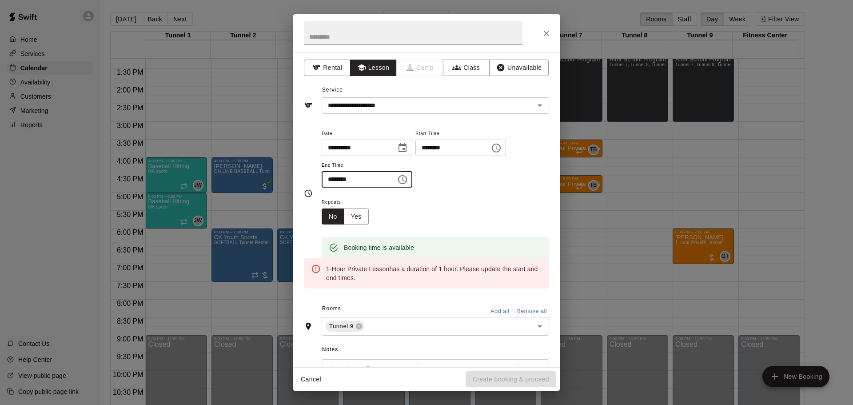
click at [332, 179] on input "********" at bounding box center [356, 179] width 68 height 16
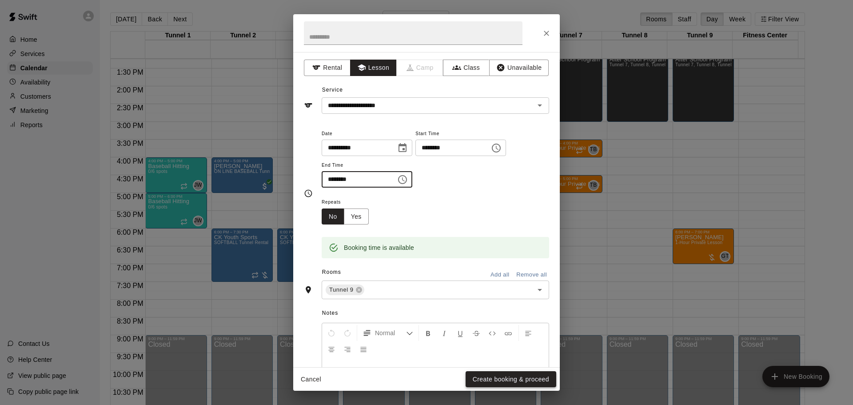
type input "********"
click at [484, 380] on button "Create booking & proceed" at bounding box center [511, 379] width 91 height 16
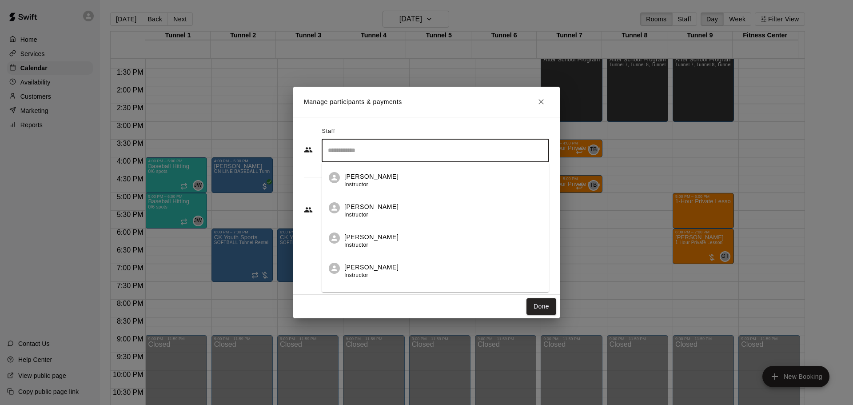
click at [367, 156] on input "Search staff" at bounding box center [435, 151] width 219 height 16
click at [342, 184] on li "Gilbert Tussey Instructor" at bounding box center [435, 177] width 227 height 30
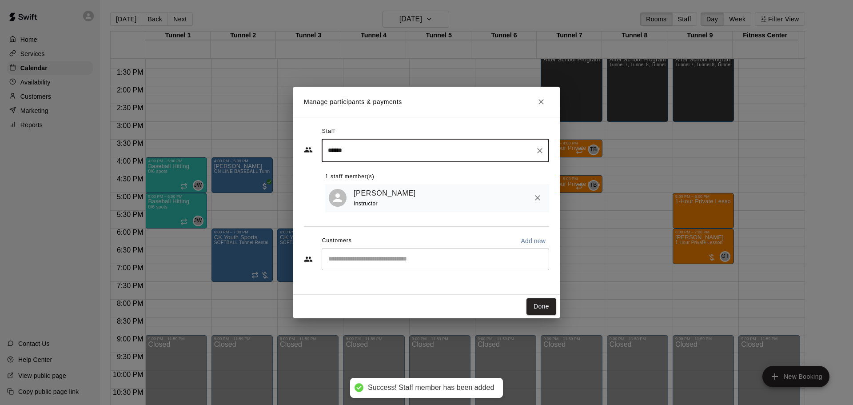
click at [350, 269] on div "​" at bounding box center [435, 259] width 227 height 22
type input "******"
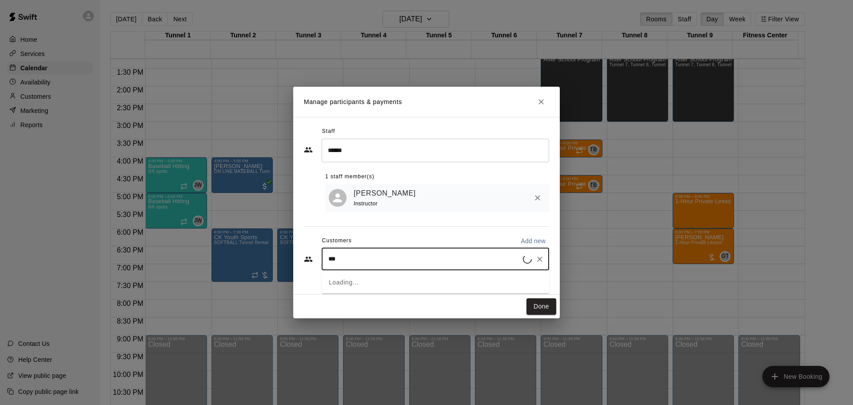
type input "***"
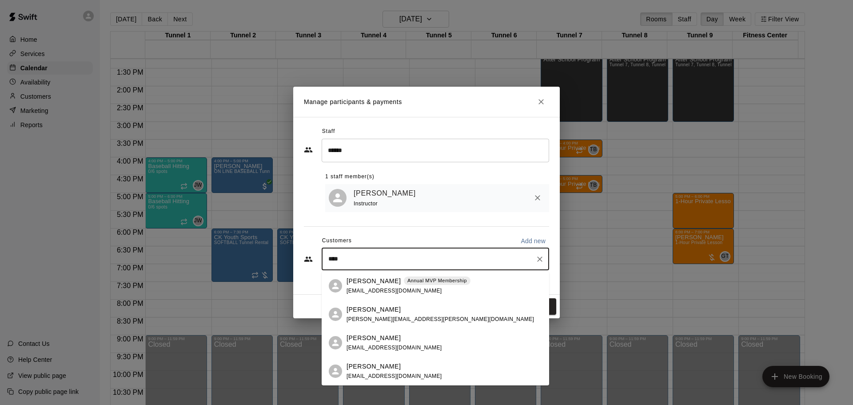
click at [357, 281] on p "Ayo Olatunji" at bounding box center [373, 280] width 54 height 9
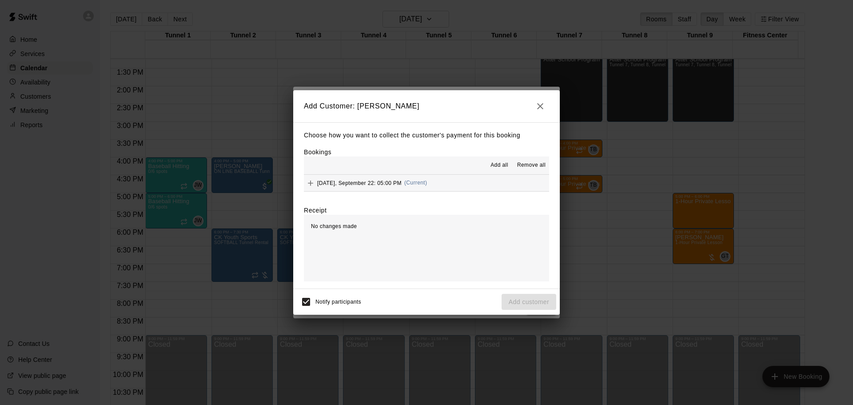
click at [491, 163] on span "Add all" at bounding box center [499, 165] width 18 height 9
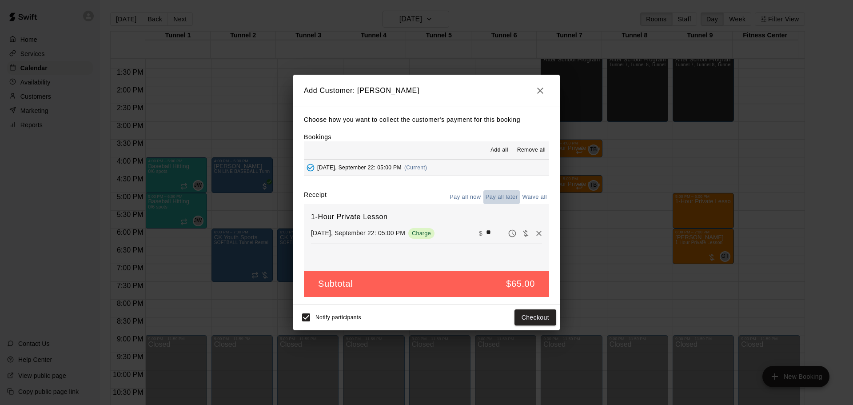
click at [499, 201] on button "Pay all later" at bounding box center [501, 197] width 37 height 14
click at [535, 316] on button "Add customer" at bounding box center [529, 317] width 55 height 16
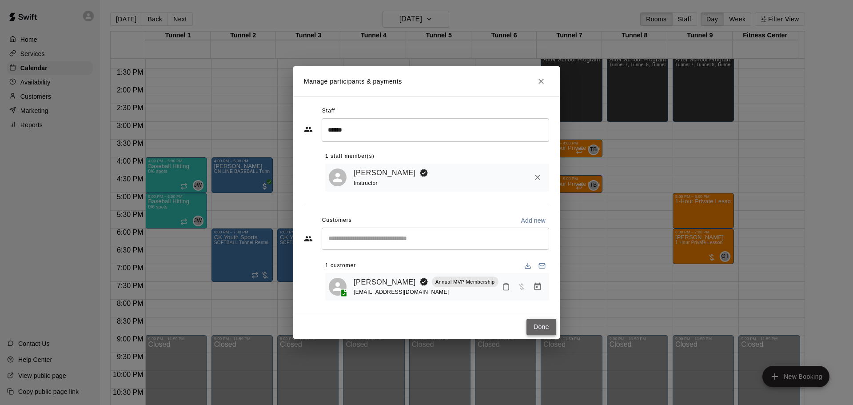
click at [552, 331] on button "Done" at bounding box center [541, 326] width 30 height 16
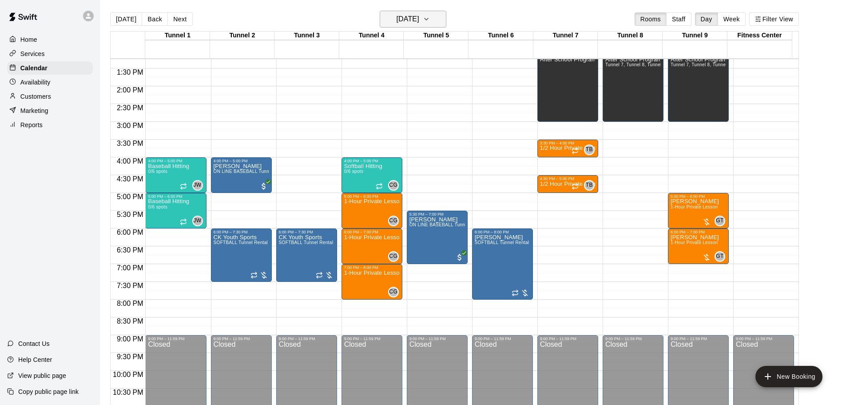
click at [413, 25] on button "Monday Sep 22" at bounding box center [413, 19] width 67 height 17
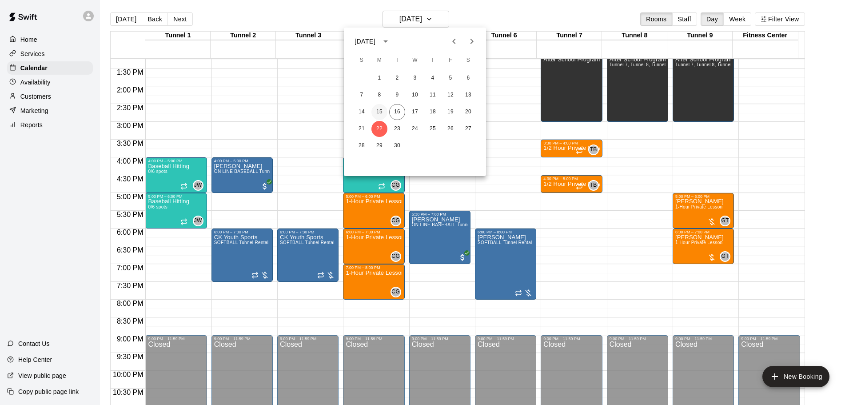
click at [378, 111] on button "15" at bounding box center [379, 112] width 16 height 16
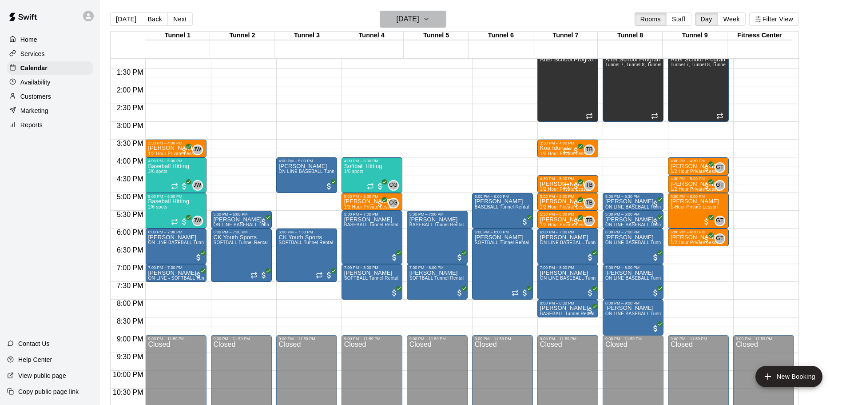
click at [402, 24] on h6 "Monday Sep 15" at bounding box center [408, 19] width 23 height 12
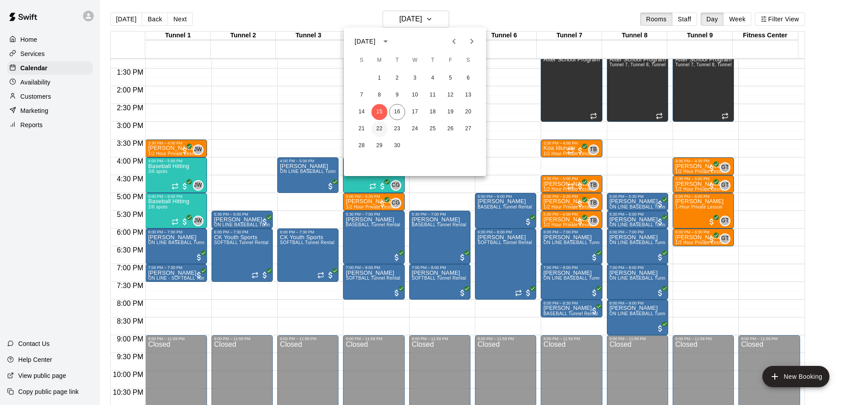
click at [386, 129] on button "22" at bounding box center [379, 129] width 16 height 16
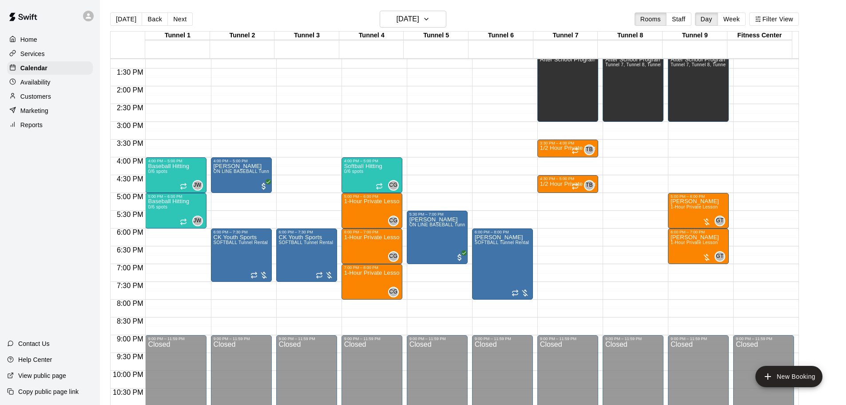
click at [677, 161] on div "12:00 AM – 10:00 AM Closed 1:00 PM – 3:00 PM After School Program Tunnel 7, Tun…" at bounding box center [698, 15] width 61 height 853
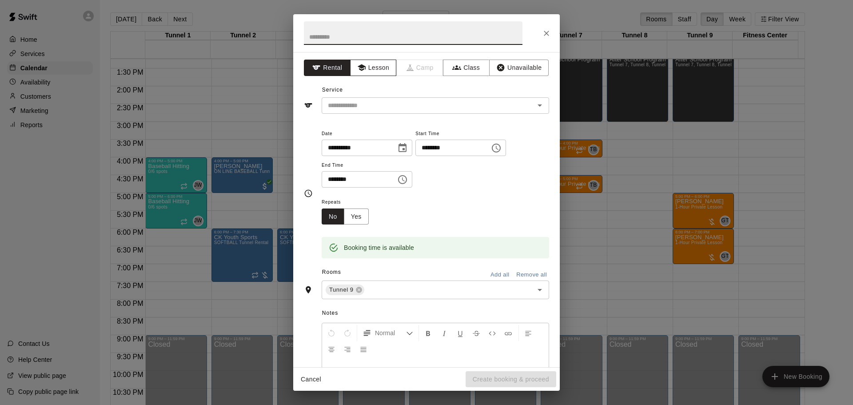
click at [374, 67] on button "Lesson" at bounding box center [373, 68] width 47 height 16
click at [535, 111] on button "Open" at bounding box center [539, 105] width 12 height 12
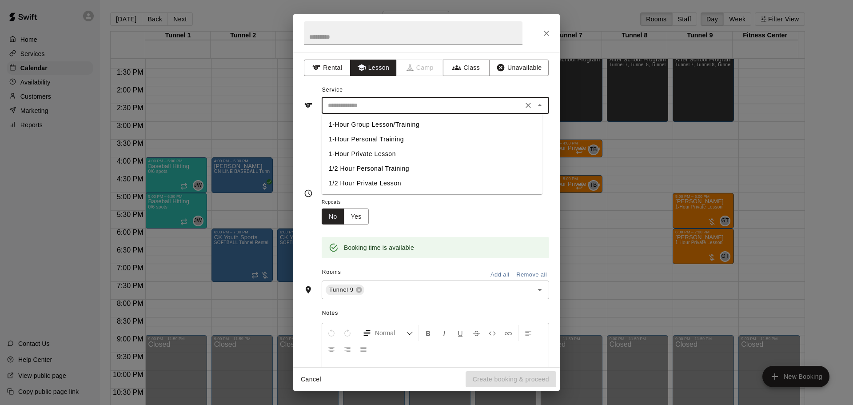
click at [391, 184] on li "1/2 Hour Private Lesson" at bounding box center [432, 183] width 221 height 15
type input "**********"
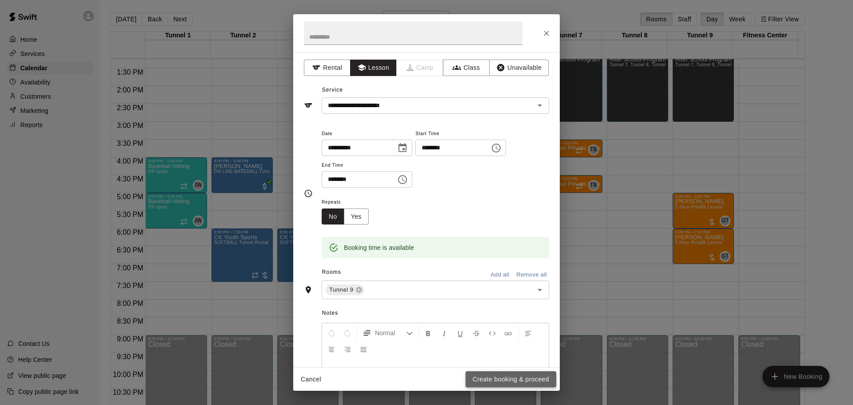
click at [494, 380] on button "Create booking & proceed" at bounding box center [511, 379] width 91 height 16
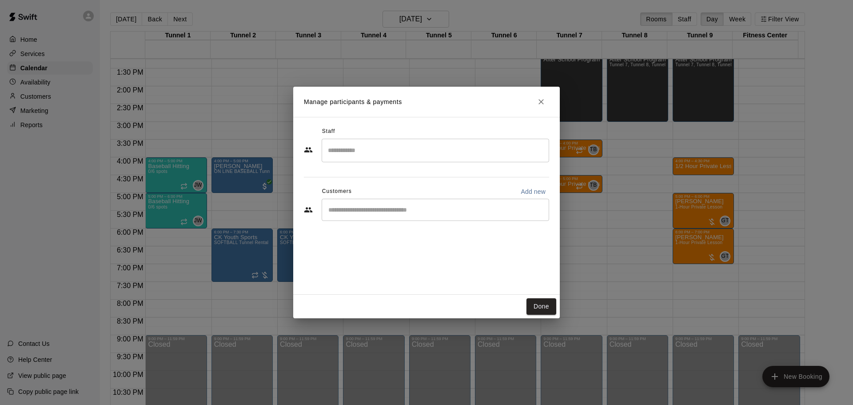
click at [351, 159] on div "​" at bounding box center [435, 151] width 227 height 24
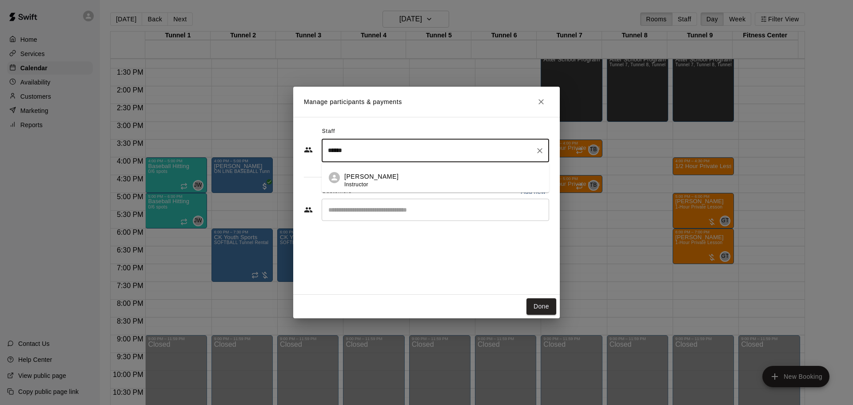
click at [362, 174] on p "[PERSON_NAME]" at bounding box center [371, 176] width 54 height 9
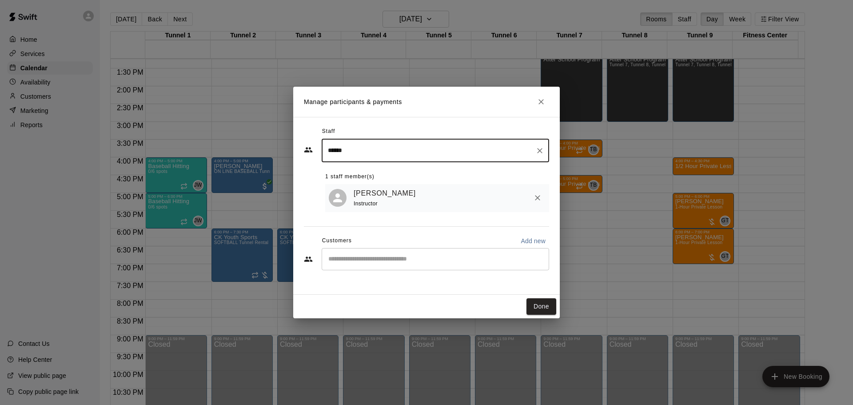
type input "******"
click at [360, 256] on input "Start typing to search customers..." at bounding box center [435, 259] width 219 height 9
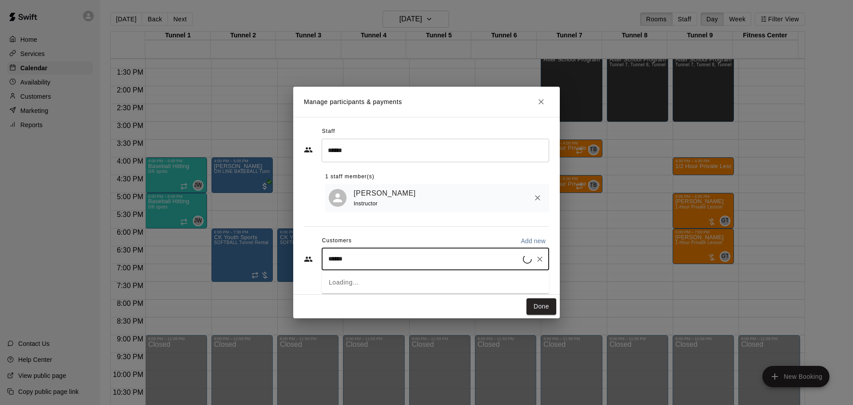
type input "*******"
click at [382, 283] on p "Jon Molstead" at bounding box center [373, 280] width 54 height 9
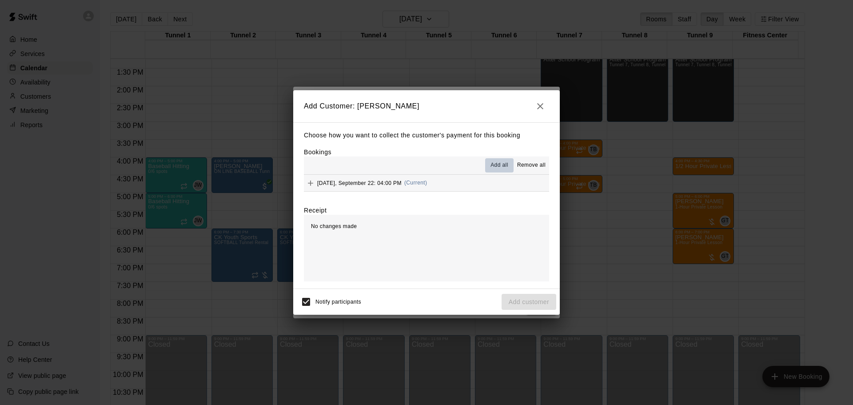
click at [502, 166] on span "Add all" at bounding box center [499, 165] width 18 height 9
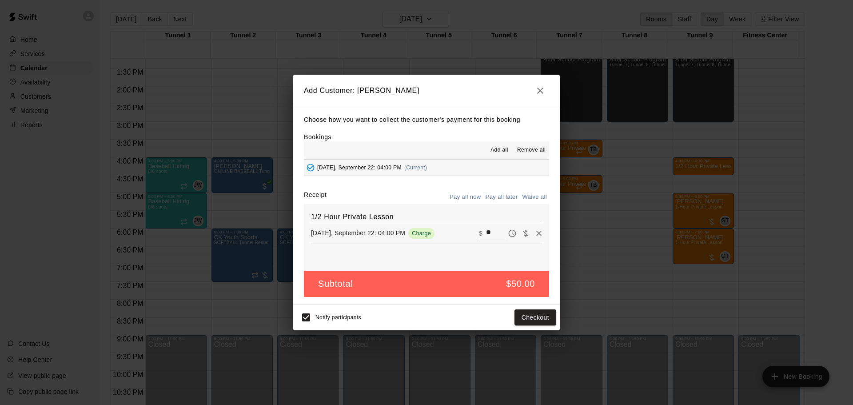
click at [500, 200] on button "Pay all later" at bounding box center [501, 197] width 37 height 14
click at [521, 321] on button "Add customer" at bounding box center [529, 317] width 55 height 16
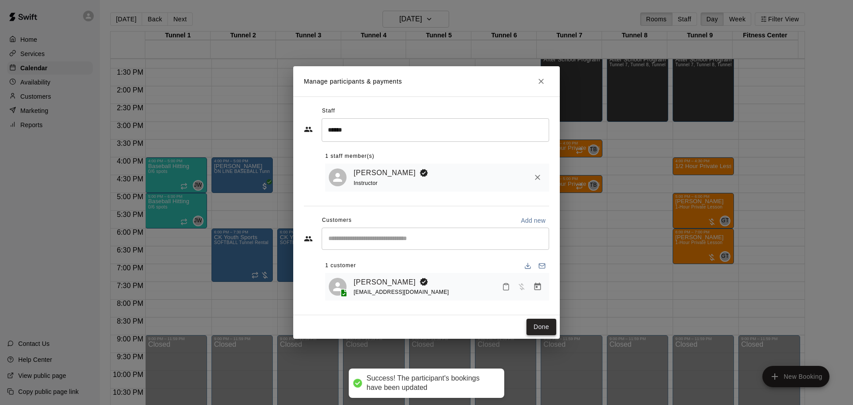
click at [534, 329] on button "Done" at bounding box center [541, 326] width 30 height 16
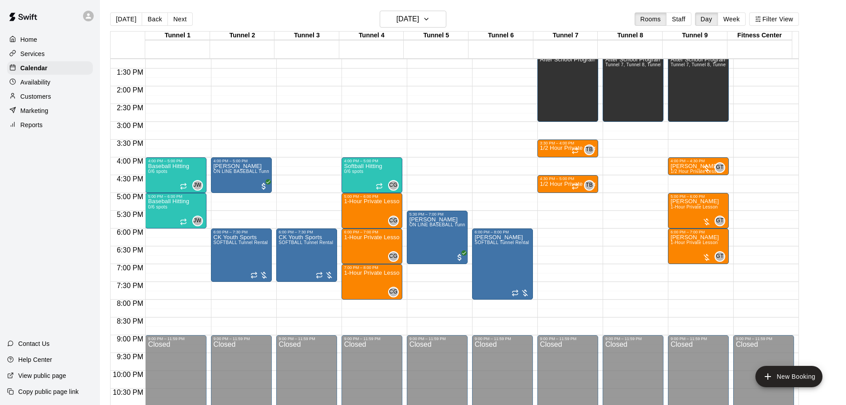
click at [691, 182] on div "12:00 AM – 10:00 AM Closed 1:00 PM – 3:00 PM After School Program Tunnel 7, Tun…" at bounding box center [698, 15] width 61 height 853
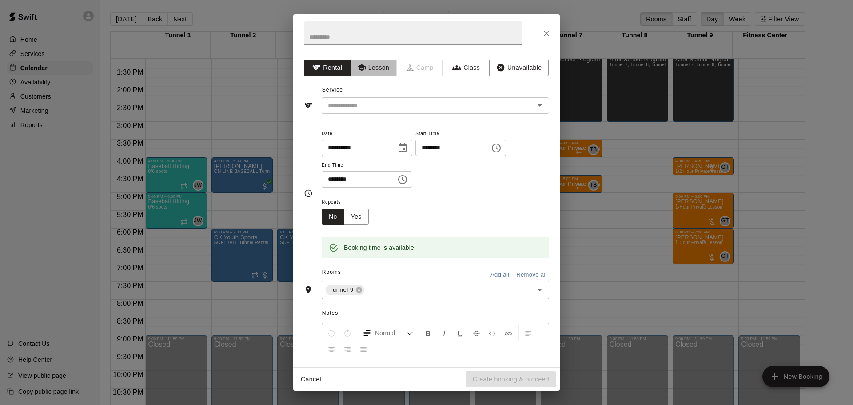
click at [388, 73] on button "Lesson" at bounding box center [373, 68] width 47 height 16
click at [534, 107] on icon "Open" at bounding box center [539, 105] width 11 height 11
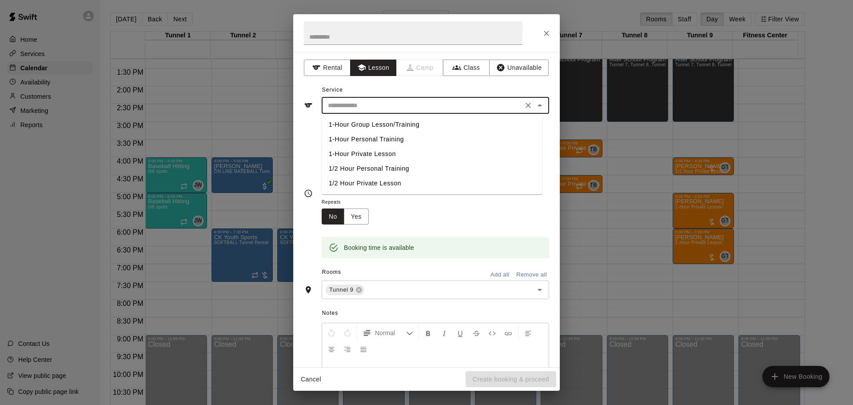
click at [401, 185] on li "1/2 Hour Private Lesson" at bounding box center [432, 183] width 221 height 15
type input "**********"
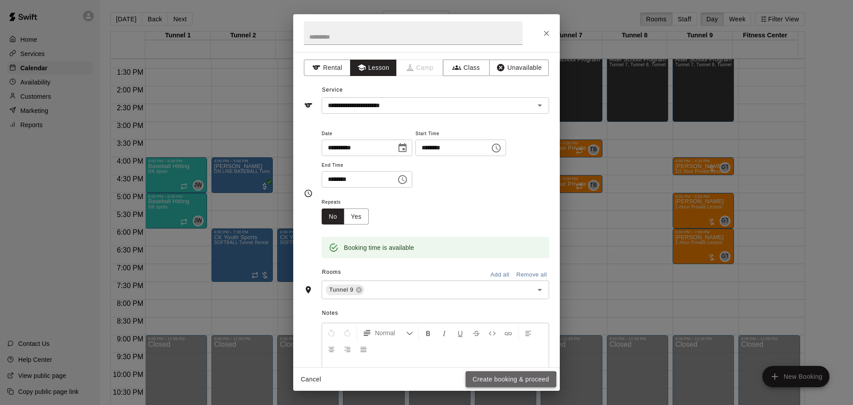
click at [488, 380] on button "Create booking & proceed" at bounding box center [511, 379] width 91 height 16
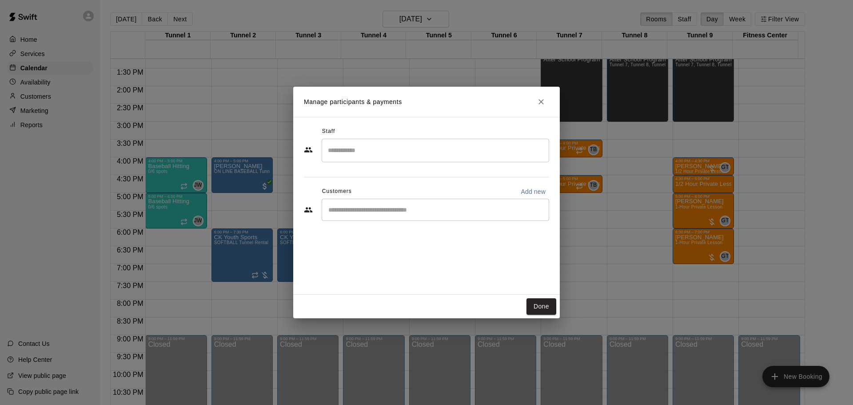
click at [382, 156] on input "Search staff" at bounding box center [435, 151] width 219 height 16
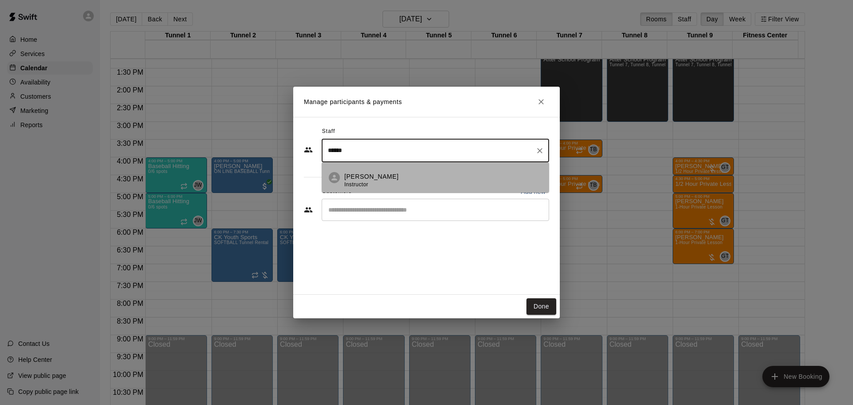
click at [349, 184] on span "Instructor" at bounding box center [356, 184] width 24 height 6
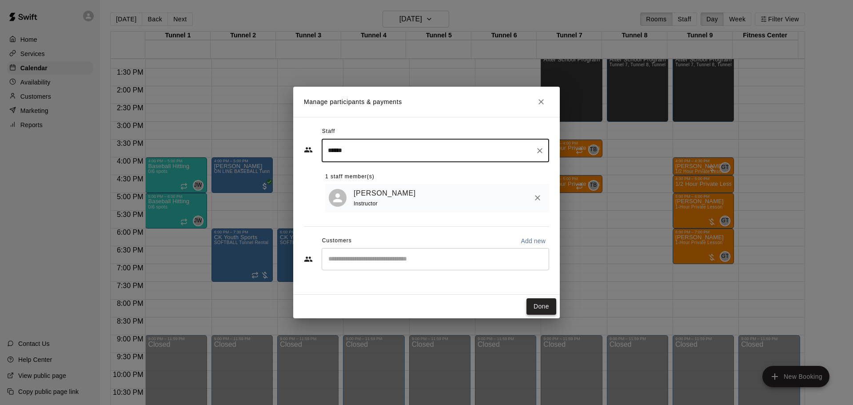
type input "******"
click at [534, 305] on button "Done" at bounding box center [541, 306] width 30 height 16
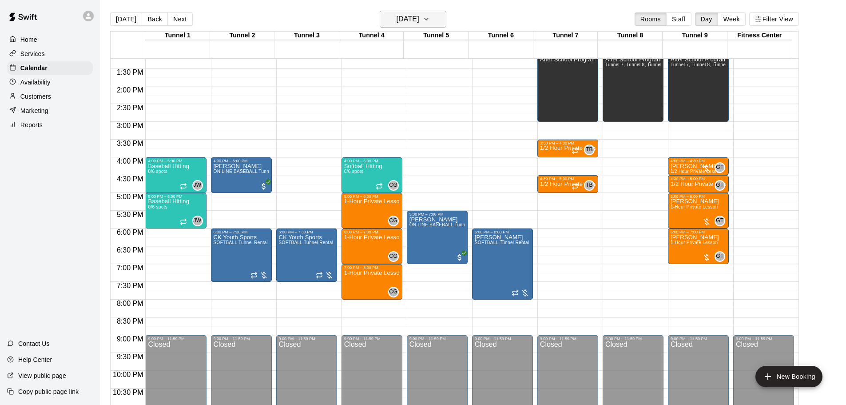
click at [397, 16] on h6 "Monday Sep 22" at bounding box center [408, 19] width 23 height 12
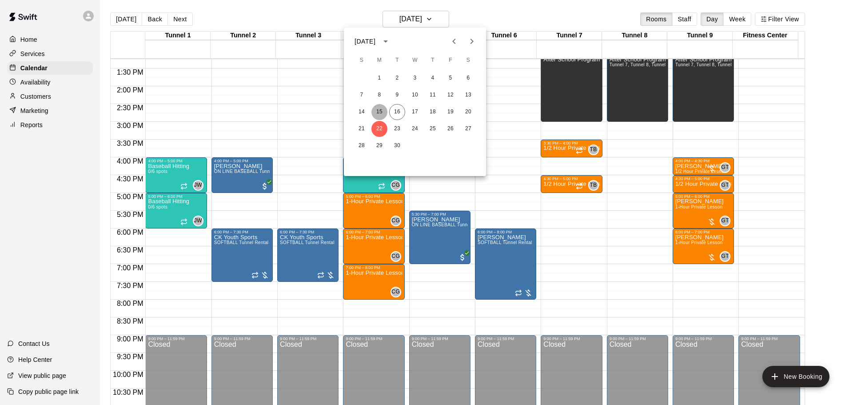
click at [382, 113] on button "15" at bounding box center [379, 112] width 16 height 16
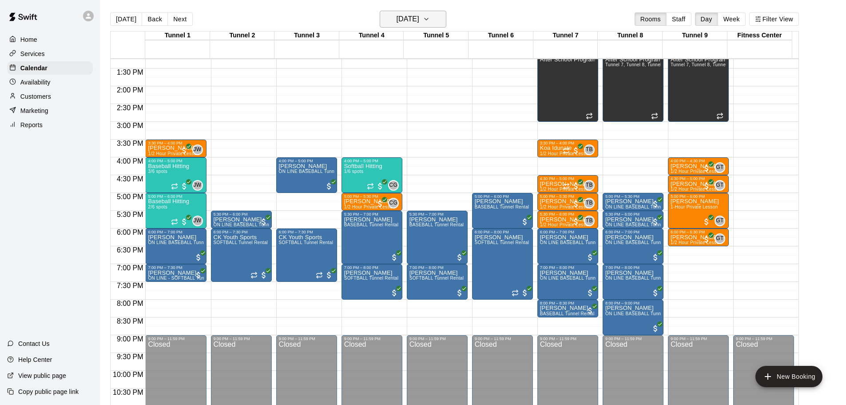
click at [411, 23] on h6 "Monday Sep 15" at bounding box center [408, 19] width 23 height 12
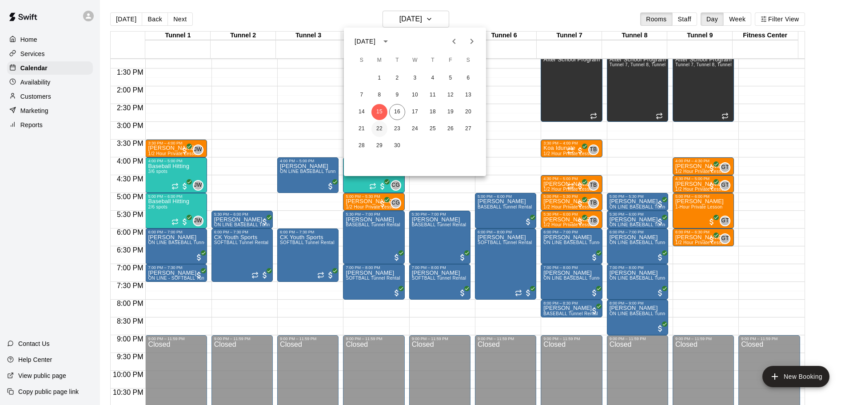
click at [382, 127] on button "22" at bounding box center [379, 129] width 16 height 16
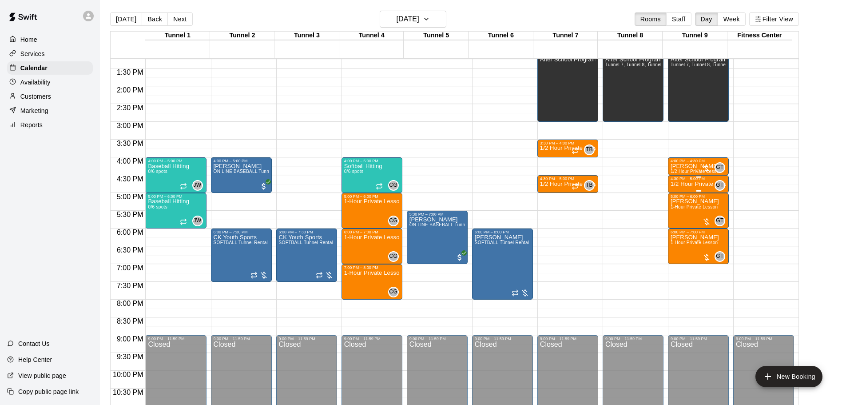
click at [691, 184] on p "1/2 Hour Private Lesson" at bounding box center [699, 184] width 56 height 0
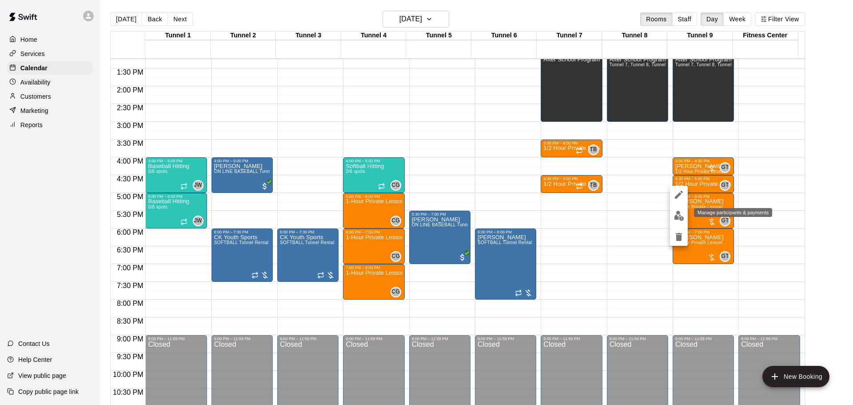
click at [675, 215] on img "edit" at bounding box center [679, 216] width 10 height 10
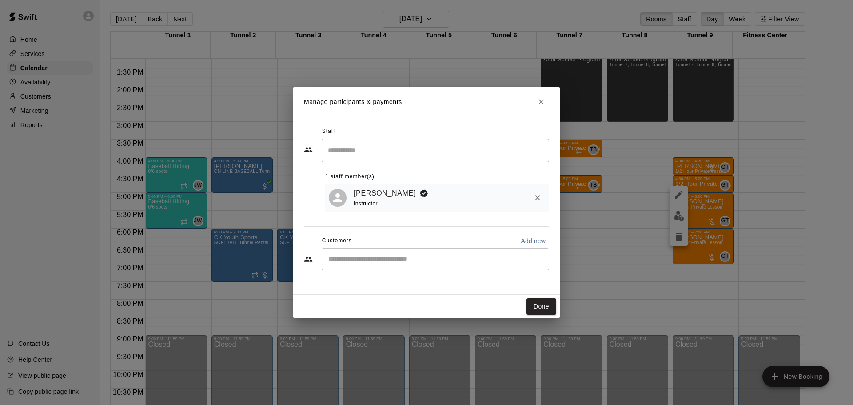
click at [346, 265] on div "​" at bounding box center [435, 259] width 227 height 22
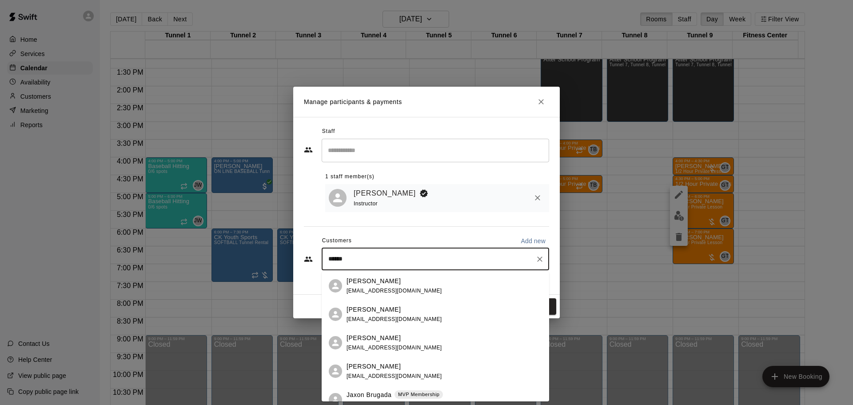
type input "*******"
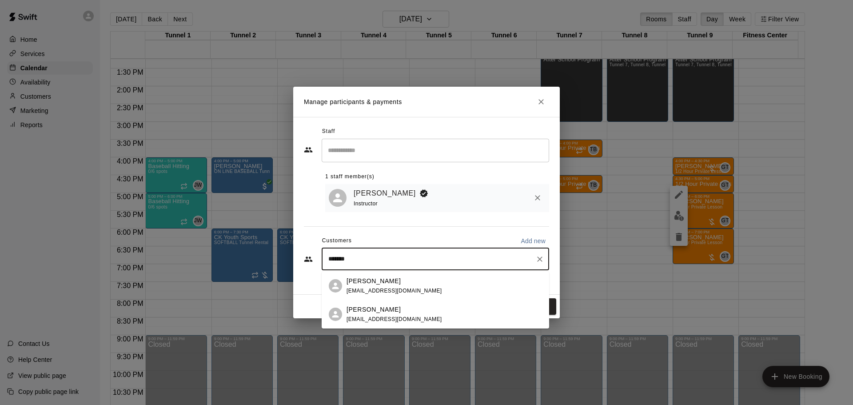
click at [387, 314] on div "Jaxon Hilgemann brandonhilgemann@gmail.com" at bounding box center [394, 314] width 96 height 19
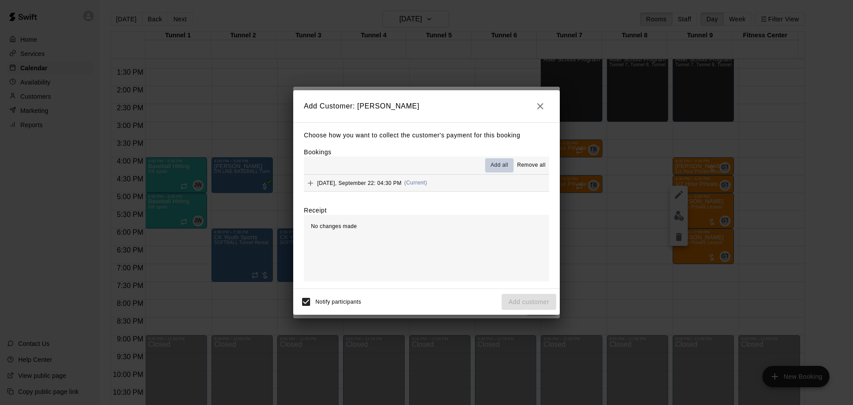
click at [506, 169] on span "Add all" at bounding box center [499, 165] width 18 height 9
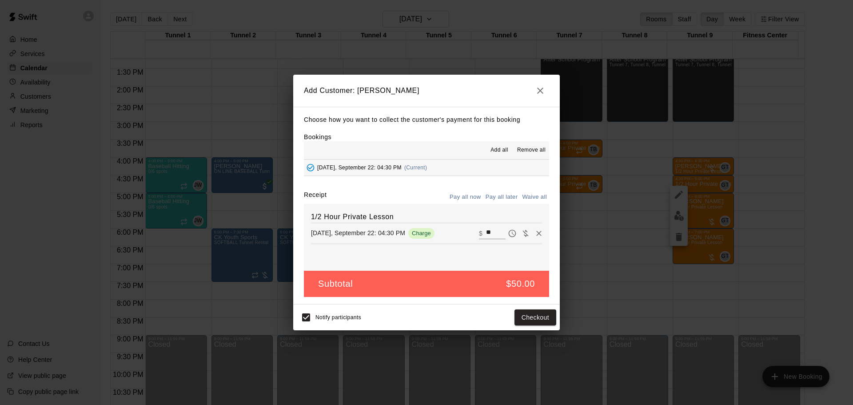
click at [498, 200] on button "Pay all later" at bounding box center [501, 197] width 37 height 14
click at [544, 317] on button "Add customer" at bounding box center [529, 317] width 55 height 16
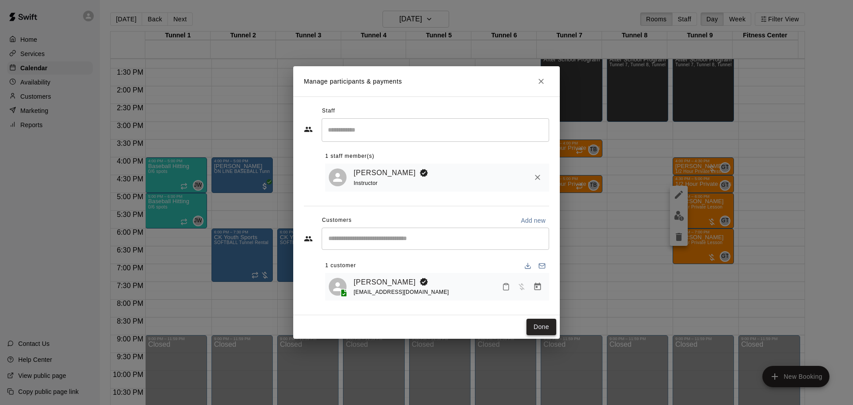
click at [549, 326] on button "Done" at bounding box center [541, 326] width 30 height 16
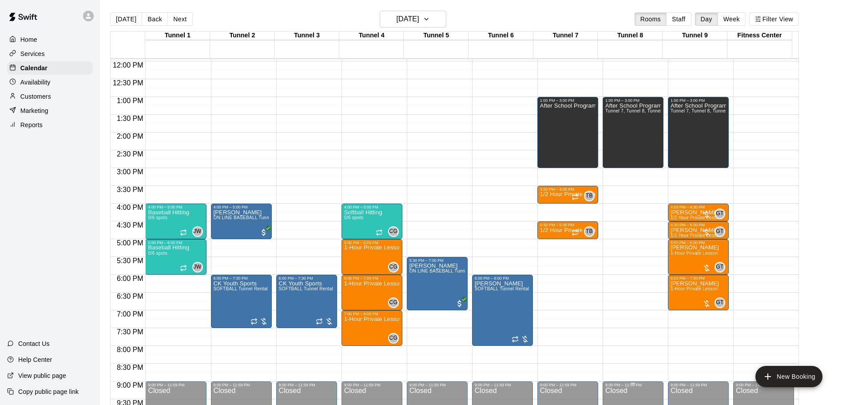
scroll to position [337, 0]
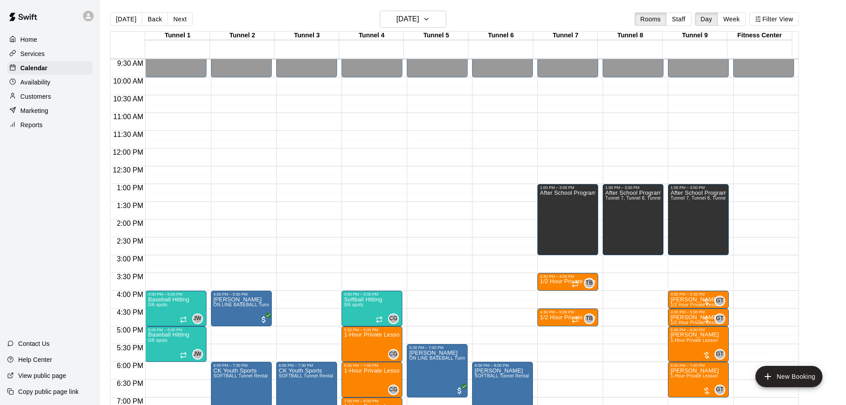
click at [697, 159] on div "12:00 AM – 10:00 AM Closed 1:00 PM – 3:00 PM After School Program Tunnel 7, Tun…" at bounding box center [698, 148] width 61 height 853
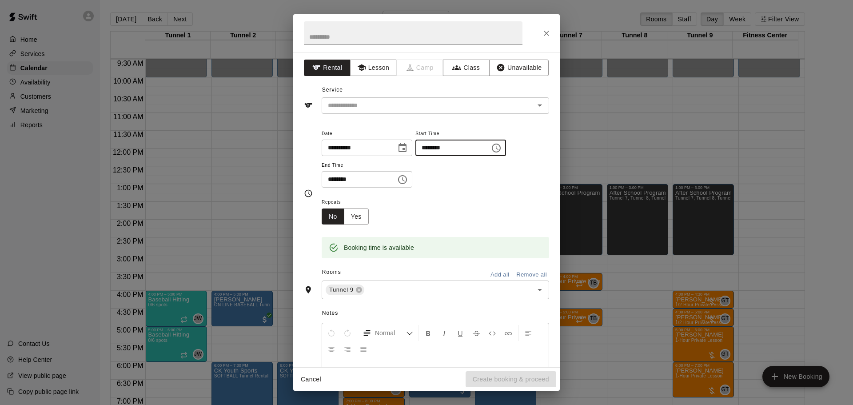
click at [439, 145] on input "********" at bounding box center [449, 147] width 68 height 16
type input "********"
click at [330, 178] on input "********" at bounding box center [356, 179] width 68 height 16
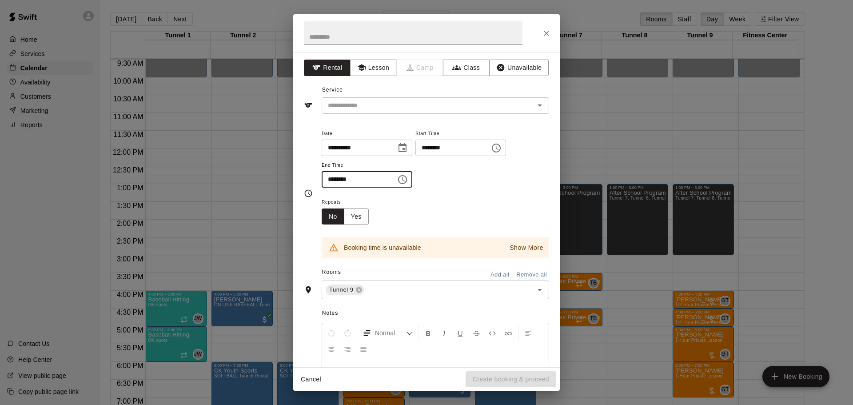
click at [341, 183] on input "********" at bounding box center [356, 179] width 68 height 16
type input "********"
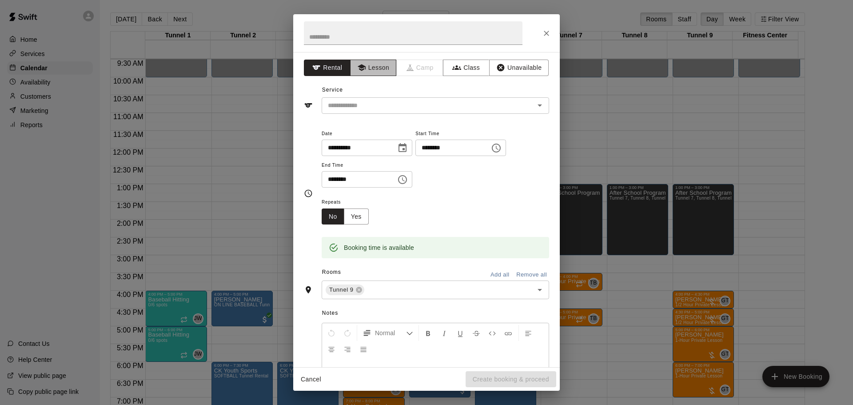
click at [357, 61] on button "Lesson" at bounding box center [373, 68] width 47 height 16
click at [537, 109] on icon "Open" at bounding box center [539, 105] width 11 height 11
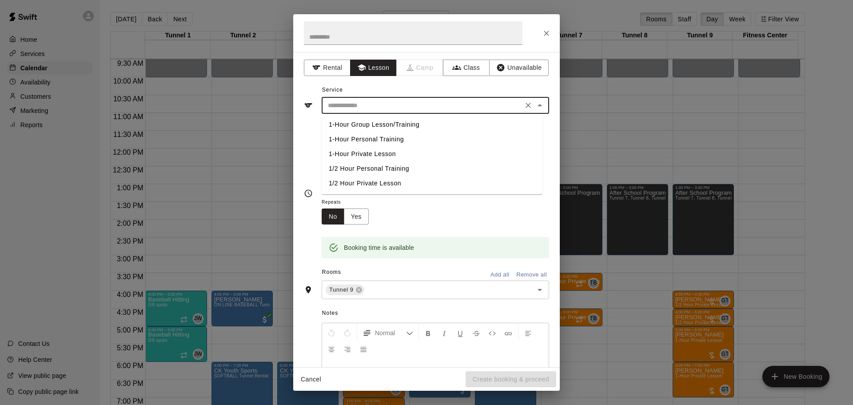
click at [392, 159] on li "1-Hour Private Lesson" at bounding box center [432, 154] width 221 height 15
type input "**********"
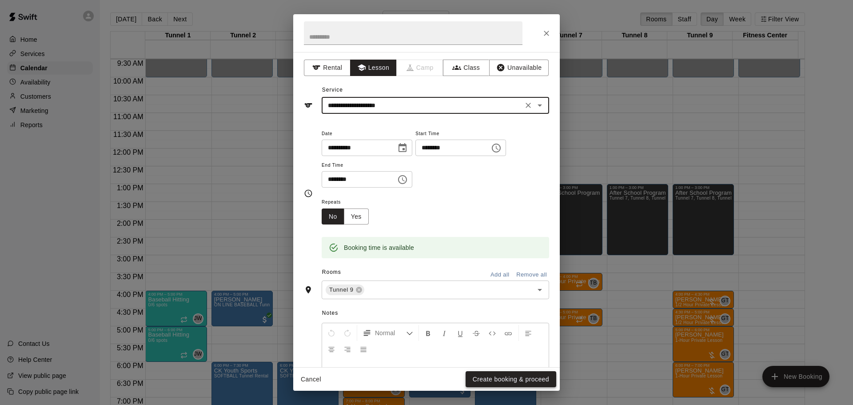
click at [513, 378] on button "Create booking & proceed" at bounding box center [511, 379] width 91 height 16
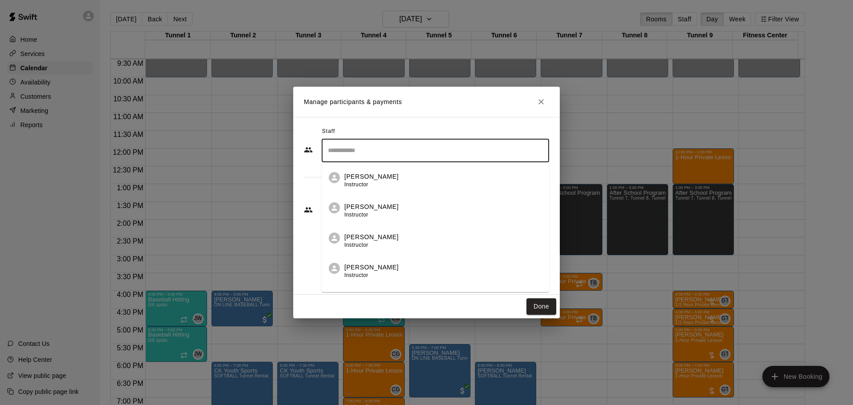
click at [364, 150] on input "Search staff" at bounding box center [435, 151] width 219 height 16
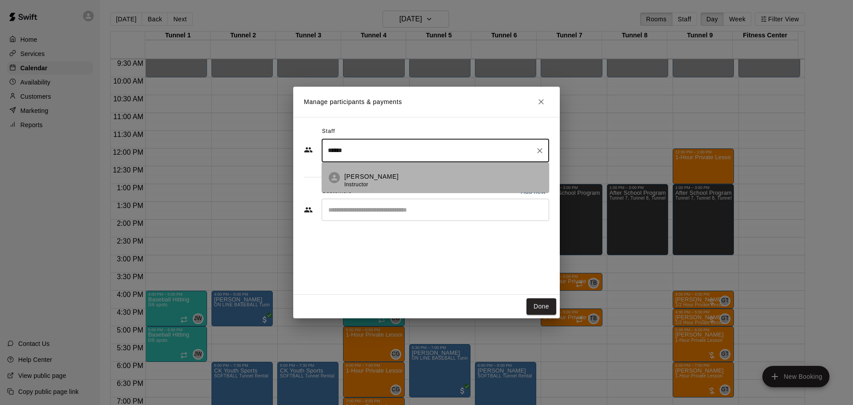
click at [362, 180] on div "Gilbert Tussey Instructor" at bounding box center [371, 180] width 54 height 17
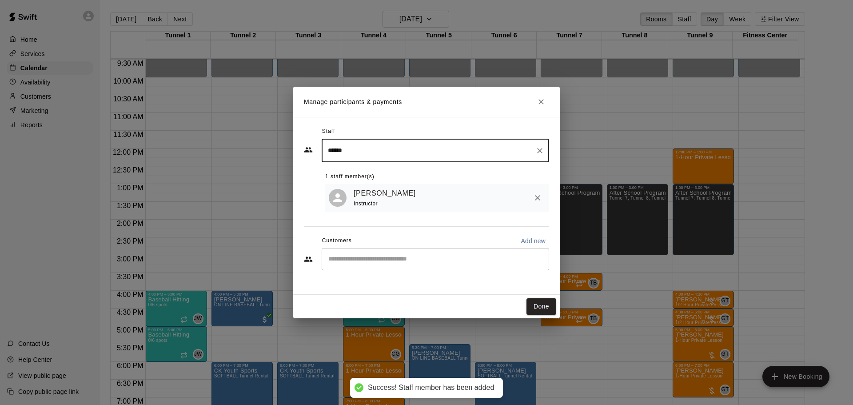
click at [398, 267] on div "​" at bounding box center [435, 259] width 227 height 22
type input "******"
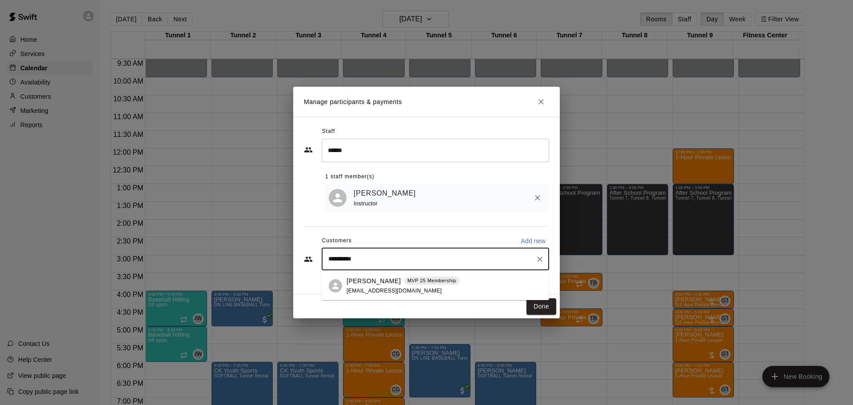
type input "**********"
click at [374, 287] on span "ensherber@gmail.com" at bounding box center [394, 290] width 96 height 6
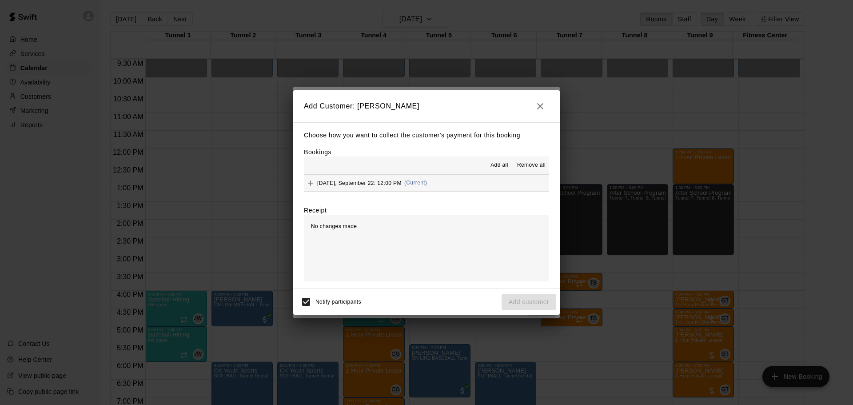
click at [508, 161] on button "Add all" at bounding box center [499, 165] width 28 height 14
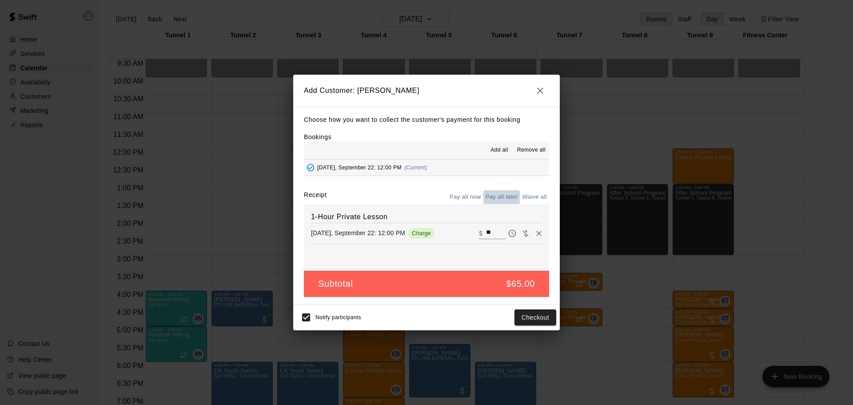
click at [511, 196] on button "Pay all later" at bounding box center [501, 197] width 37 height 14
click at [528, 322] on button "Add customer" at bounding box center [529, 317] width 55 height 16
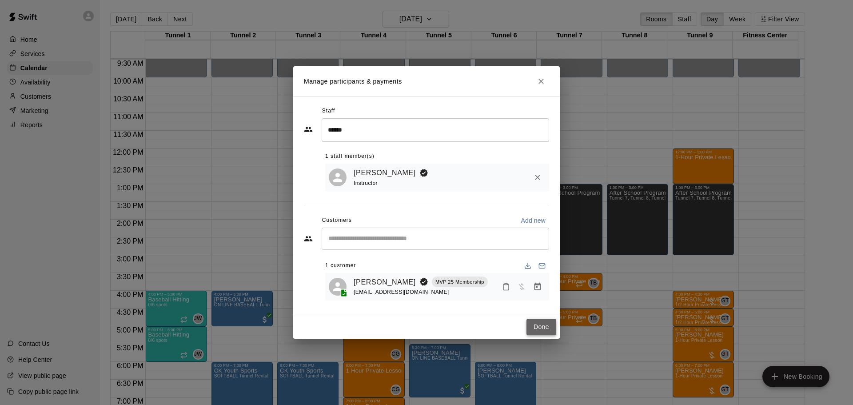
click at [551, 334] on button "Done" at bounding box center [541, 326] width 30 height 16
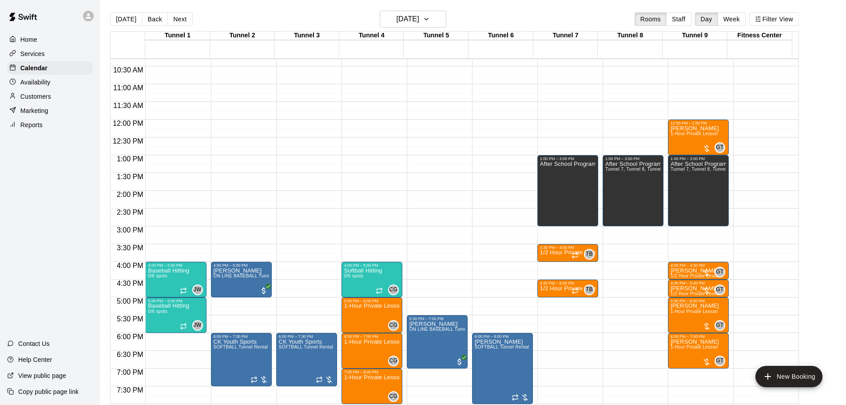
scroll to position [382, 0]
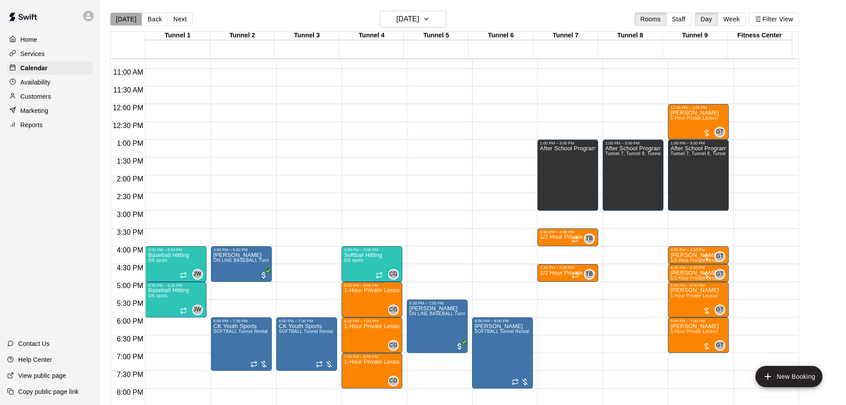
click at [127, 23] on button "[DATE]" at bounding box center [126, 18] width 32 height 13
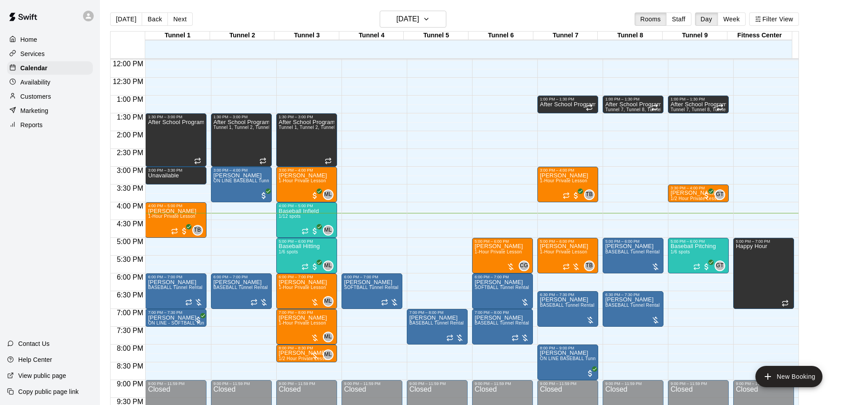
scroll to position [426, 0]
click at [168, 19] on button "Next" at bounding box center [179, 18] width 25 height 13
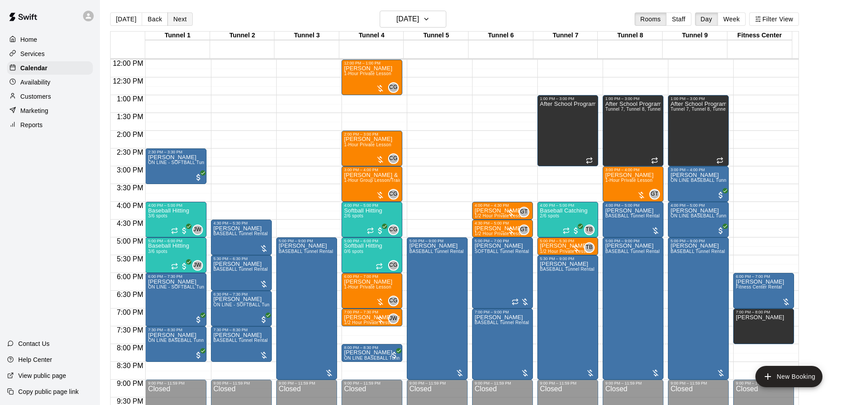
click at [181, 18] on button "Next" at bounding box center [179, 18] width 25 height 13
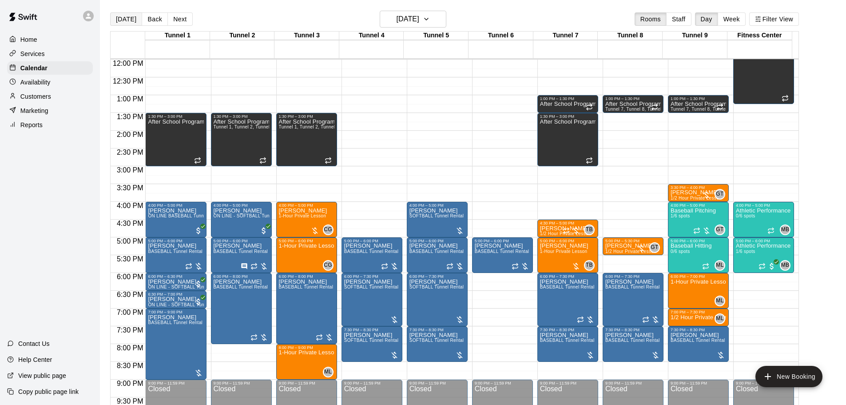
click at [112, 21] on button "[DATE]" at bounding box center [126, 18] width 32 height 13
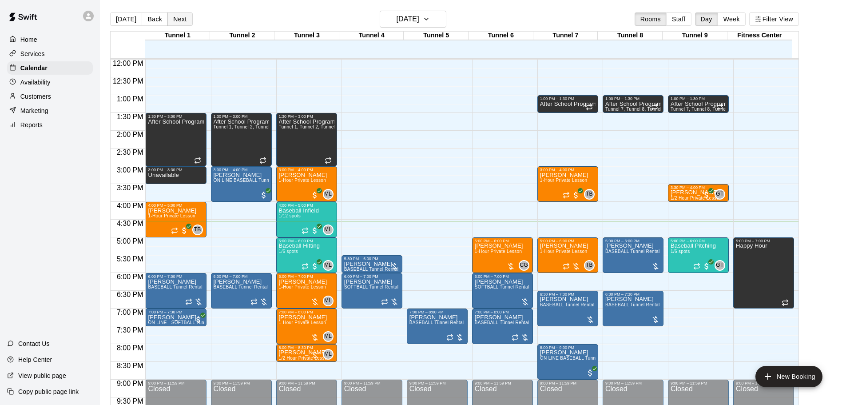
click at [181, 22] on button "Next" at bounding box center [179, 18] width 25 height 13
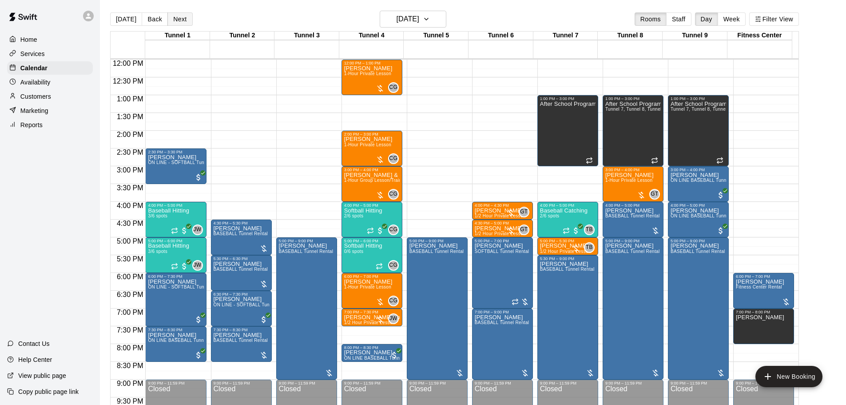
click at [181, 22] on button "Next" at bounding box center [179, 18] width 25 height 13
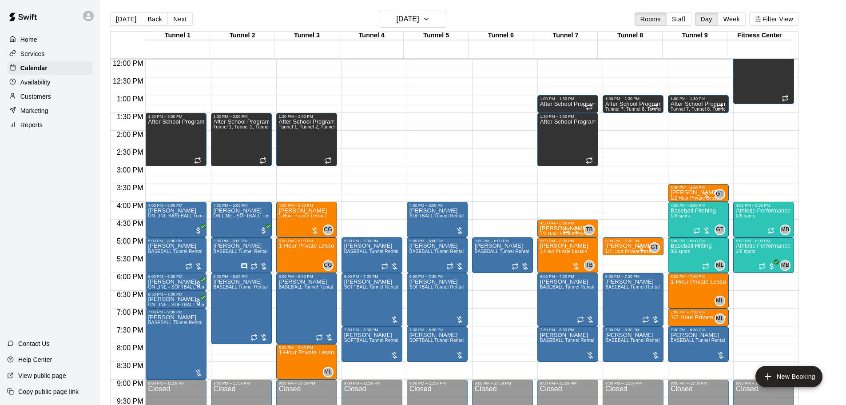
click at [614, 259] on div "12:00 AM – 10:00 AM Closed 1:00 PM – 1:30 PM After School Program Tunnel 7, Tun…" at bounding box center [633, 59] width 61 height 853
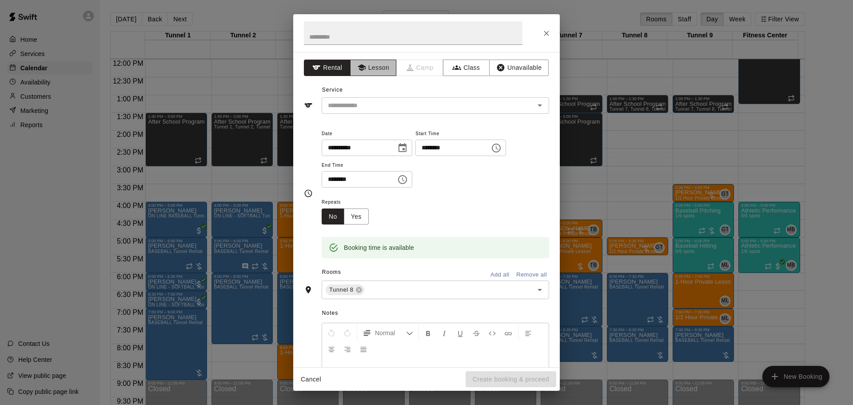
click at [382, 66] on button "Lesson" at bounding box center [373, 68] width 47 height 16
click at [534, 108] on icon "Open" at bounding box center [539, 105] width 11 height 11
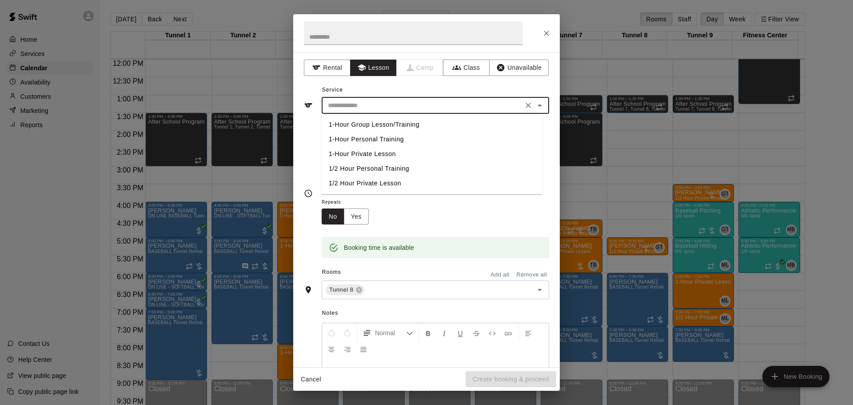
click at [395, 183] on li "1/2 Hour Private Lesson" at bounding box center [432, 183] width 221 height 15
type input "**********"
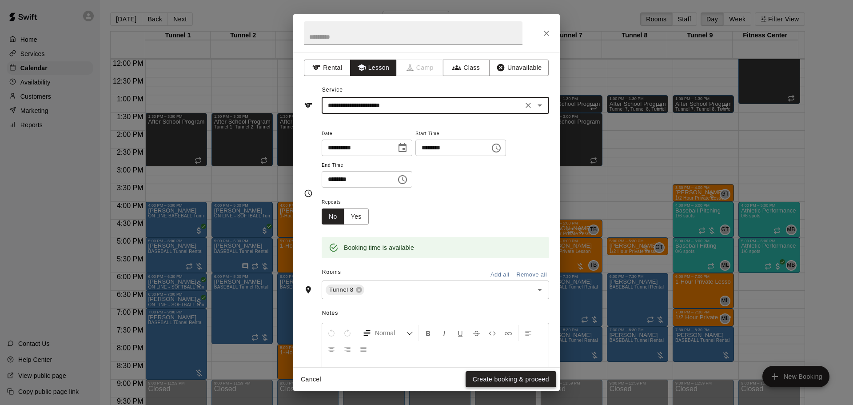
click at [502, 381] on button "Create booking & proceed" at bounding box center [511, 379] width 91 height 16
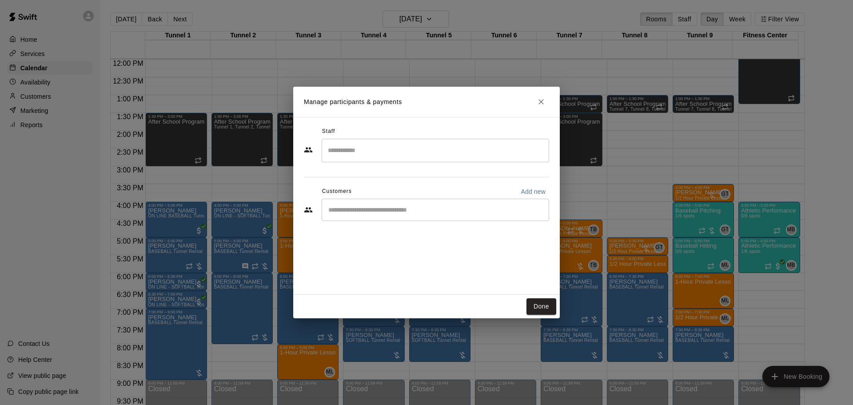
click at [354, 157] on input "Search staff" at bounding box center [435, 151] width 219 height 16
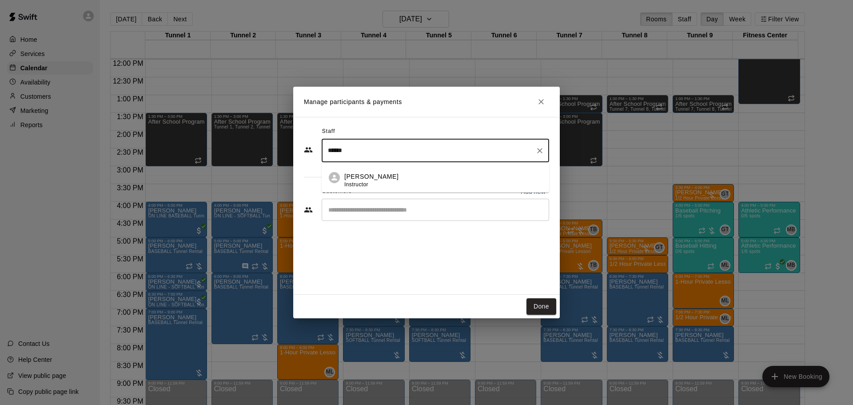
click at [375, 173] on p "Gilbert Tussey" at bounding box center [371, 176] width 54 height 9
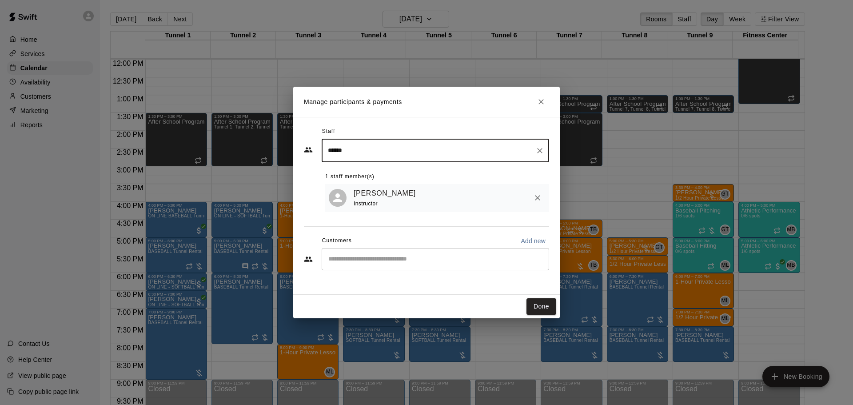
type input "******"
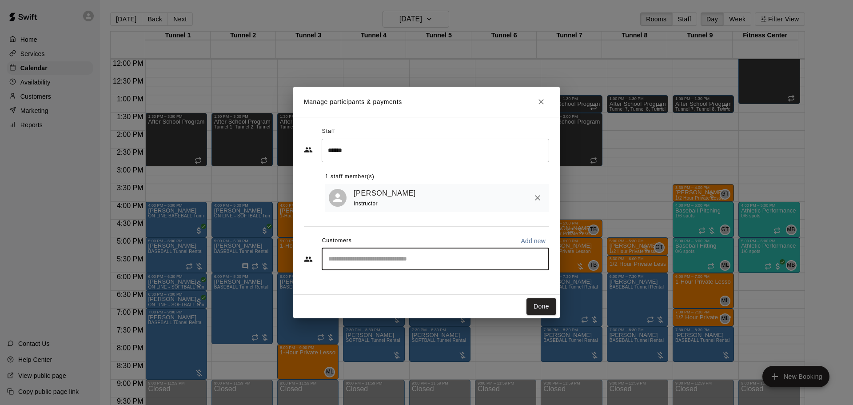
click at [377, 259] on input "Start typing to search customers..." at bounding box center [435, 259] width 219 height 9
type input "******"
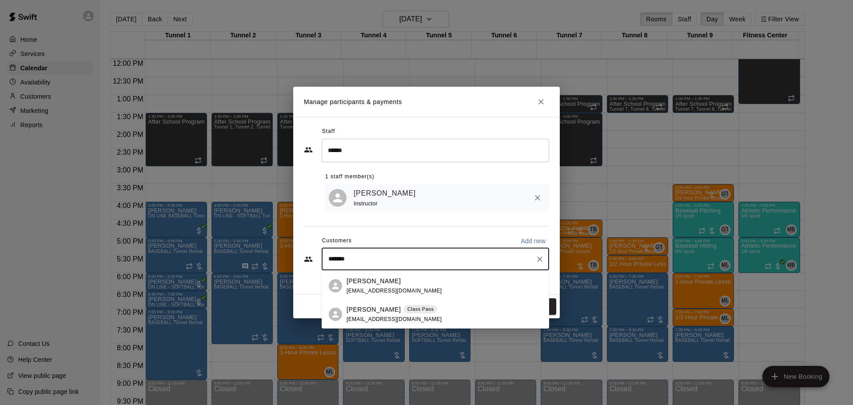
click at [368, 313] on p "Vikram Prasanna" at bounding box center [373, 309] width 54 height 9
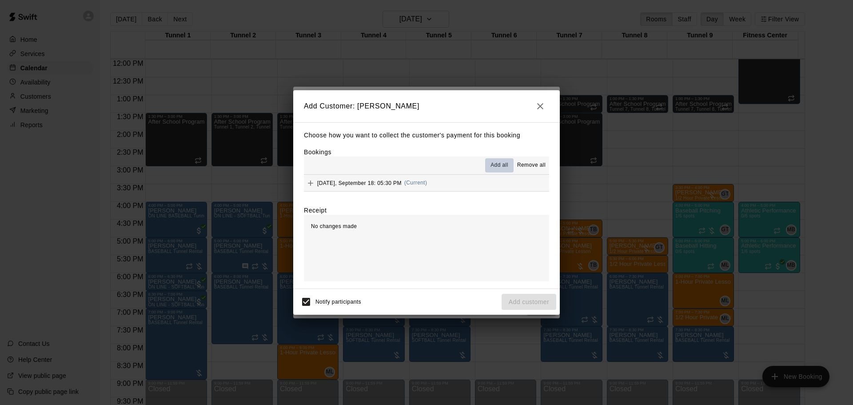
click at [497, 168] on span "Add all" at bounding box center [499, 165] width 18 height 9
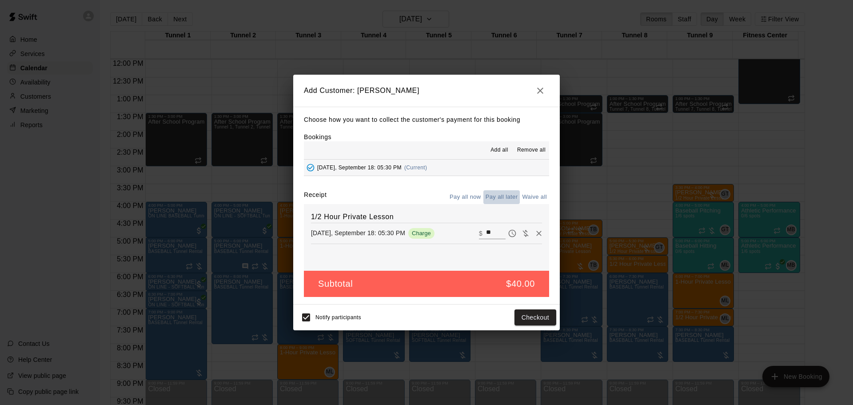
click at [496, 198] on button "Pay all later" at bounding box center [501, 197] width 37 height 14
click at [517, 319] on button "Add customer" at bounding box center [529, 317] width 55 height 16
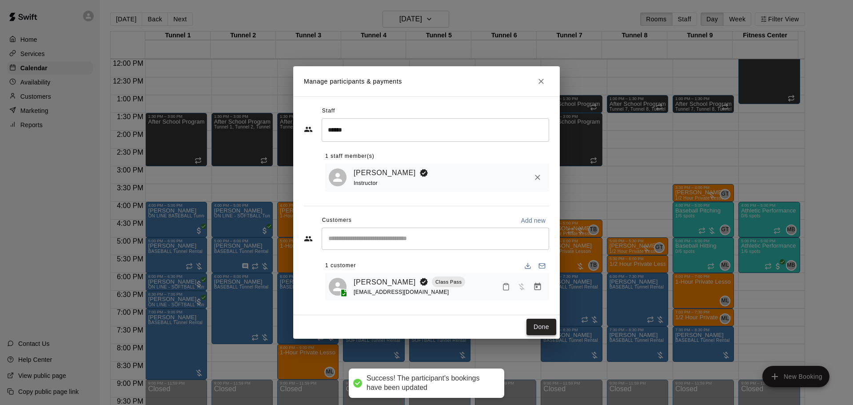
click at [541, 328] on button "Done" at bounding box center [541, 326] width 30 height 16
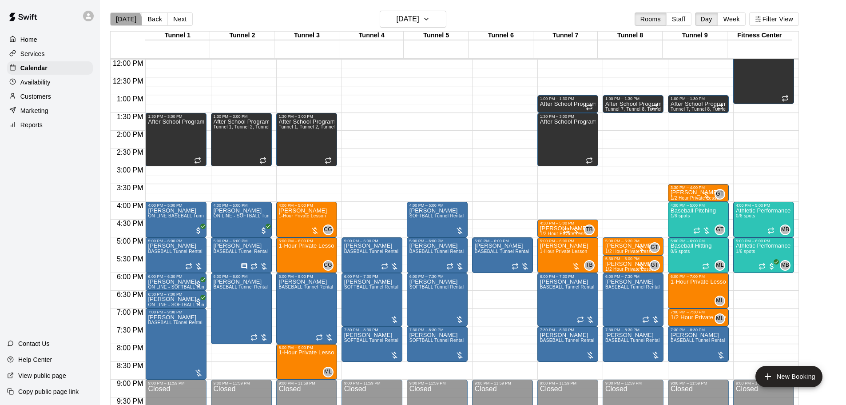
click at [121, 24] on button "[DATE]" at bounding box center [126, 18] width 32 height 13
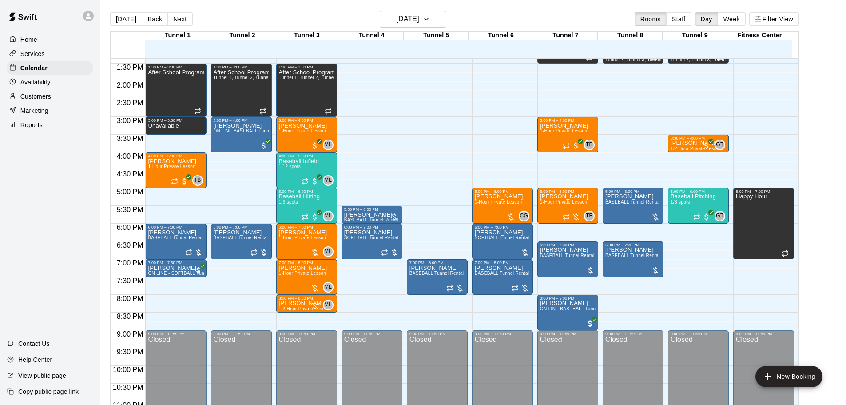
scroll to position [498, 0]
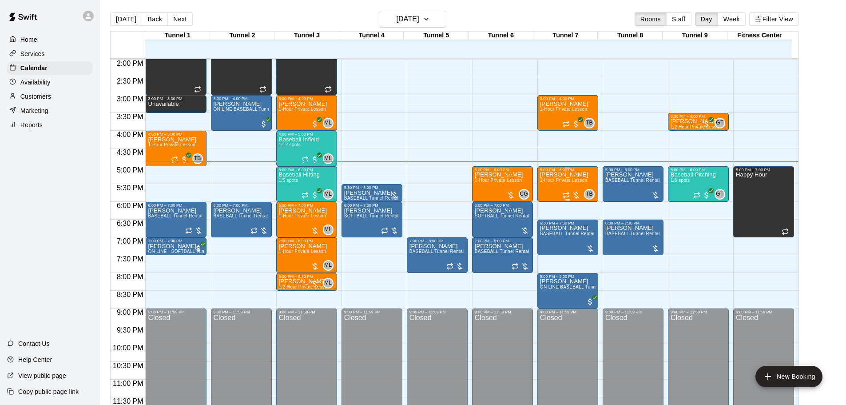
click at [581, 175] on p "[PERSON_NAME]" at bounding box center [564, 175] width 48 height 0
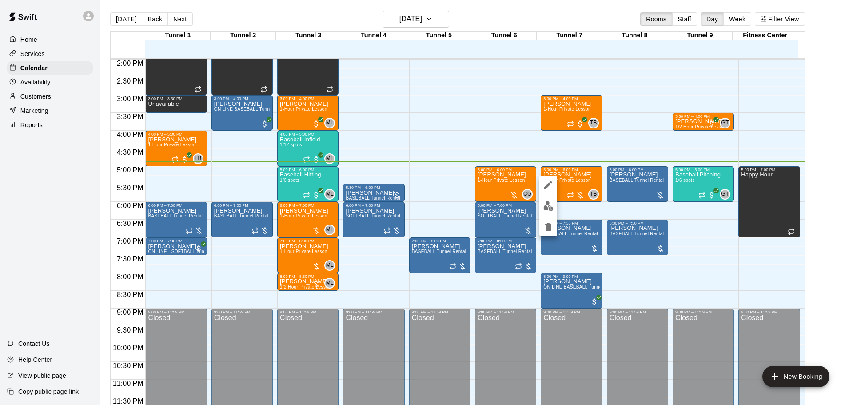
click at [553, 207] on button "edit" at bounding box center [548, 205] width 18 height 17
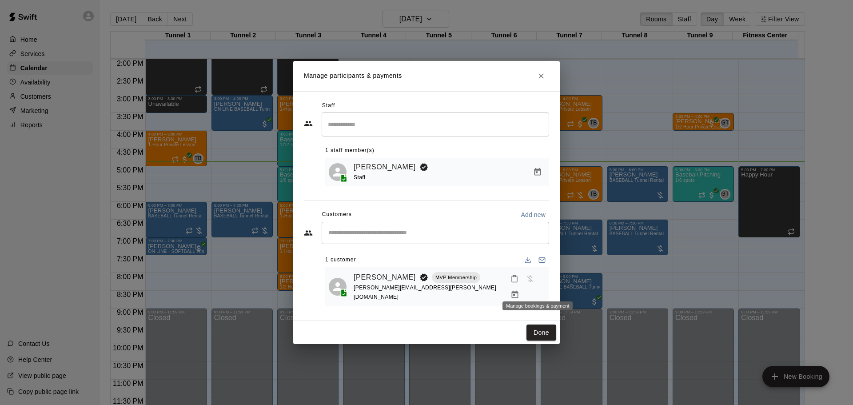
click at [519, 290] on icon "Manage bookings & payment" at bounding box center [514, 294] width 9 height 9
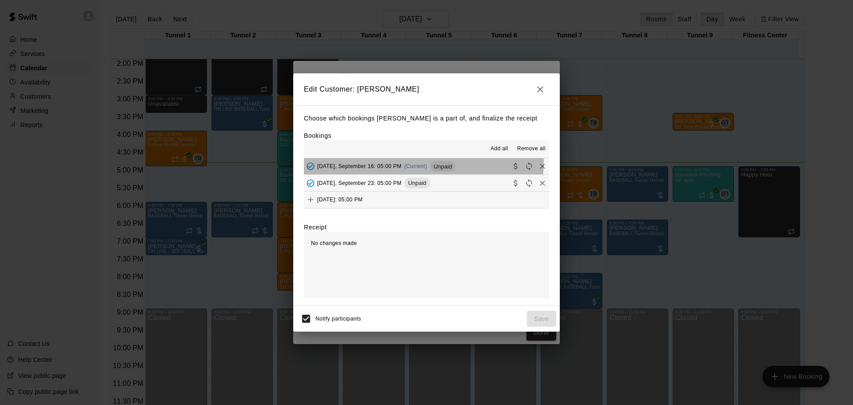
click at [404, 162] on div "Tuesday, September 16: 05:00 PM (Current) Unpaid" at bounding box center [379, 165] width 151 height 13
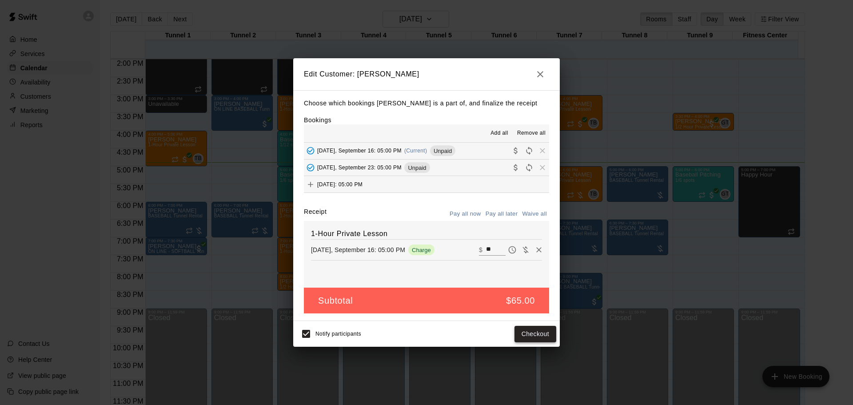
click at [540, 334] on button "Checkout" at bounding box center [535, 334] width 42 height 16
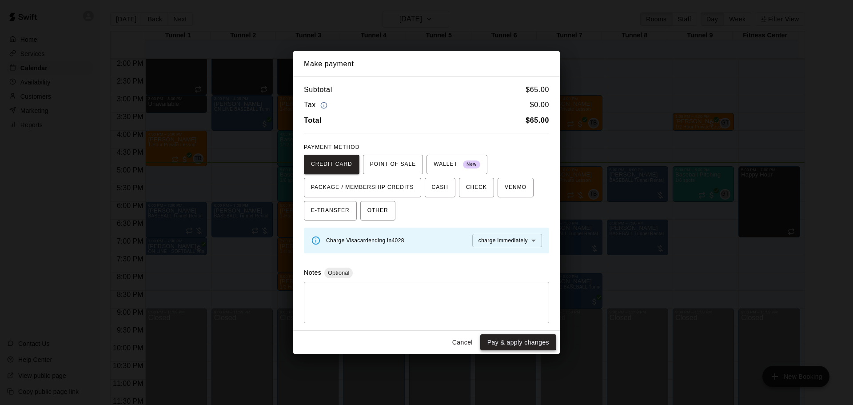
click at [528, 342] on button "Pay & apply changes" at bounding box center [518, 342] width 76 height 16
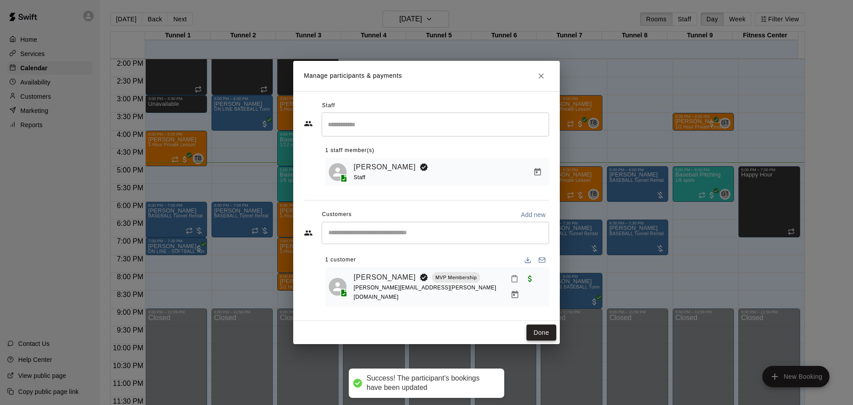
click at [552, 329] on button "Done" at bounding box center [541, 332] width 30 height 16
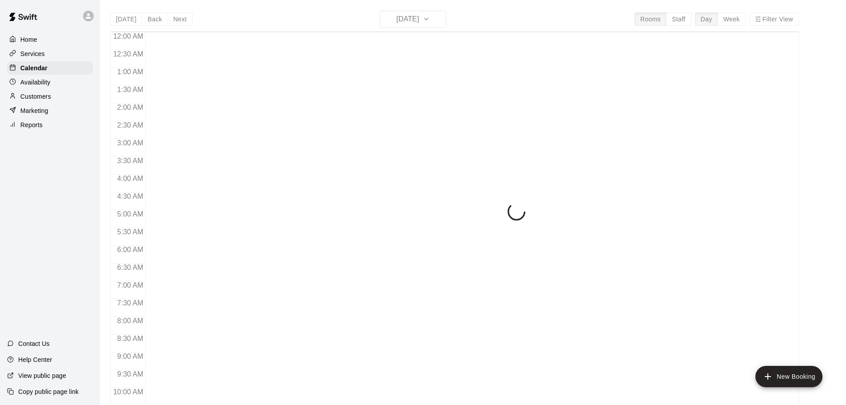
scroll to position [470, 0]
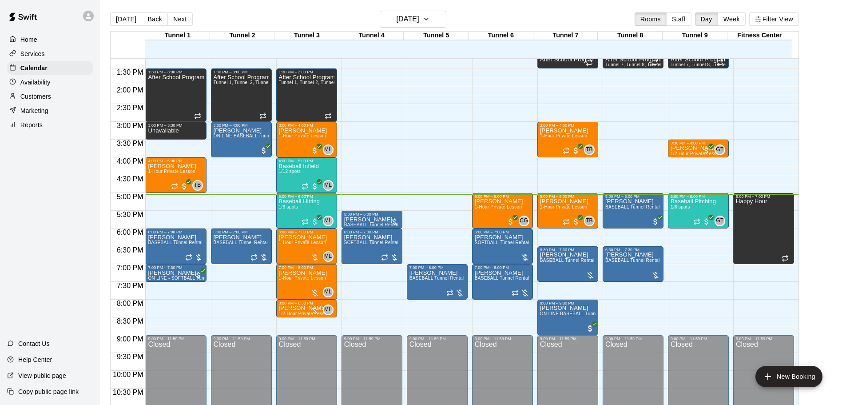
click at [303, 207] on div "Baseball Hitting 1/6 spots" at bounding box center [299, 401] width 41 height 405
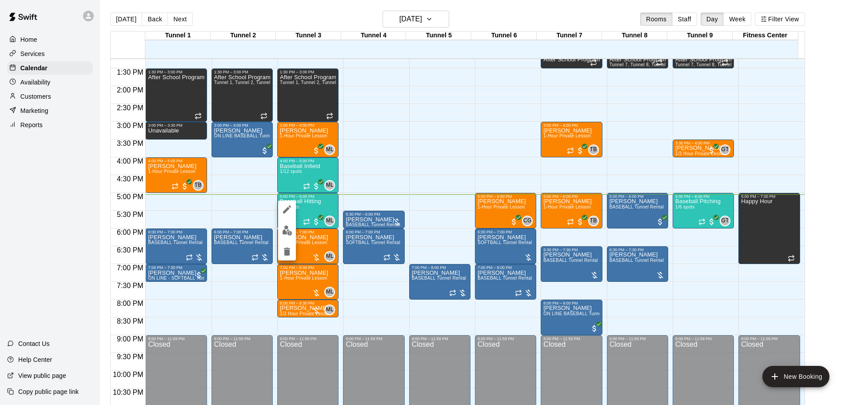
click at [288, 233] on img "edit" at bounding box center [287, 230] width 10 height 10
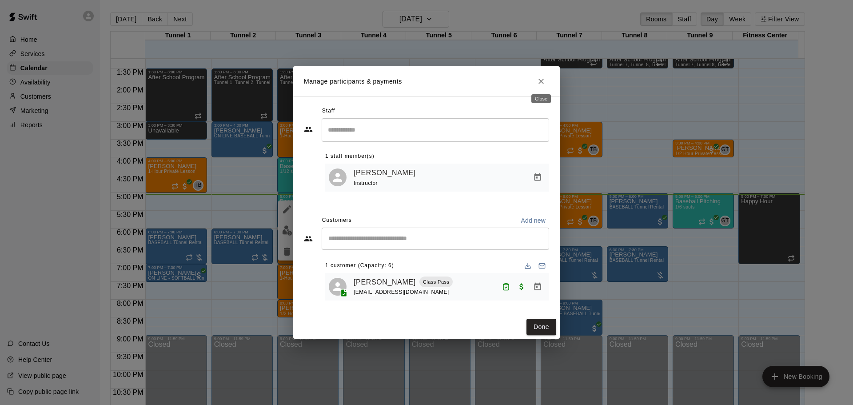
click at [543, 77] on icon "Close" at bounding box center [541, 81] width 9 height 9
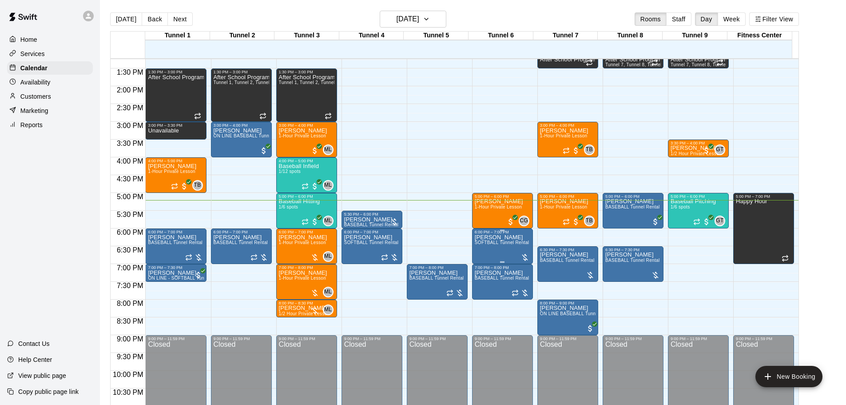
click at [497, 245] on span "SOFTBALL Tunnel Rental" at bounding box center [502, 242] width 55 height 5
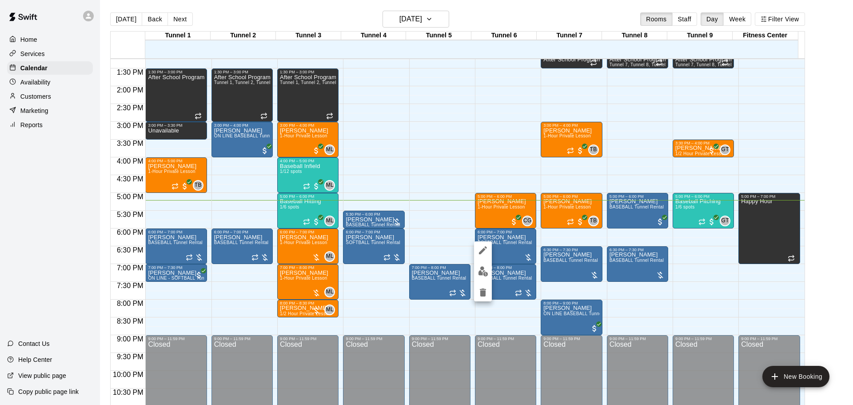
click at [486, 270] on img "edit" at bounding box center [483, 271] width 10 height 10
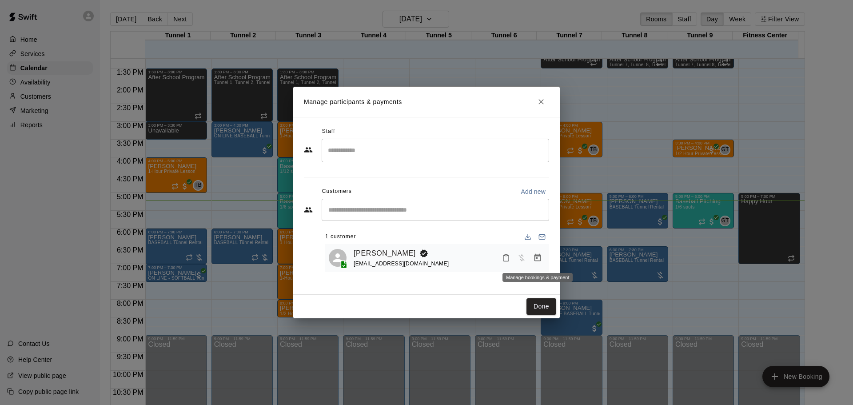
click at [540, 260] on icon "Manage bookings & payment" at bounding box center [537, 258] width 7 height 8
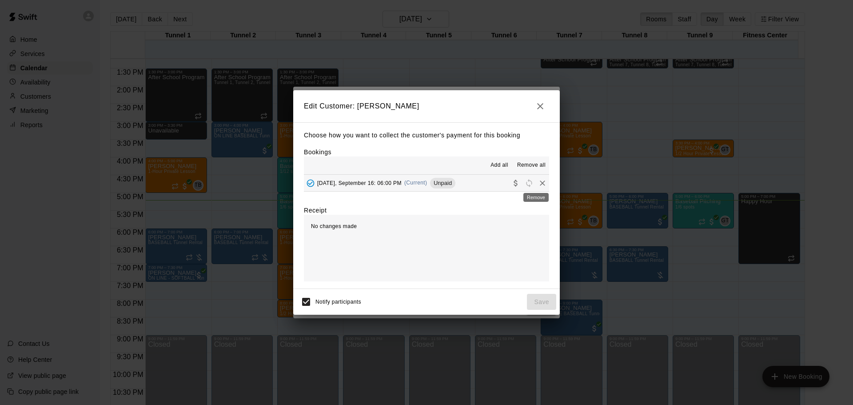
click at [538, 183] on icon "Remove" at bounding box center [542, 183] width 9 height 9
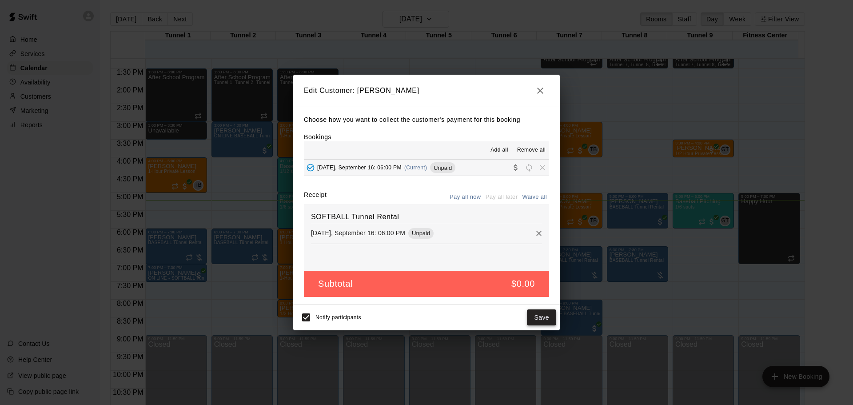
click at [539, 315] on button "Save" at bounding box center [541, 317] width 29 height 16
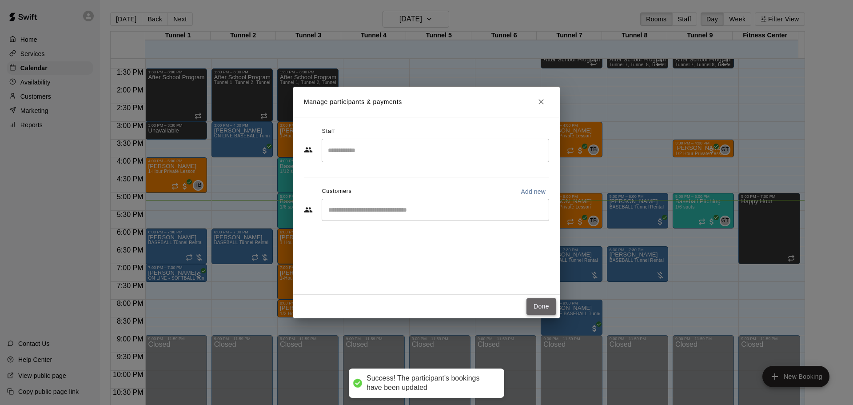
click at [541, 303] on button "Done" at bounding box center [541, 306] width 30 height 16
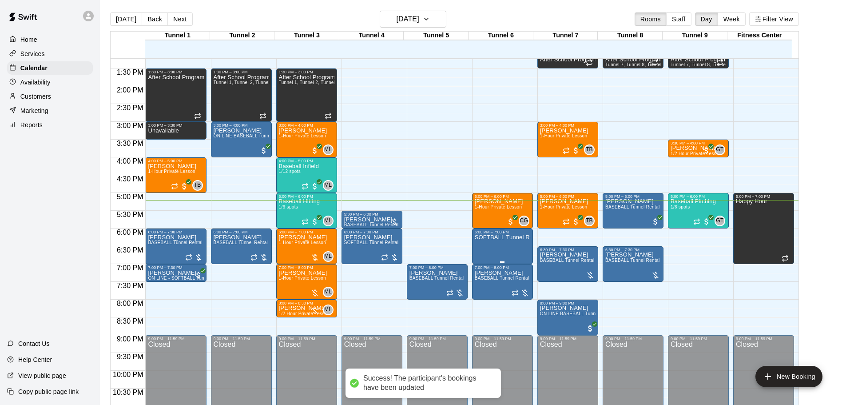
click at [506, 237] on p "SOFTBALL Tunnel Rental" at bounding box center [503, 237] width 56 height 0
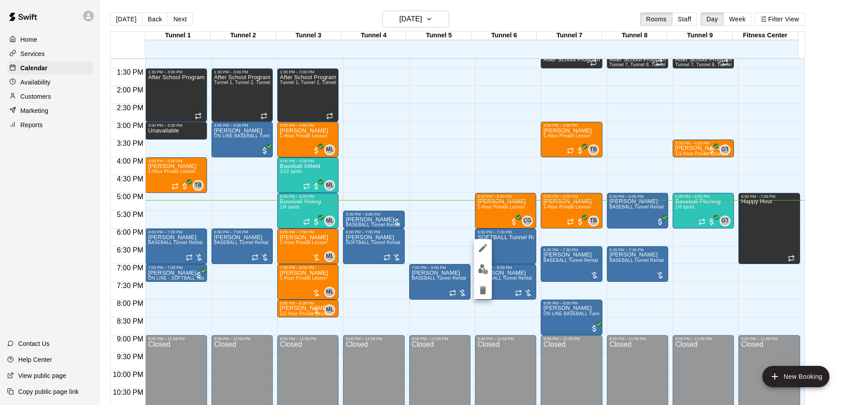
click at [487, 287] on icon "delete" at bounding box center [483, 290] width 11 height 11
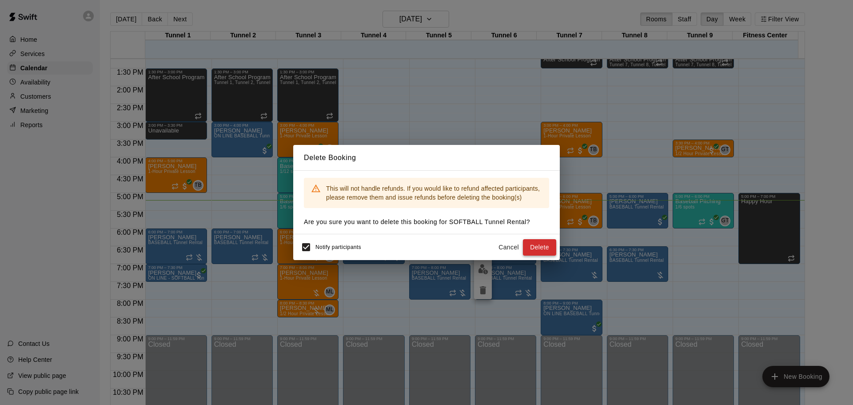
click at [532, 250] on button "Delete" at bounding box center [539, 247] width 33 height 16
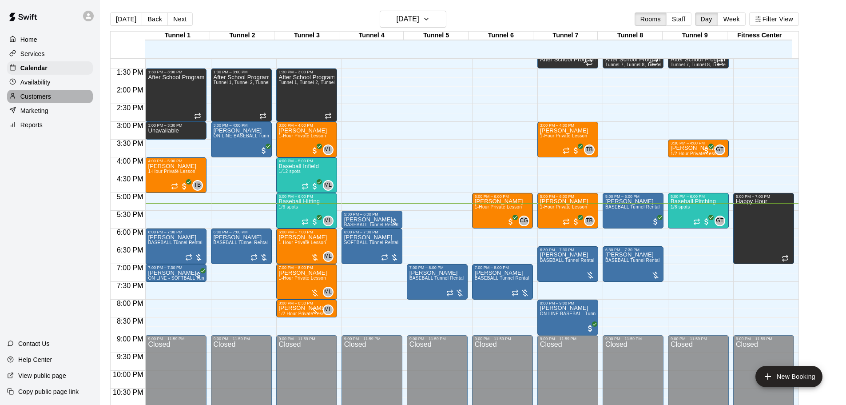
click at [42, 98] on p "Customers" at bounding box center [35, 96] width 31 height 9
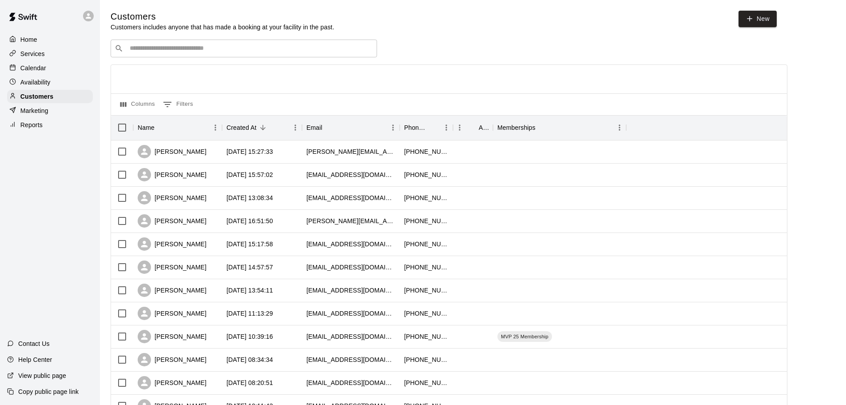
click at [226, 52] on input "Search customers by name or email" at bounding box center [250, 48] width 246 height 9
click at [450, 57] on div "​ ​" at bounding box center [449, 49] width 677 height 18
click at [197, 50] on input "Search customers by name or email" at bounding box center [250, 48] width 246 height 9
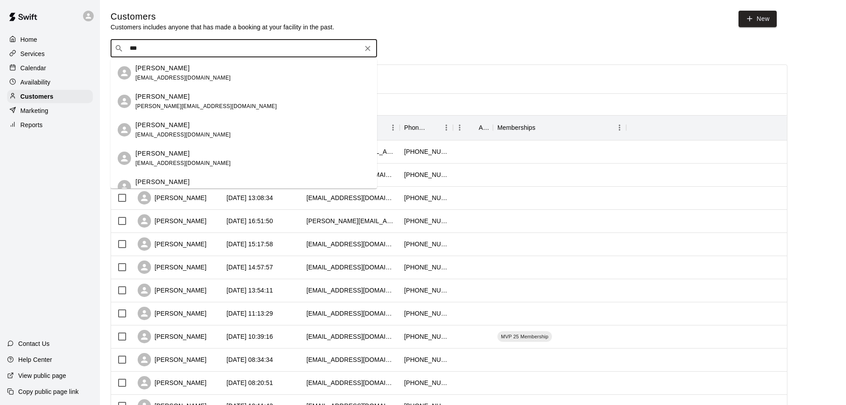
type input "****"
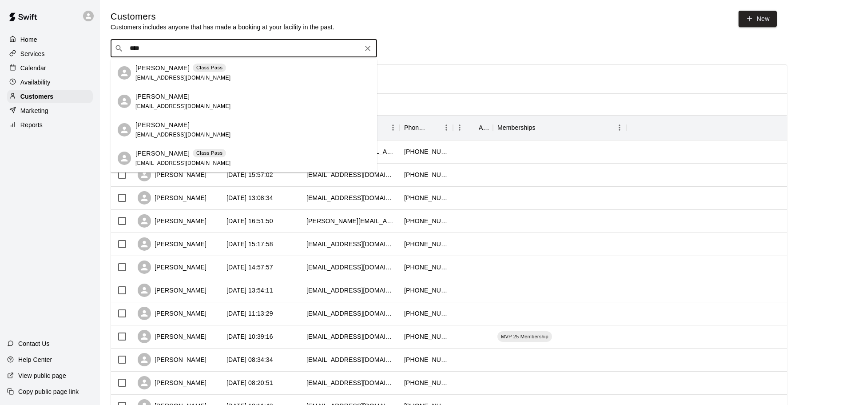
click at [244, 71] on div "[PERSON_NAME] Class Pass [EMAIL_ADDRESS][DOMAIN_NAME]" at bounding box center [252, 73] width 235 height 19
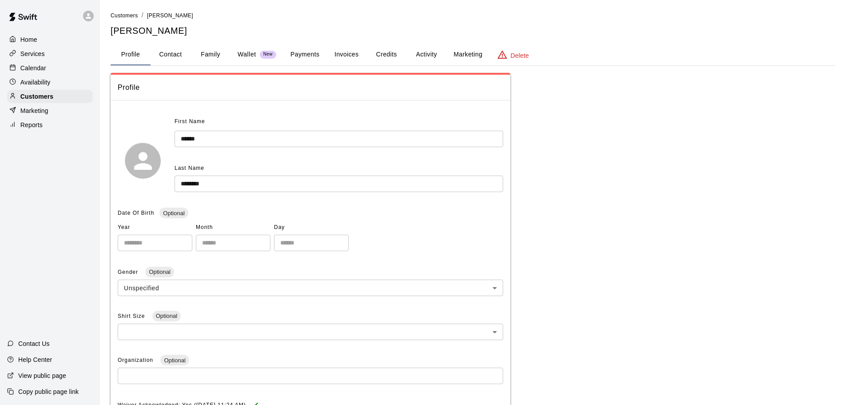
click at [428, 54] on button "Activity" at bounding box center [426, 54] width 40 height 21
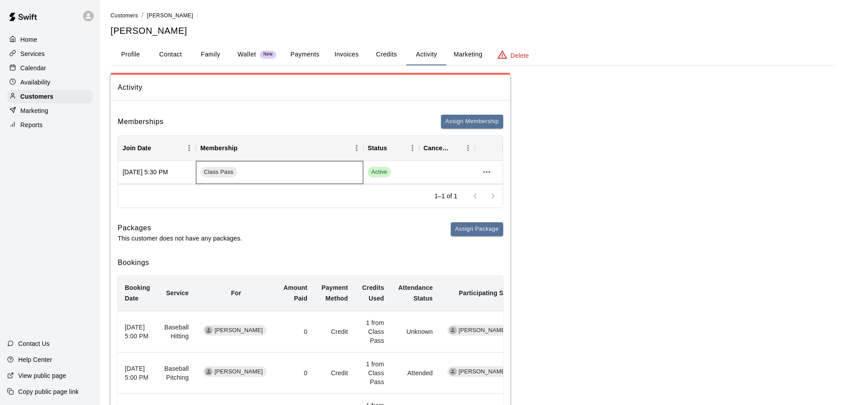
drag, startPoint x: 322, startPoint y: 168, endPoint x: 330, endPoint y: 167, distance: 8.5
click at [322, 168] on div "Class Pass" at bounding box center [279, 172] width 167 height 23
click at [481, 172] on button "more actions" at bounding box center [486, 171] width 15 height 15
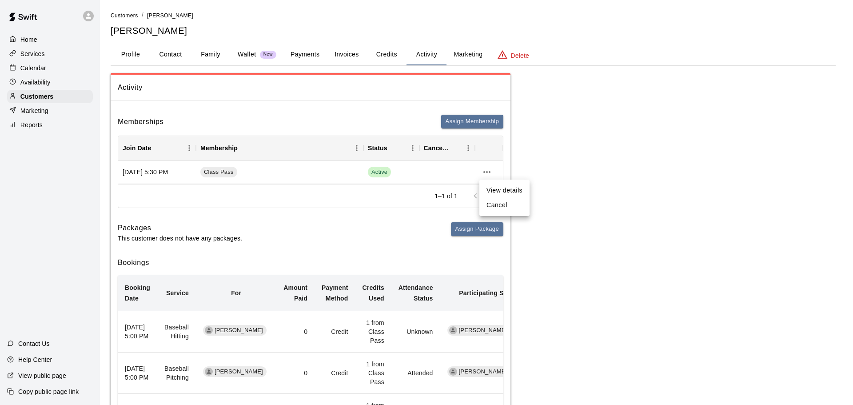
click at [501, 188] on li "View details" at bounding box center [504, 190] width 50 height 15
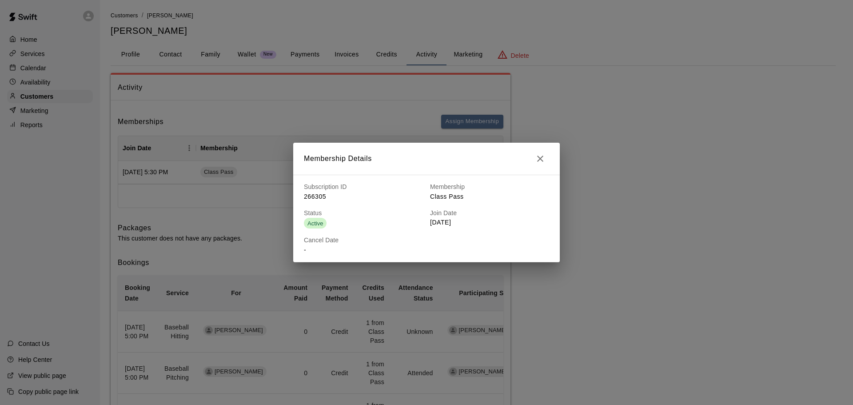
click at [370, 201] on div "Status Active" at bounding box center [360, 215] width 126 height 28
click at [541, 153] on icon "button" at bounding box center [540, 158] width 11 height 11
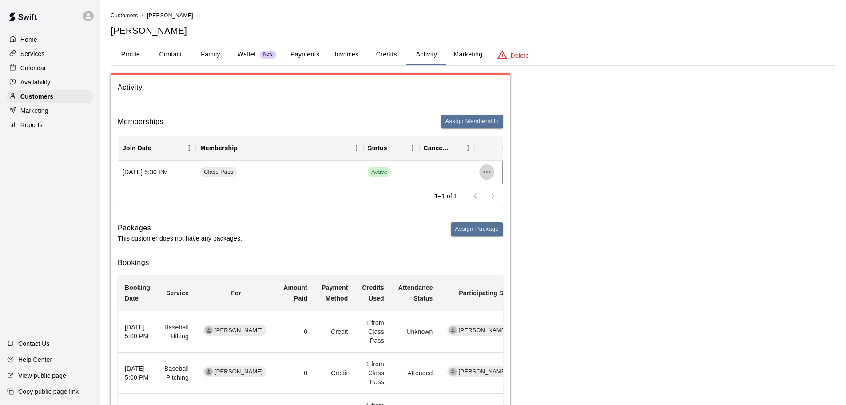
click at [489, 175] on icon "more actions" at bounding box center [487, 172] width 11 height 11
click at [493, 209] on li "Cancel" at bounding box center [504, 205] width 50 height 15
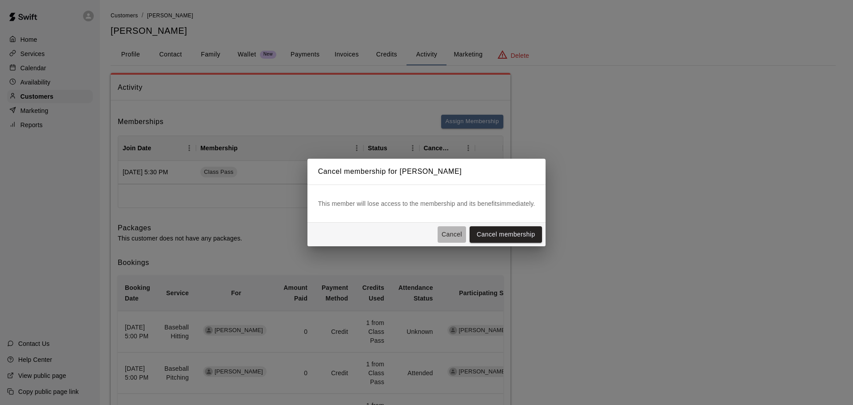
click at [465, 231] on button "Cancel" at bounding box center [452, 234] width 28 height 16
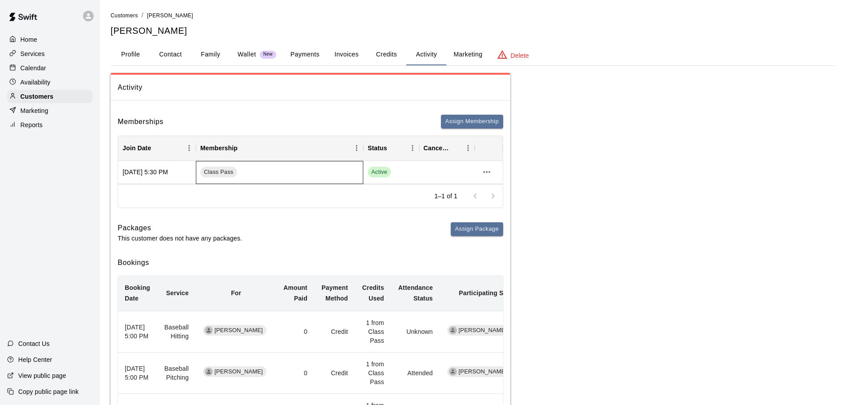
click at [283, 180] on div "Class Pass" at bounding box center [279, 172] width 167 height 23
click at [263, 227] on div "Packages This customer does not have any packages. Assign Package" at bounding box center [311, 232] width 386 height 20
click at [165, 172] on div "[DATE] 5:30 PM" at bounding box center [157, 172] width 78 height 23
click at [163, 173] on div "[DATE] 5:30 PM" at bounding box center [157, 172] width 78 height 23
click at [485, 170] on icon "more actions" at bounding box center [487, 172] width 11 height 11
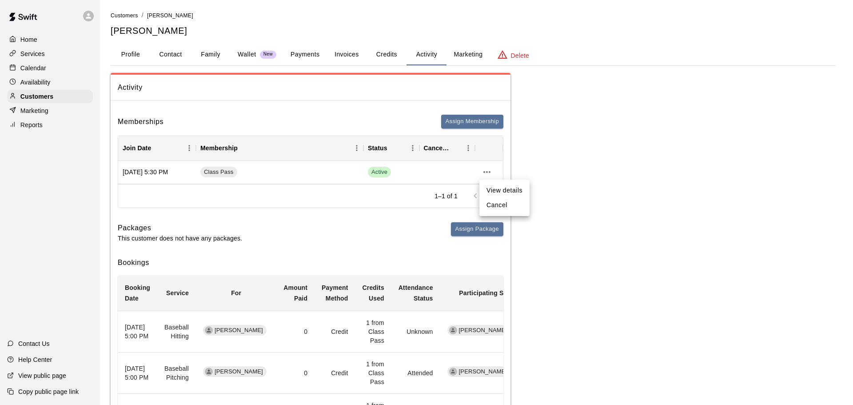
click at [492, 208] on li "Cancel" at bounding box center [504, 205] width 50 height 15
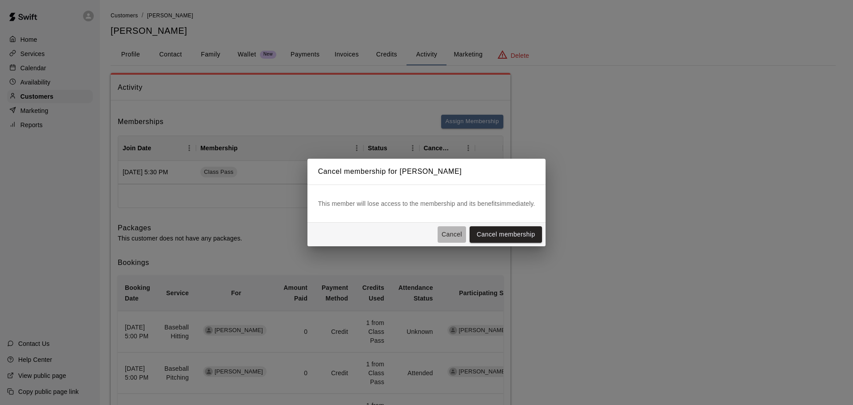
click at [455, 231] on button "Cancel" at bounding box center [452, 234] width 28 height 16
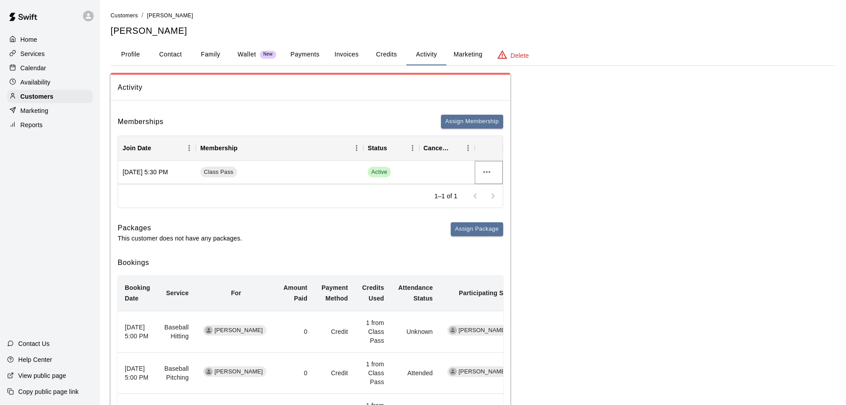
click at [486, 174] on icon "more actions" at bounding box center [487, 172] width 11 height 11
click at [439, 231] on div at bounding box center [426, 202] width 853 height 405
click at [450, 232] on div "Packages This customer does not have any packages. Assign Package" at bounding box center [311, 232] width 386 height 20
click at [485, 168] on icon "more actions" at bounding box center [487, 172] width 11 height 11
click at [492, 202] on li "Cancel" at bounding box center [504, 205] width 50 height 15
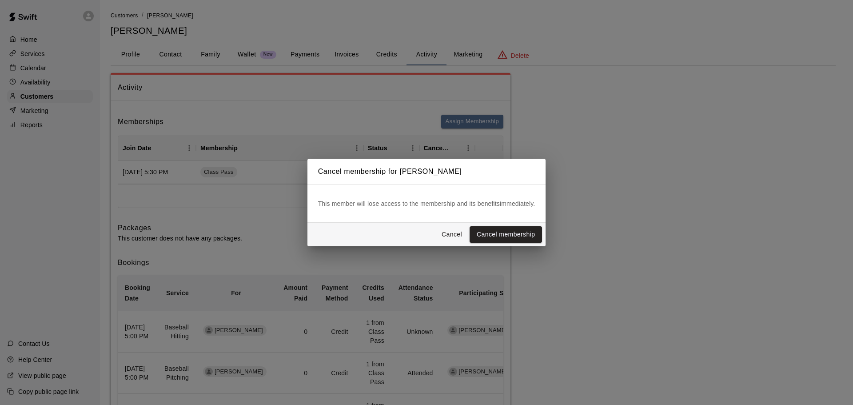
click at [458, 232] on button "Cancel" at bounding box center [452, 234] width 28 height 16
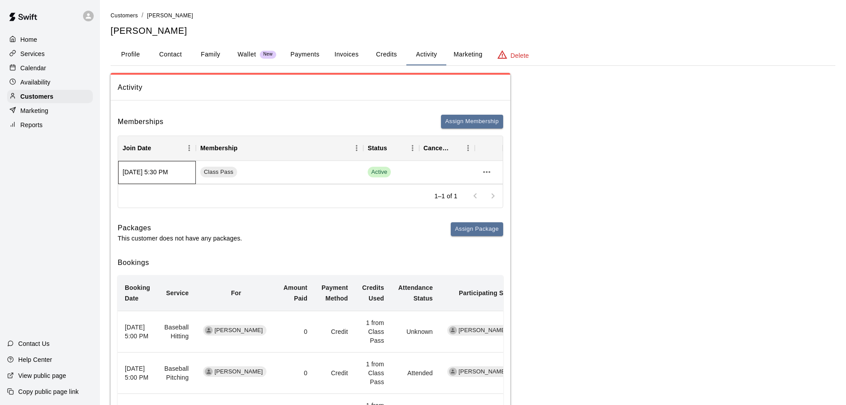
click at [137, 173] on div "[DATE] 5:30 PM" at bounding box center [157, 172] width 78 height 23
click at [138, 171] on div "[DATE] 5:30 PM" at bounding box center [157, 172] width 78 height 23
click at [492, 172] on icon "more actions" at bounding box center [487, 172] width 11 height 11
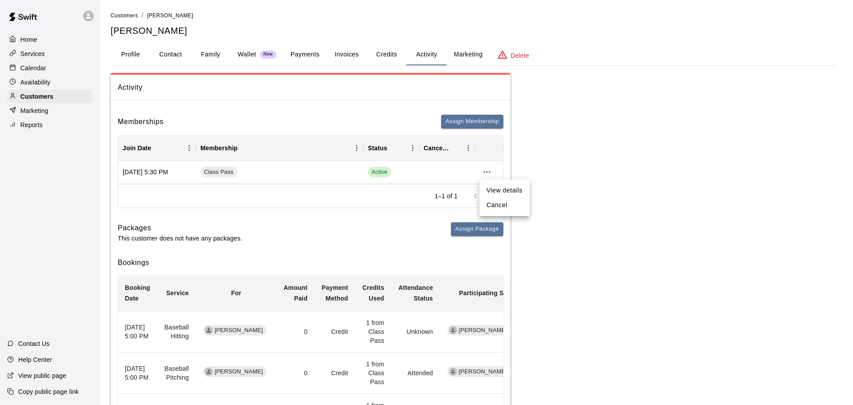
click at [574, 216] on div at bounding box center [426, 202] width 853 height 405
click at [493, 173] on button "more actions" at bounding box center [486, 171] width 15 height 15
click at [565, 203] on div at bounding box center [426, 202] width 853 height 405
click at [486, 173] on icon "more actions" at bounding box center [487, 172] width 11 height 11
click at [485, 204] on li "Cancel" at bounding box center [504, 205] width 50 height 15
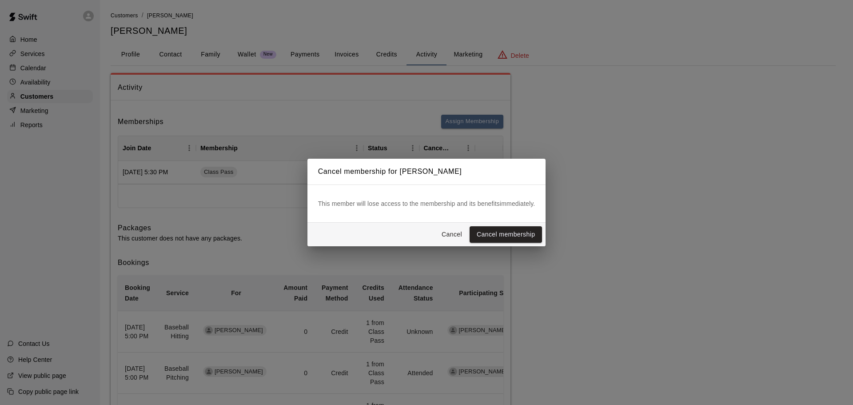
click at [457, 232] on button "Cancel" at bounding box center [452, 234] width 28 height 16
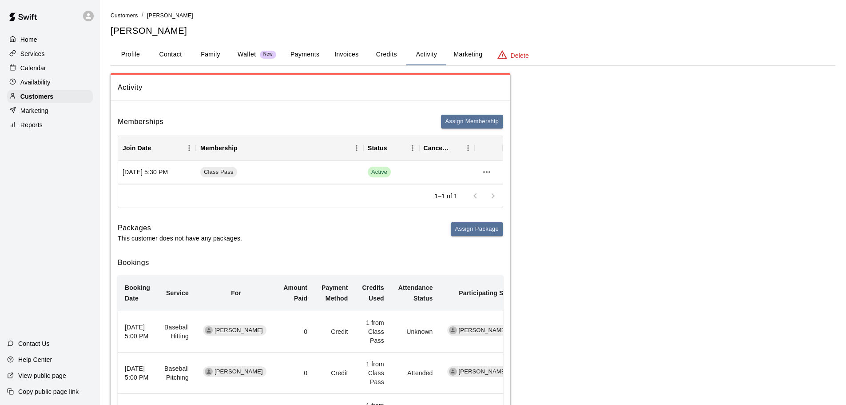
click at [51, 72] on div "Calendar" at bounding box center [50, 67] width 86 height 13
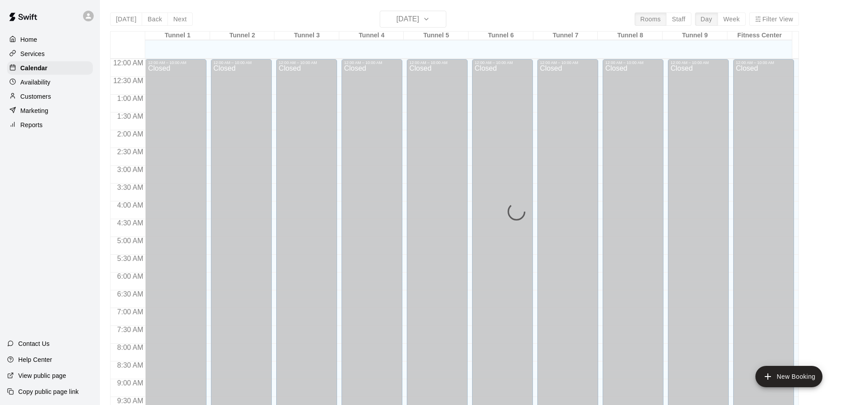
scroll to position [470, 0]
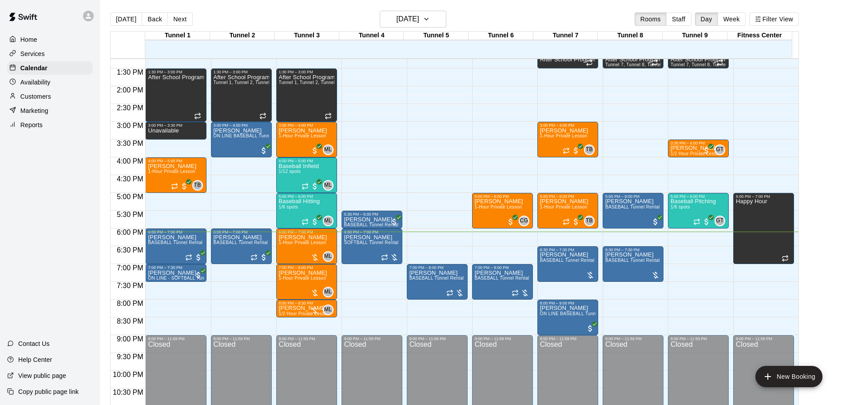
drag, startPoint x: 148, startPoint y: 11, endPoint x: 345, endPoint y: 20, distance: 197.0
click at [345, 20] on div "[DATE] Back [DATE][DATE] Rooms Staff Day Week Filter View" at bounding box center [454, 21] width 689 height 20
drag, startPoint x: 688, startPoint y: 233, endPoint x: 687, endPoint y: 256, distance: 23.1
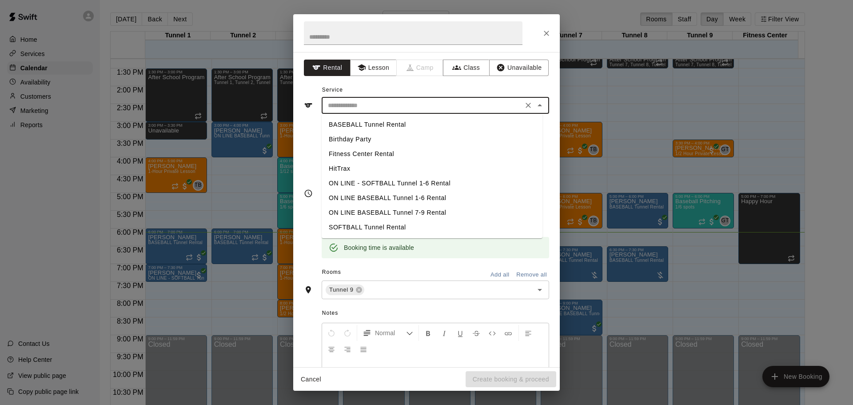
click at [369, 104] on input "text" at bounding box center [422, 105] width 196 height 11
click at [359, 128] on li "BASEBALL Tunnel Rental" at bounding box center [432, 124] width 221 height 15
type input "**********"
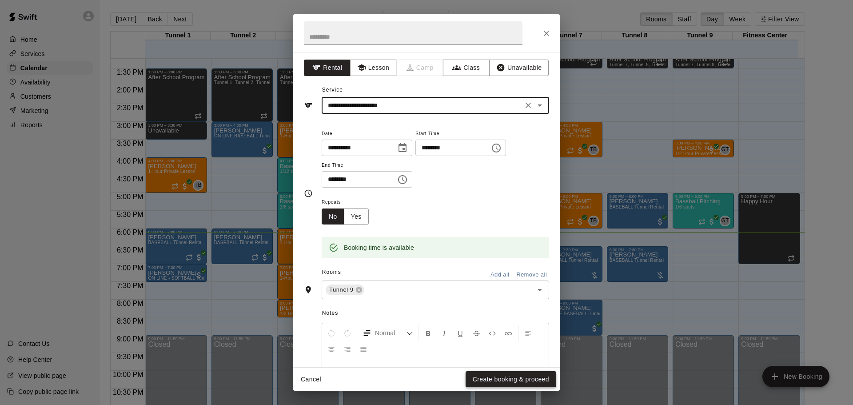
click at [506, 378] on button "Create booking & proceed" at bounding box center [511, 379] width 91 height 16
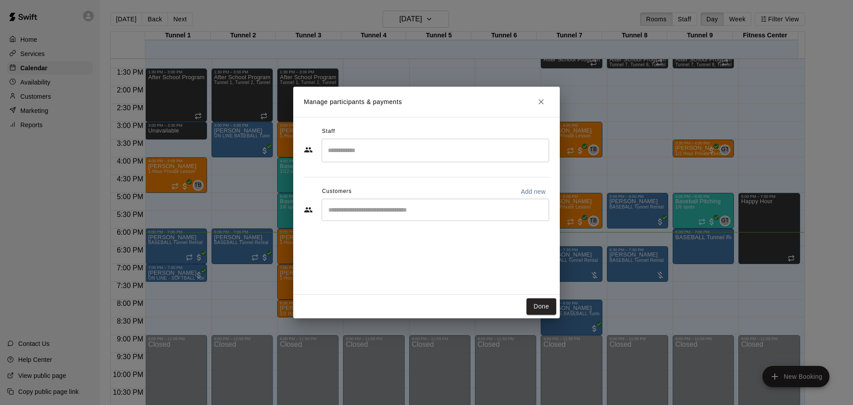
click at [430, 221] on div "​" at bounding box center [426, 211] width 245 height 24
click at [429, 210] on input "Start typing to search customers..." at bounding box center [435, 209] width 219 height 9
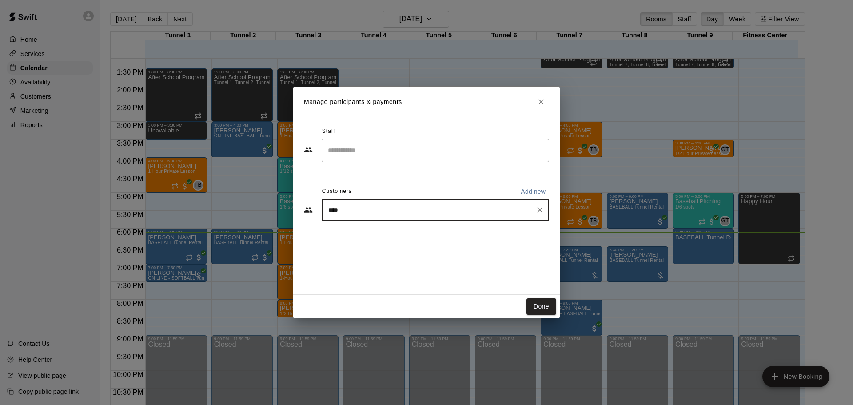
type input "*****"
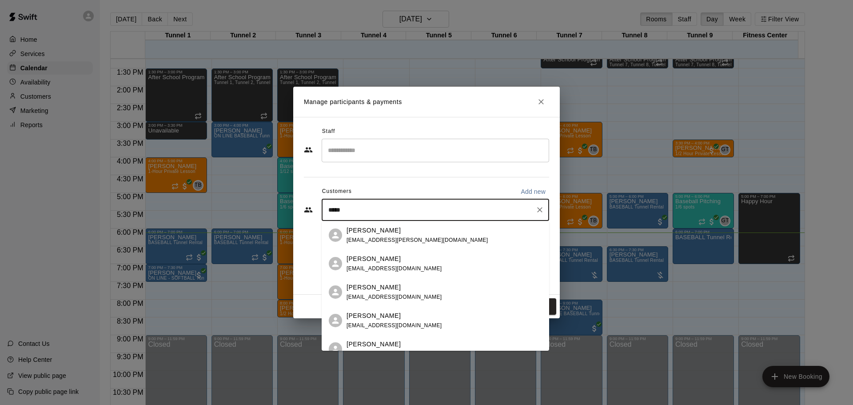
click at [386, 317] on div "[PERSON_NAME]" at bounding box center [394, 315] width 96 height 9
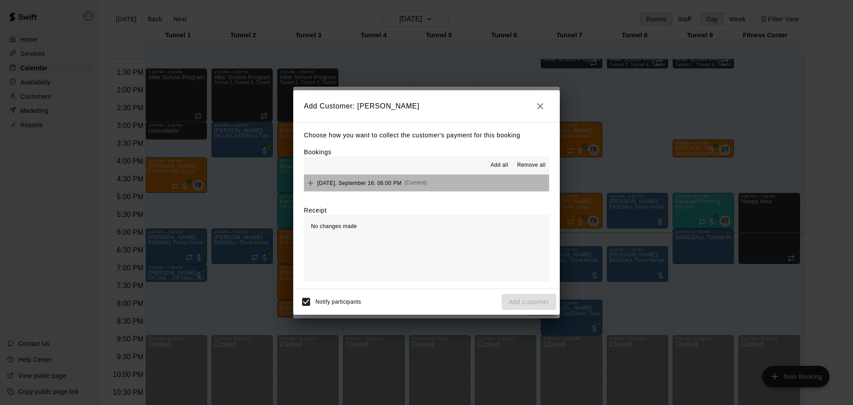
click at [495, 191] on button "[DATE], September 16: 06:00 PM (Current)" at bounding box center [426, 183] width 245 height 16
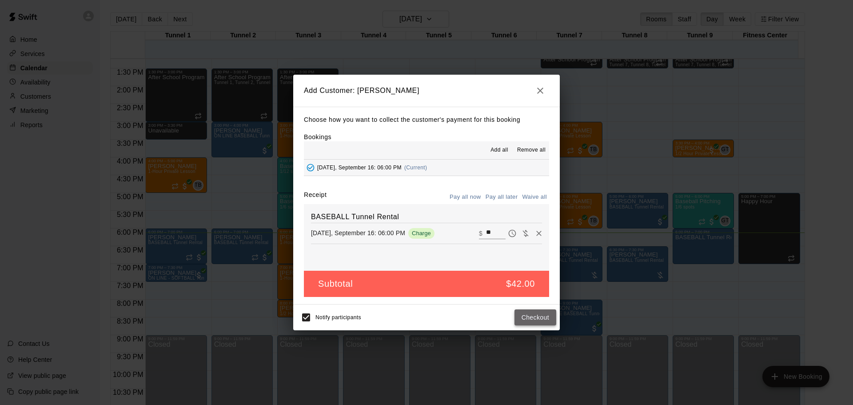
click at [522, 318] on button "Checkout" at bounding box center [535, 317] width 42 height 16
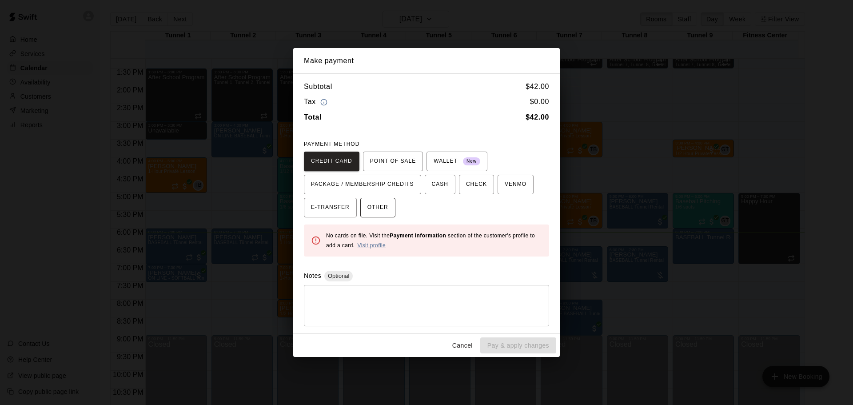
click at [382, 211] on span "OTHER" at bounding box center [377, 207] width 21 height 14
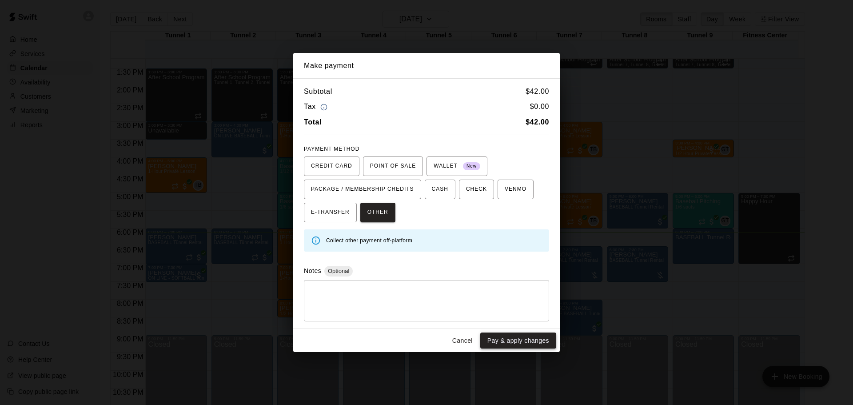
click at [493, 337] on button "Pay & apply changes" at bounding box center [518, 340] width 76 height 16
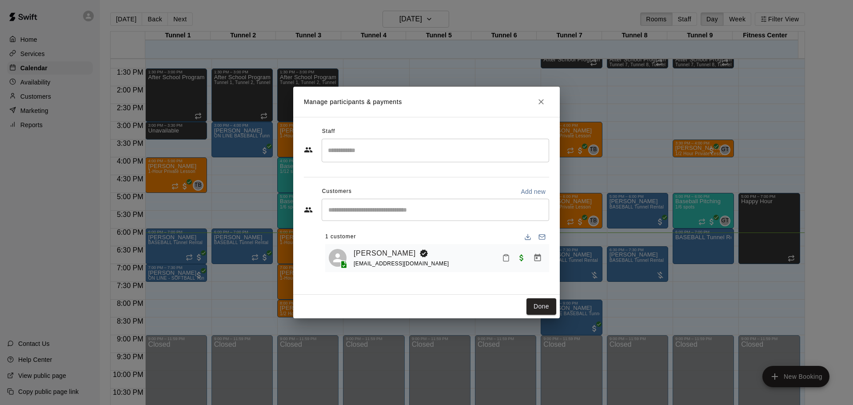
click at [557, 309] on div "Done" at bounding box center [426, 307] width 267 height 24
click at [551, 309] on button "Done" at bounding box center [541, 306] width 30 height 16
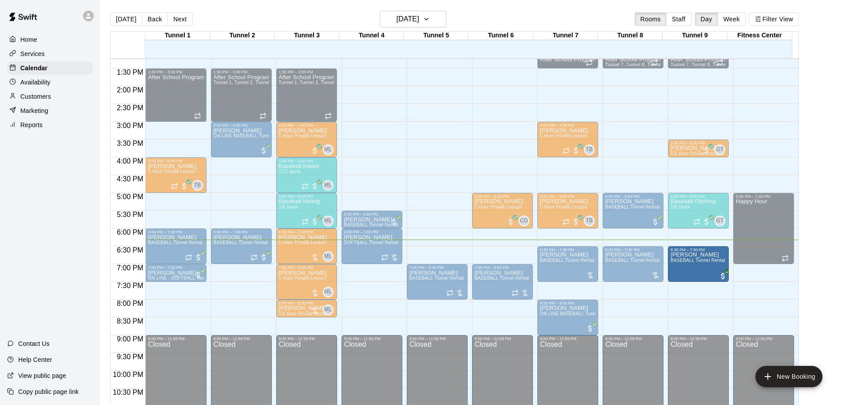
drag, startPoint x: 673, startPoint y: 243, endPoint x: 674, endPoint y: 261, distance: 18.7
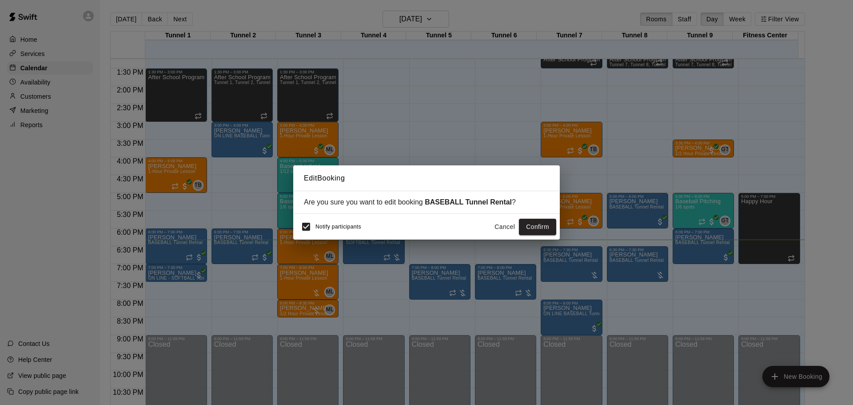
click at [292, 227] on div "Edit Booking Are you sure you want to edit booking BASEBALL Tunnel Rental ? Not…" at bounding box center [426, 202] width 853 height 405
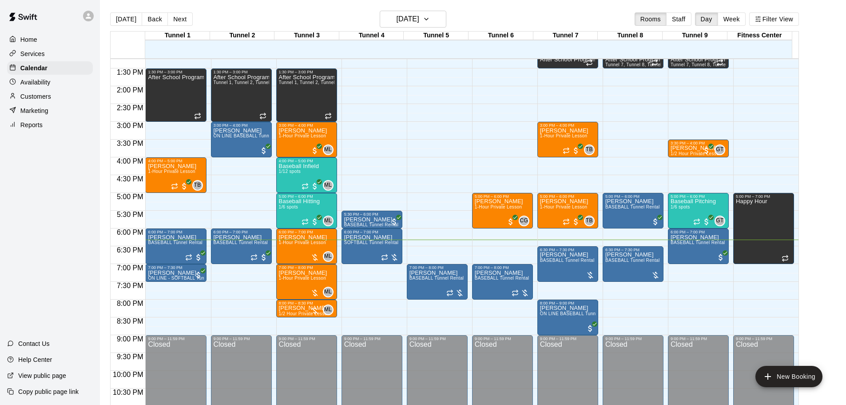
click at [411, 200] on div "12:00 AM – 10:00 AM Closed 7:00 PM – 8:00 PM [PERSON_NAME] BASEBALL Tunnel Rent…" at bounding box center [437, 15] width 61 height 853
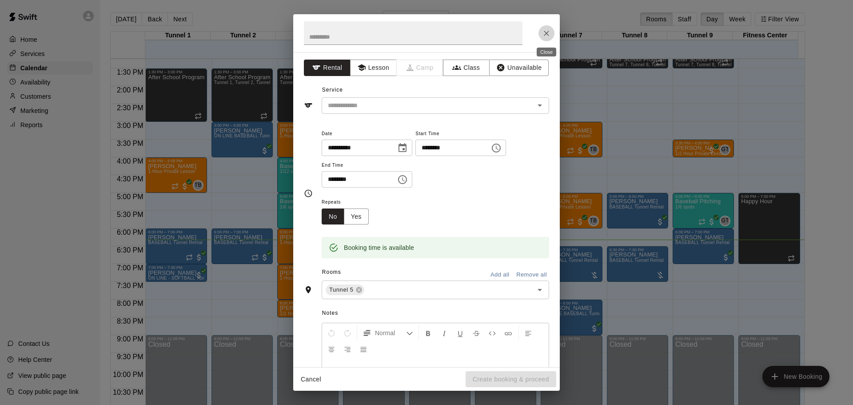
click at [551, 31] on button "Close" at bounding box center [546, 33] width 16 height 16
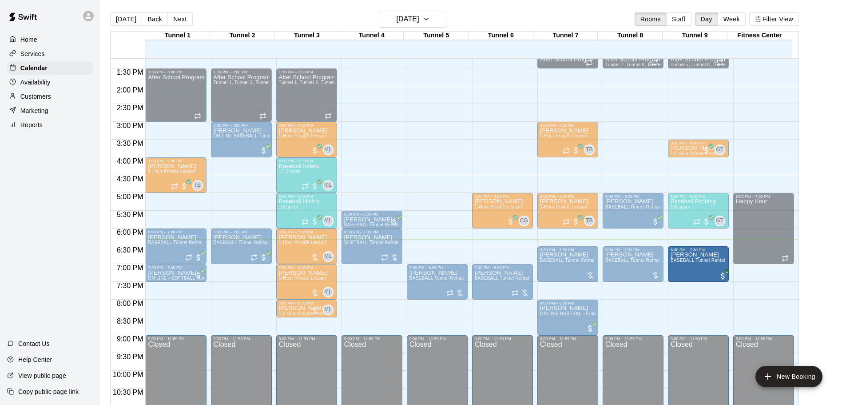
drag, startPoint x: 694, startPoint y: 251, endPoint x: 693, endPoint y: 270, distance: 18.7
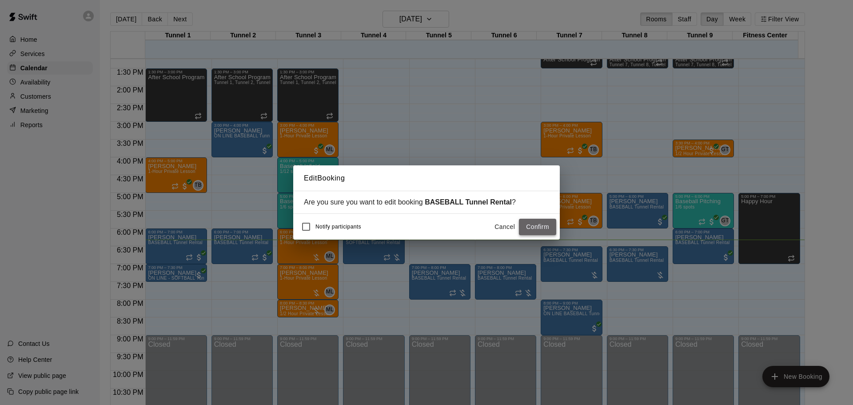
click at [524, 227] on button "Confirm" at bounding box center [537, 227] width 37 height 16
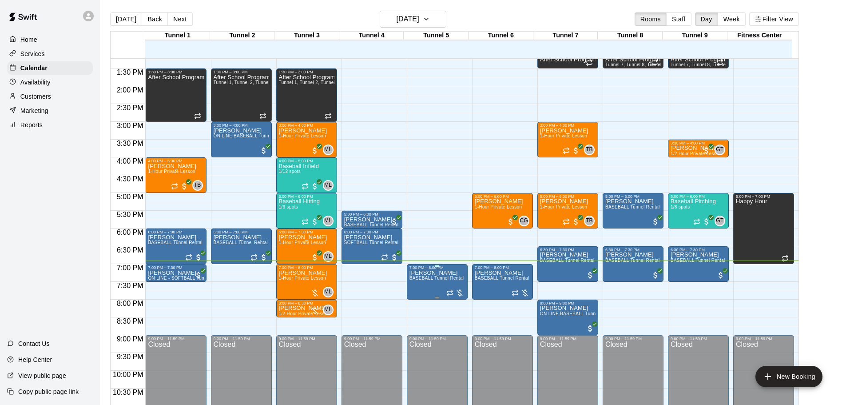
click at [449, 280] on span "BASEBALL Tunnel Rental" at bounding box center [437, 277] width 55 height 5
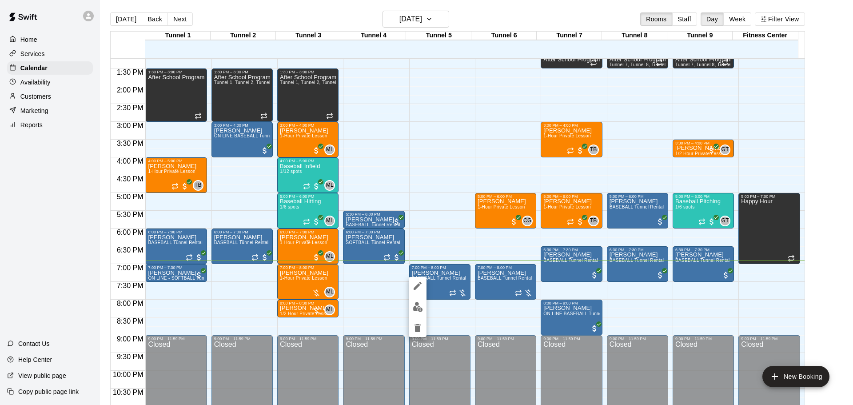
click at [418, 305] on img "edit" at bounding box center [418, 307] width 10 height 10
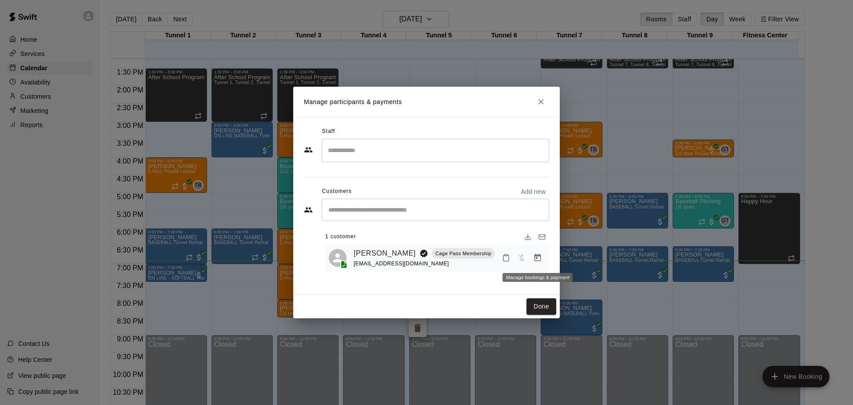
click at [536, 261] on icon "Manage bookings & payment" at bounding box center [537, 258] width 7 height 8
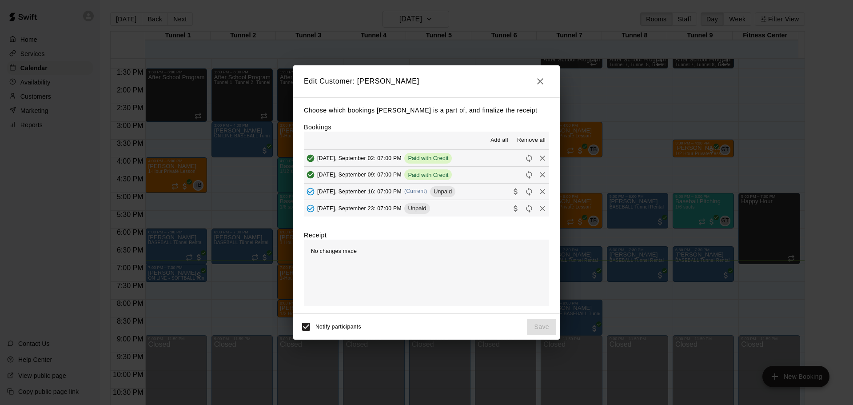
click at [538, 60] on div "Edit Customer: [PERSON_NAME] Choose which bookings [PERSON_NAME] is a part of, …" at bounding box center [426, 202] width 853 height 405
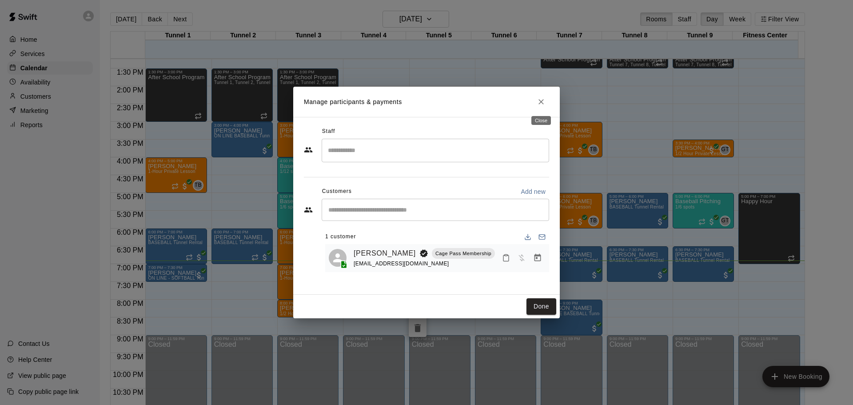
click at [545, 85] on div "Manage participants & payments Staff ​ Customers Add new ​ 1 customer [PERSON_N…" at bounding box center [426, 202] width 853 height 405
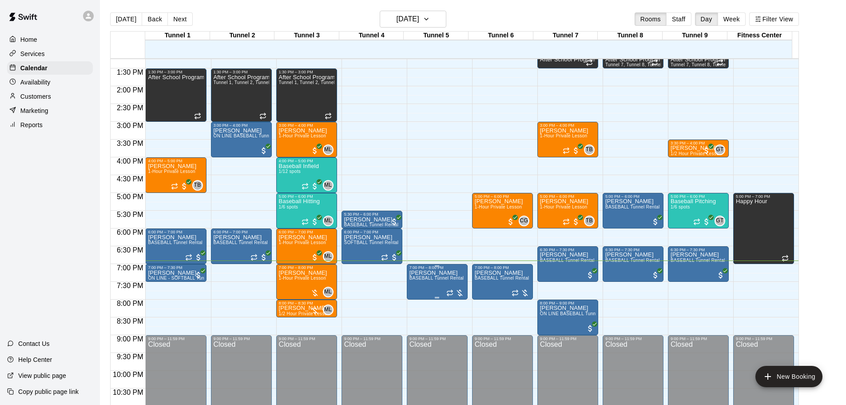
click at [440, 273] on p "[PERSON_NAME]" at bounding box center [437, 273] width 55 height 0
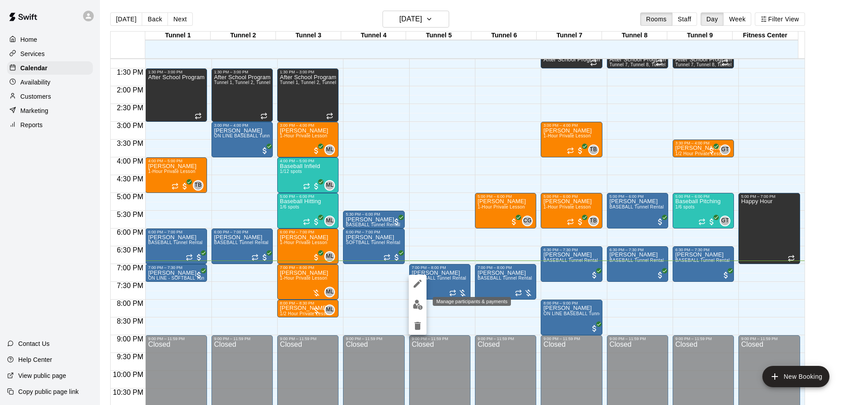
click at [422, 303] on img "edit" at bounding box center [418, 304] width 10 height 10
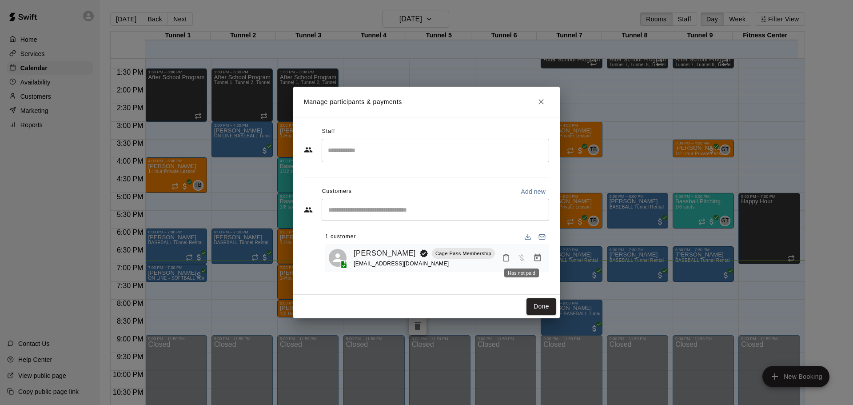
click at [535, 259] on icon "Manage bookings & payment" at bounding box center [537, 258] width 7 height 8
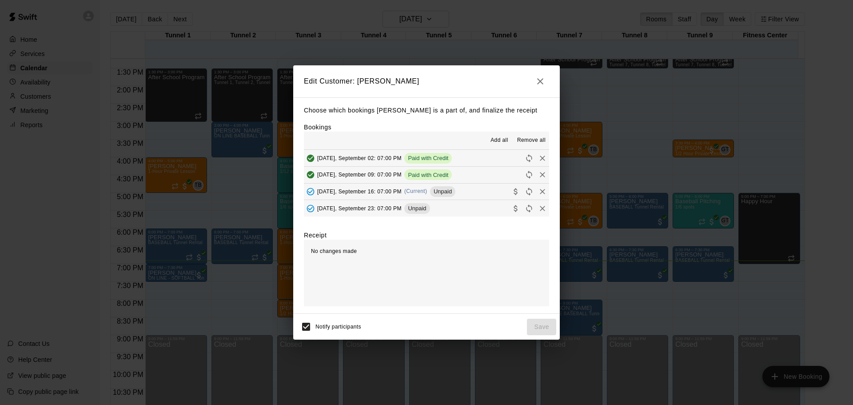
click at [460, 191] on button "[DATE], September 16: 07:00 PM (Current) Unpaid" at bounding box center [426, 191] width 245 height 16
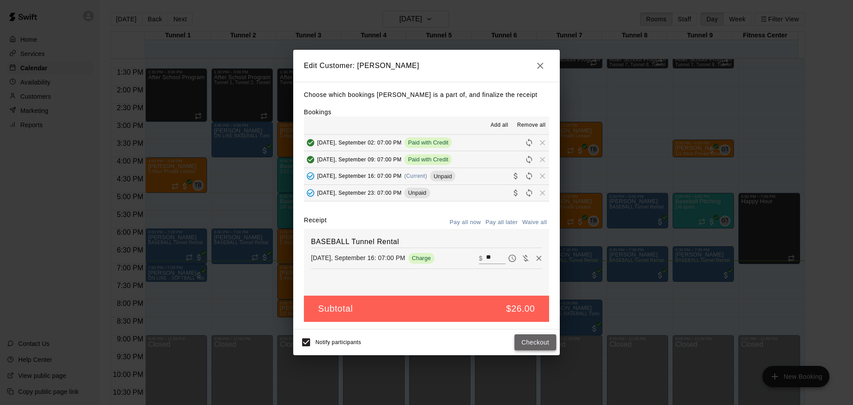
click at [530, 341] on button "Checkout" at bounding box center [535, 342] width 42 height 16
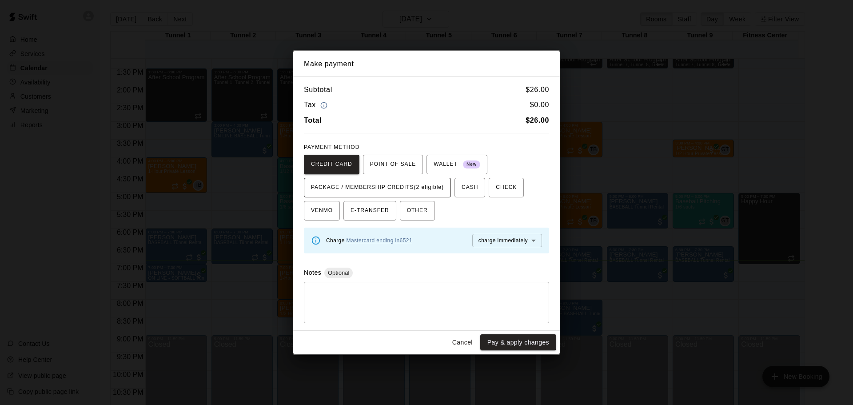
click at [402, 182] on span "PACKAGE / MEMBERSHIP CREDITS (2 eligible)" at bounding box center [377, 187] width 133 height 14
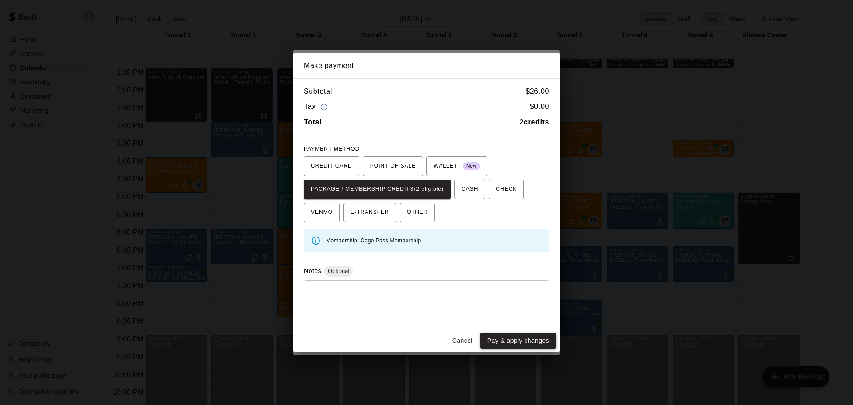
click at [506, 338] on button "Pay & apply changes" at bounding box center [518, 340] width 76 height 16
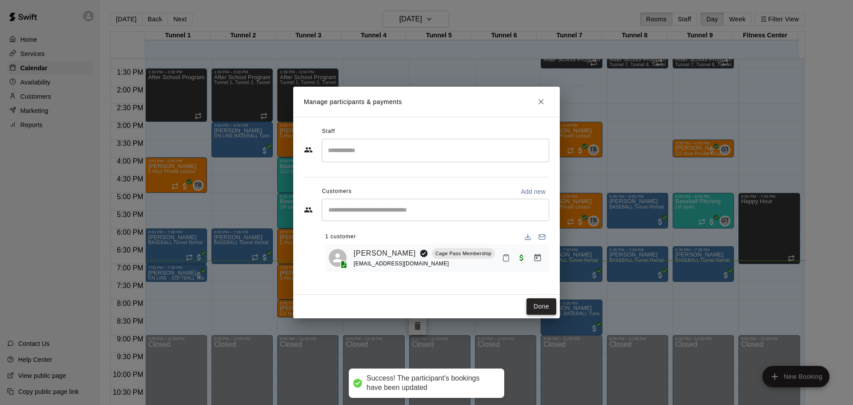
click at [551, 312] on button "Done" at bounding box center [541, 306] width 30 height 16
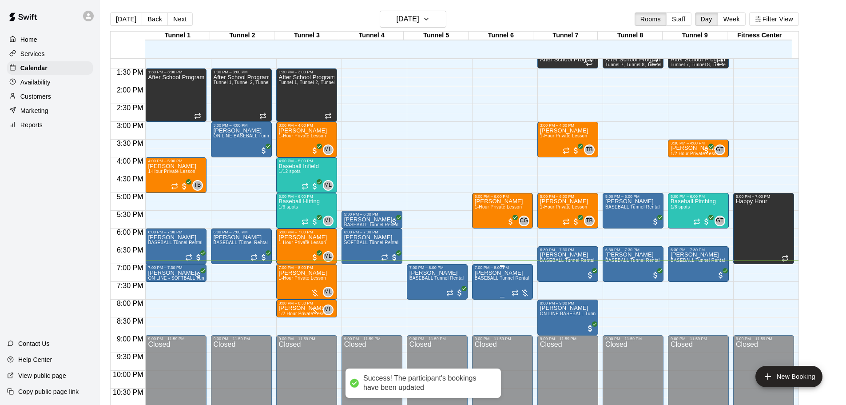
click at [512, 279] on span "BASEBALL Tunnel Rental" at bounding box center [502, 277] width 55 height 5
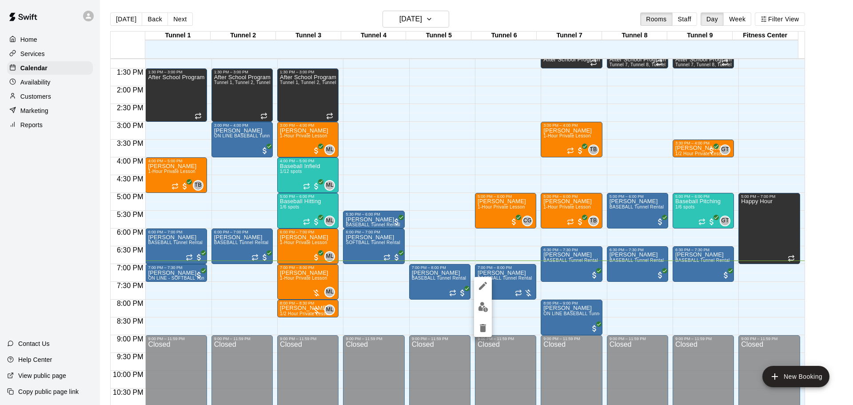
click at [490, 307] on button "edit" at bounding box center [483, 306] width 18 height 17
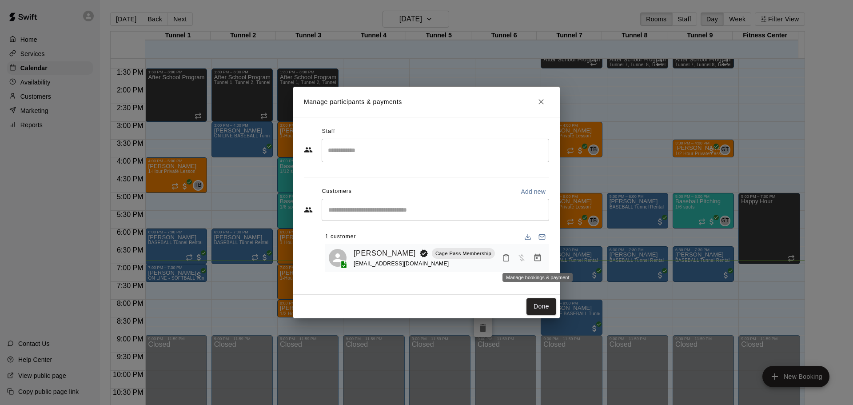
click at [542, 260] on button "Manage bookings & payment" at bounding box center [537, 258] width 16 height 16
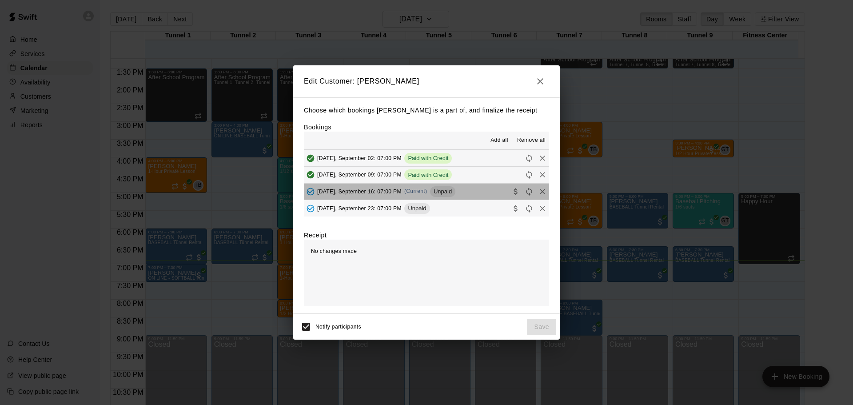
click at [461, 191] on button "[DATE], September 16: 07:00 PM (Current) Unpaid" at bounding box center [426, 191] width 245 height 16
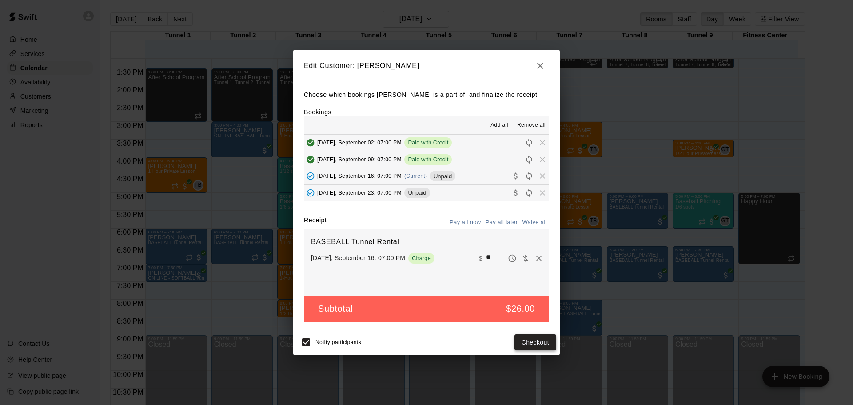
click at [527, 342] on button "Checkout" at bounding box center [535, 342] width 42 height 16
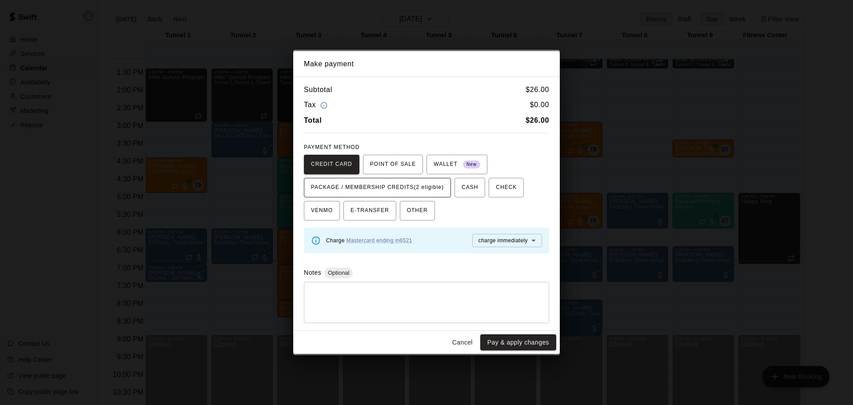
click at [411, 187] on span "PACKAGE / MEMBERSHIP CREDITS (2 eligible)" at bounding box center [377, 187] width 133 height 14
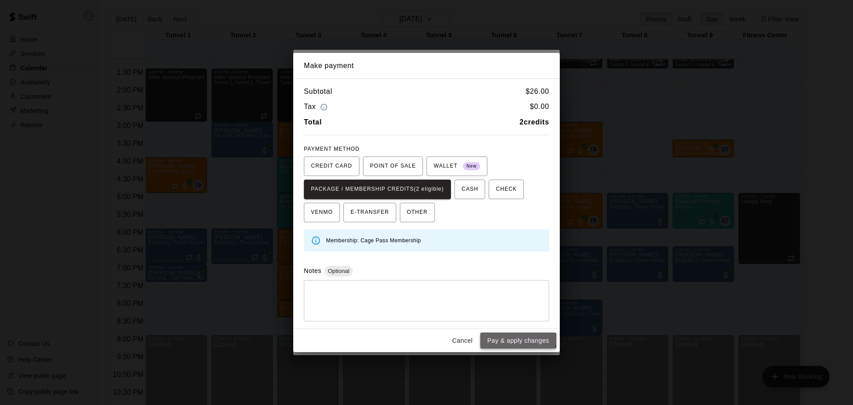
click at [518, 340] on button "Pay & apply changes" at bounding box center [518, 340] width 76 height 16
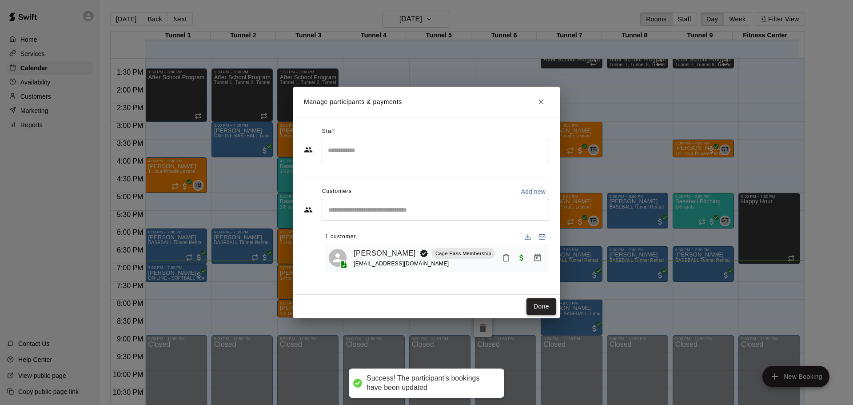
click at [537, 304] on button "Done" at bounding box center [541, 306] width 30 height 16
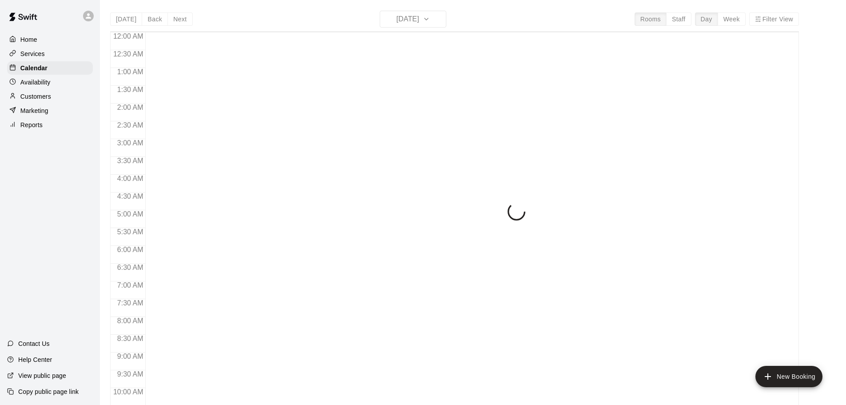
scroll to position [470, 0]
